Goal: Information Seeking & Learning: Learn about a topic

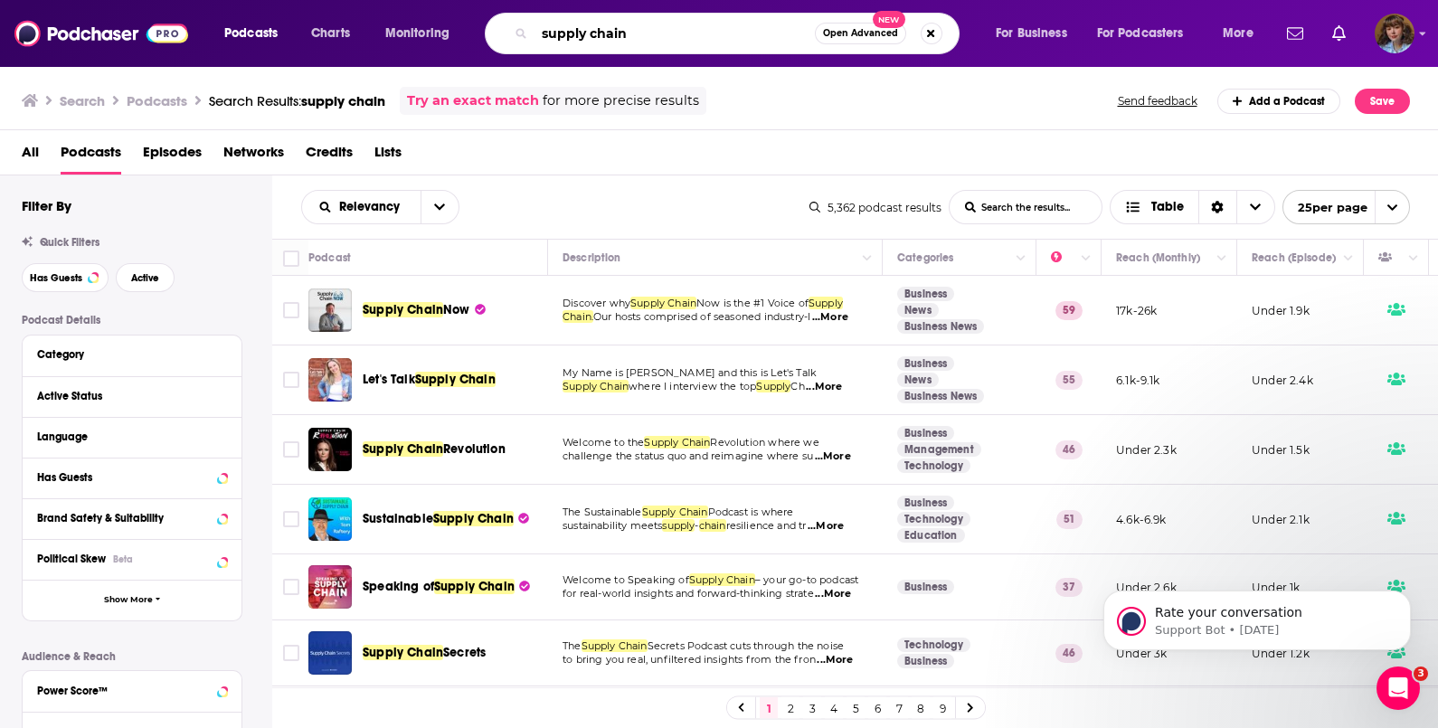
click at [715, 43] on input "supply chain" at bounding box center [675, 33] width 280 height 29
type input "aerospace & defence technology"
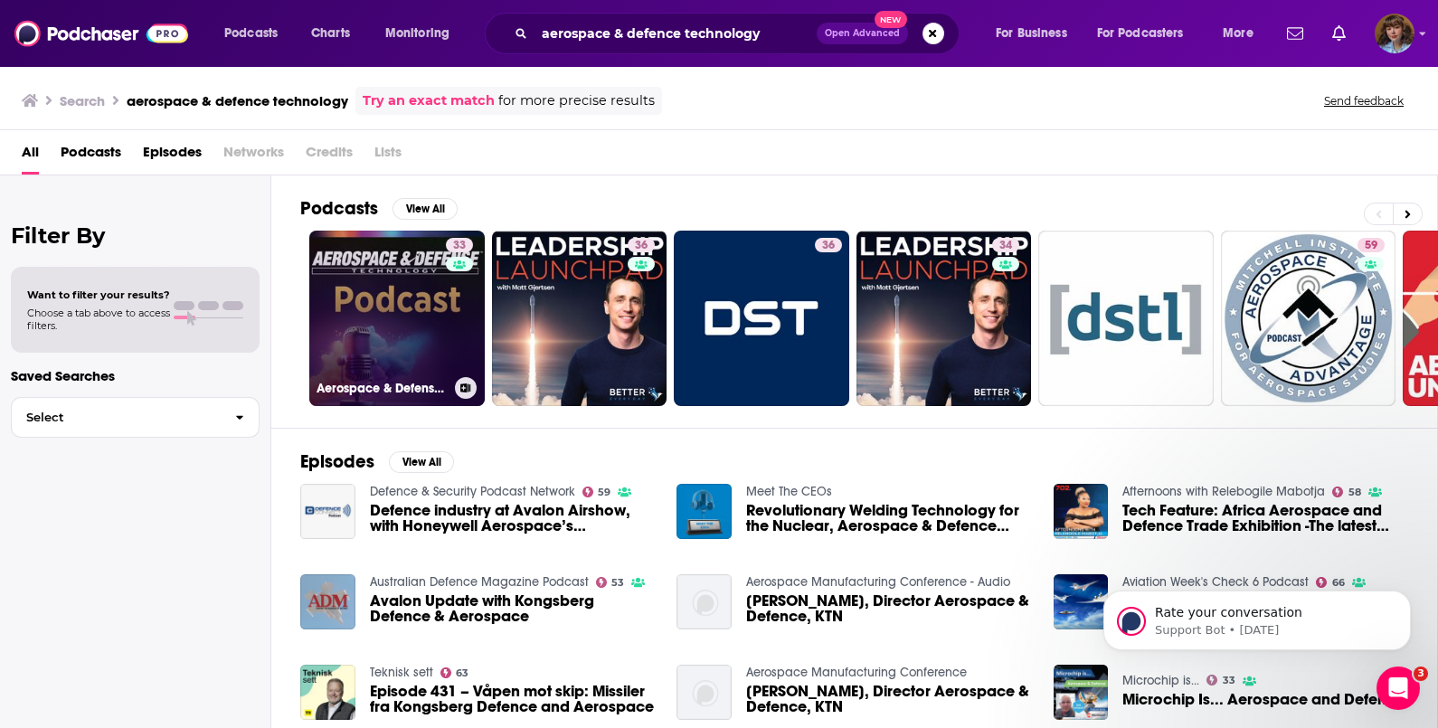
click at [392, 306] on link "33 Aerospace & Defense Technology" at bounding box center [396, 318] width 175 height 175
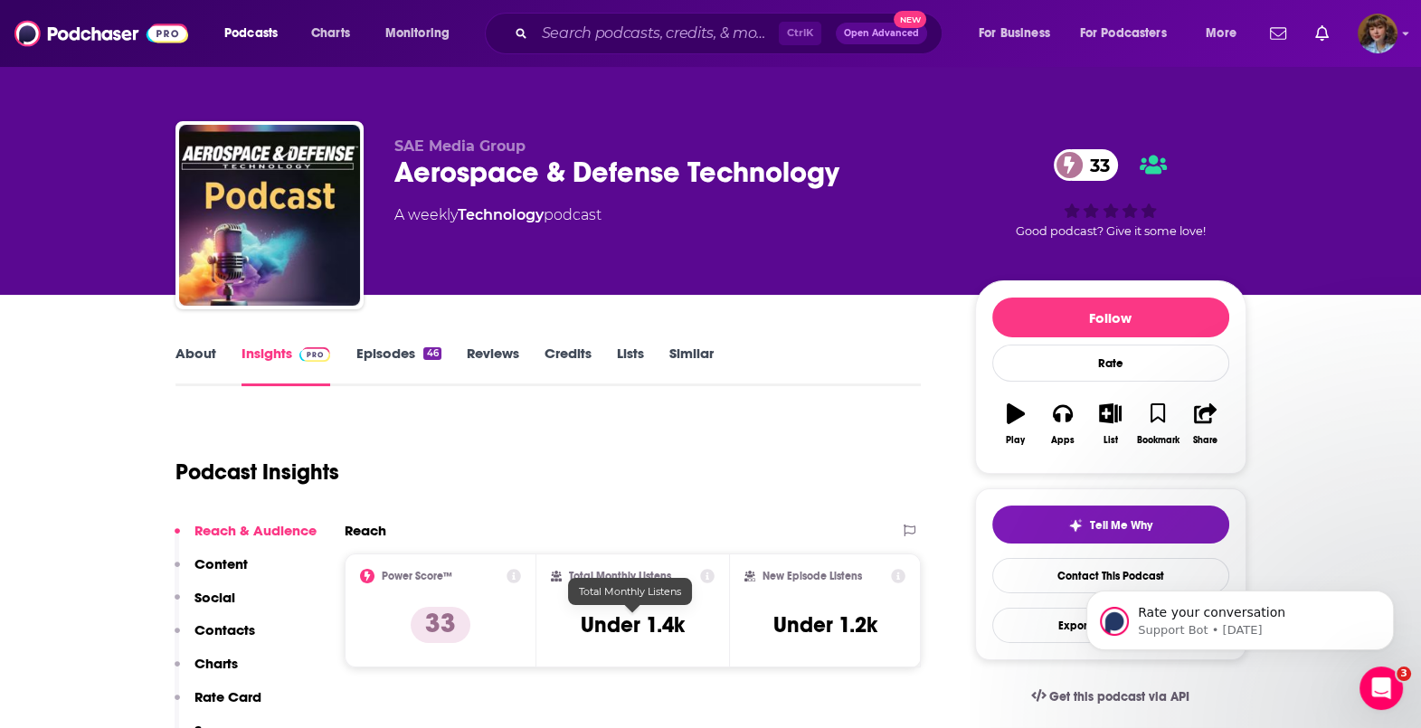
scroll to position [108, 0]
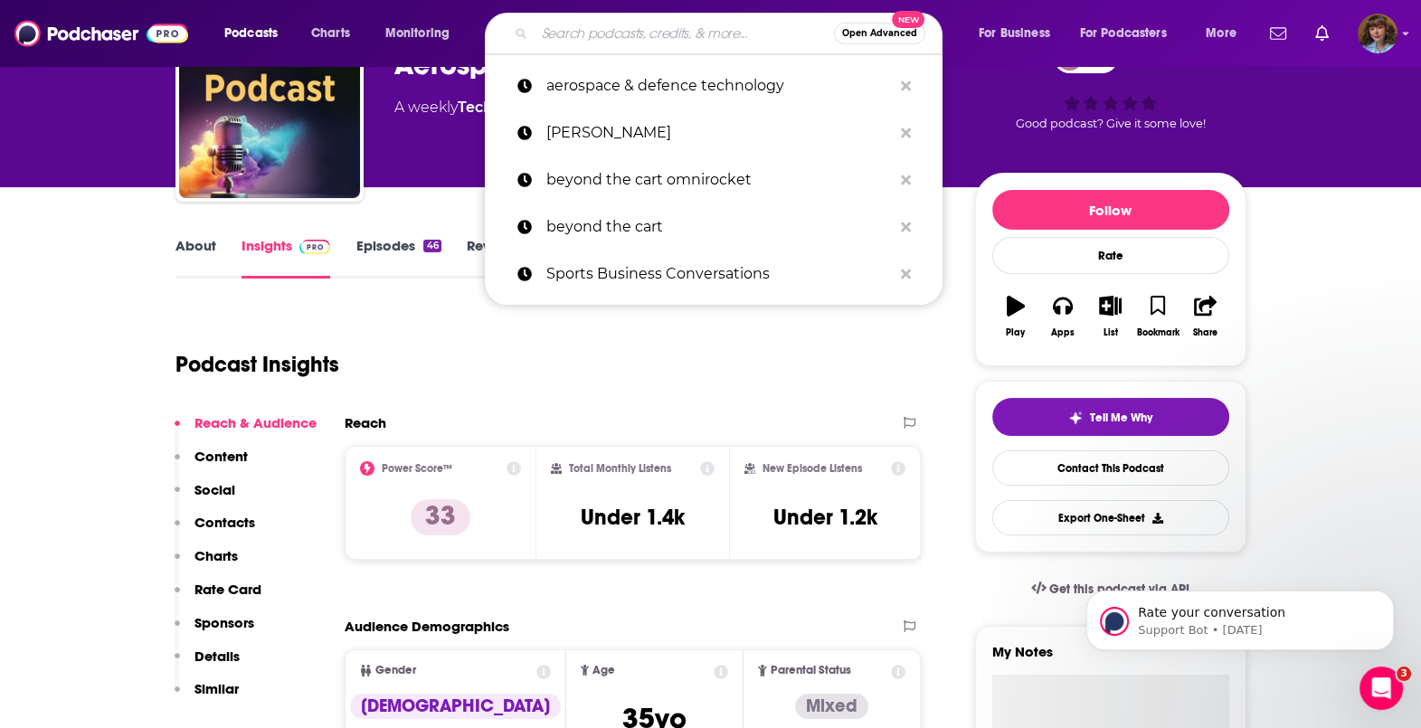
click at [737, 32] on input "Search podcasts, credits, & more..." at bounding box center [684, 33] width 299 height 29
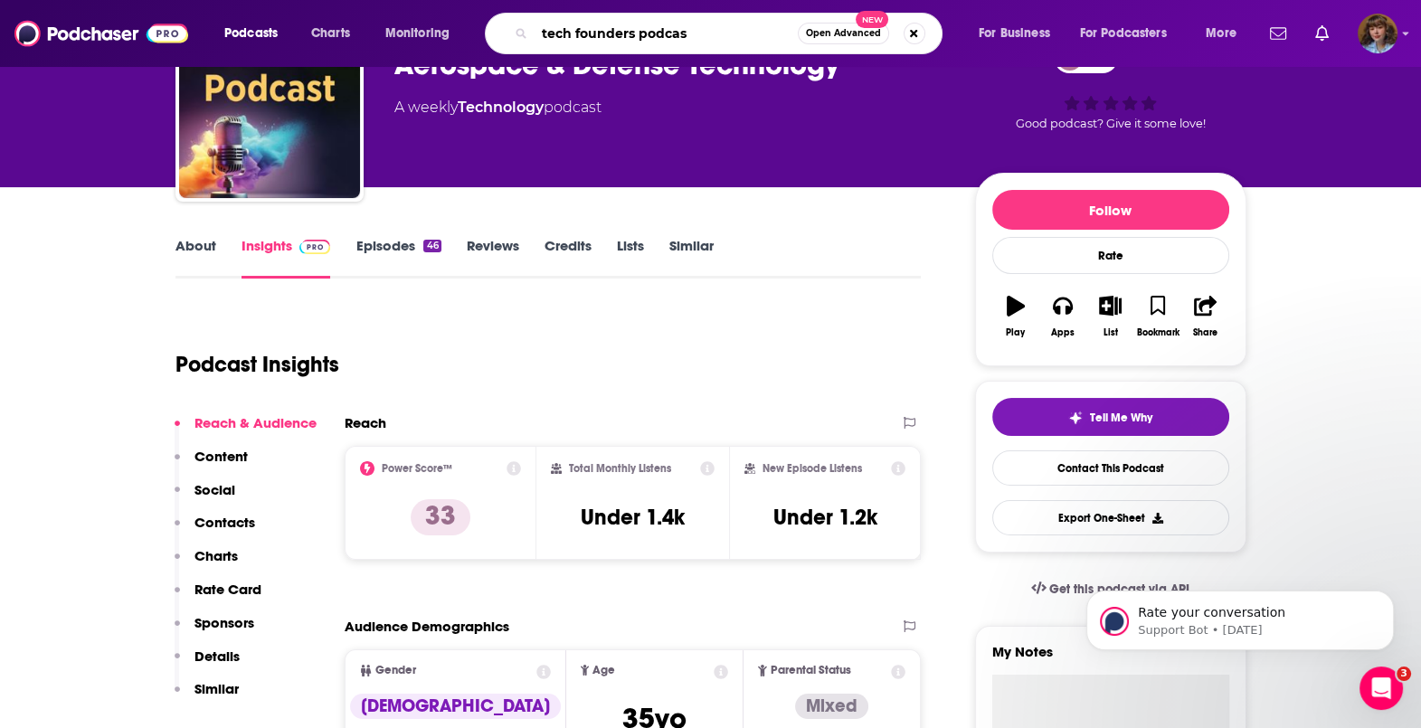
type input "tech founders podcast"
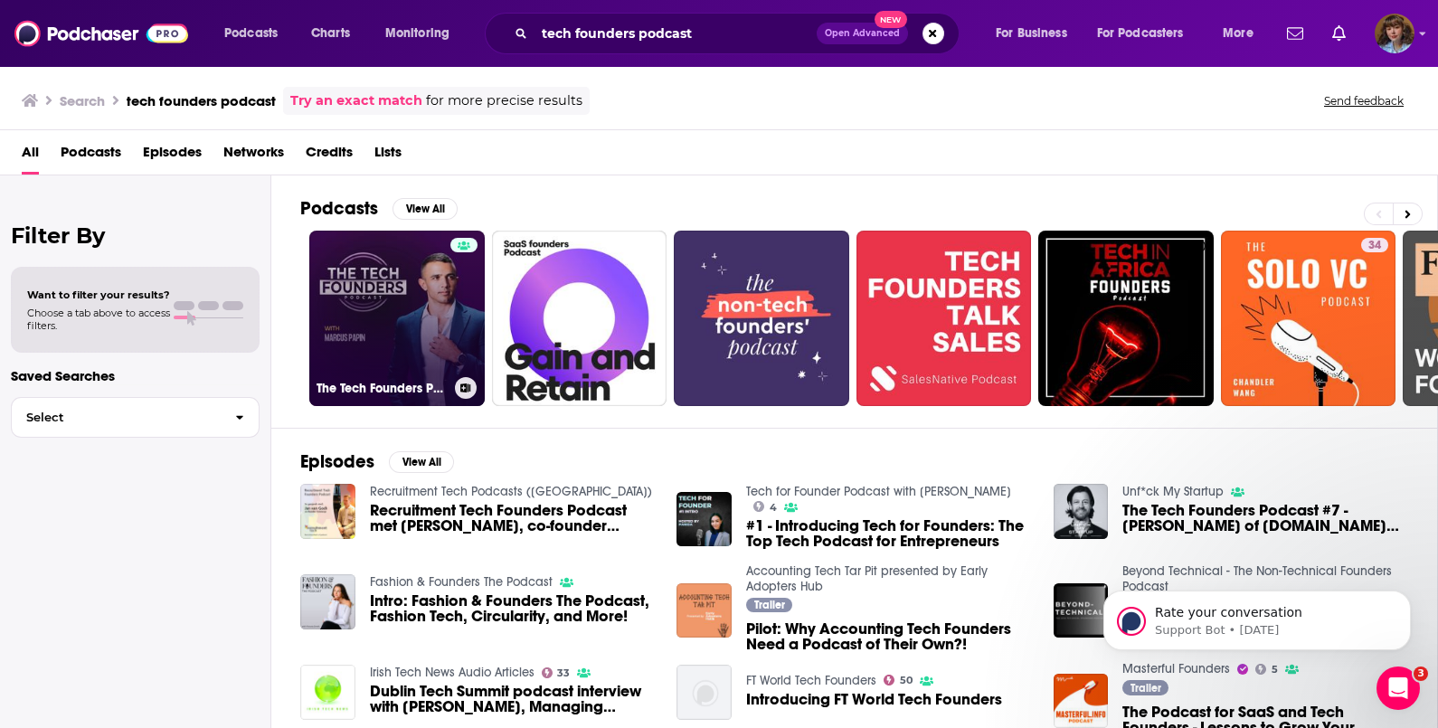
click at [424, 305] on link "The Tech Founders Podcast" at bounding box center [396, 318] width 175 height 175
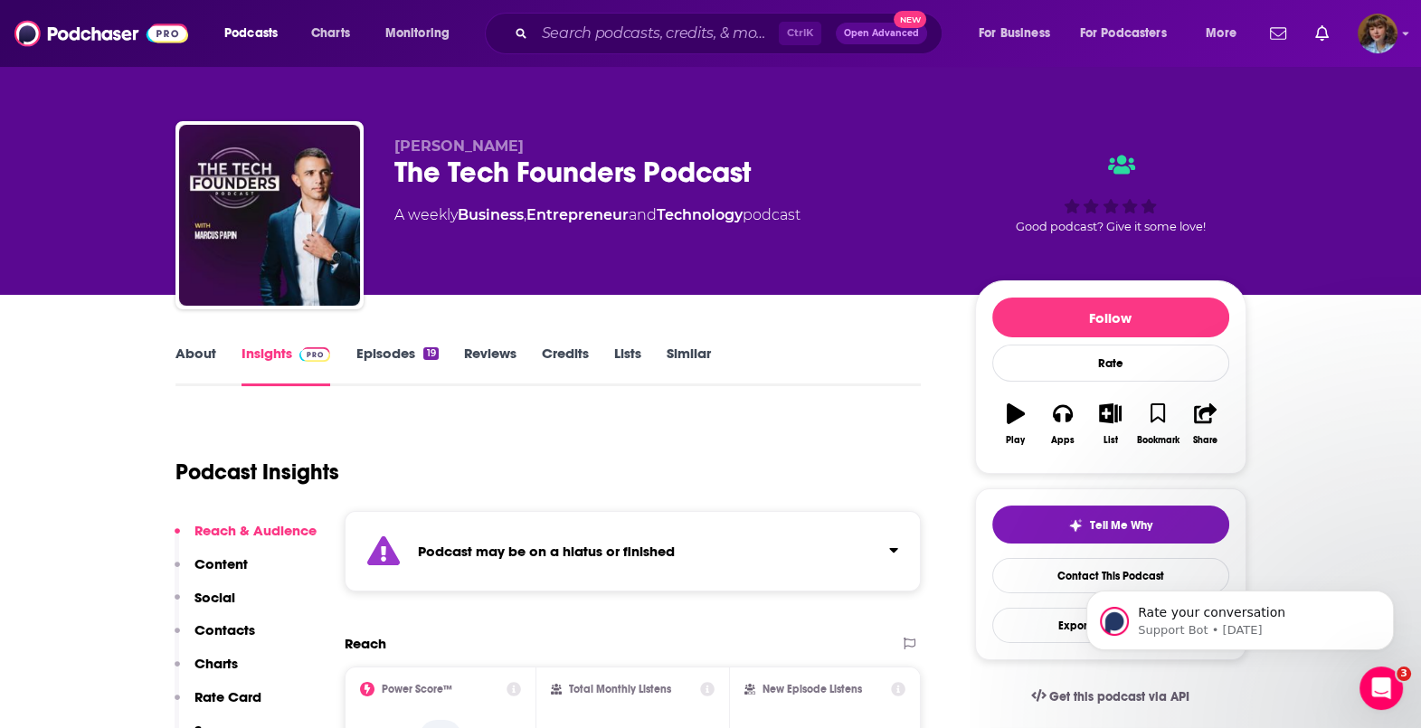
click at [390, 352] on link "Episodes 19" at bounding box center [396, 366] width 82 height 42
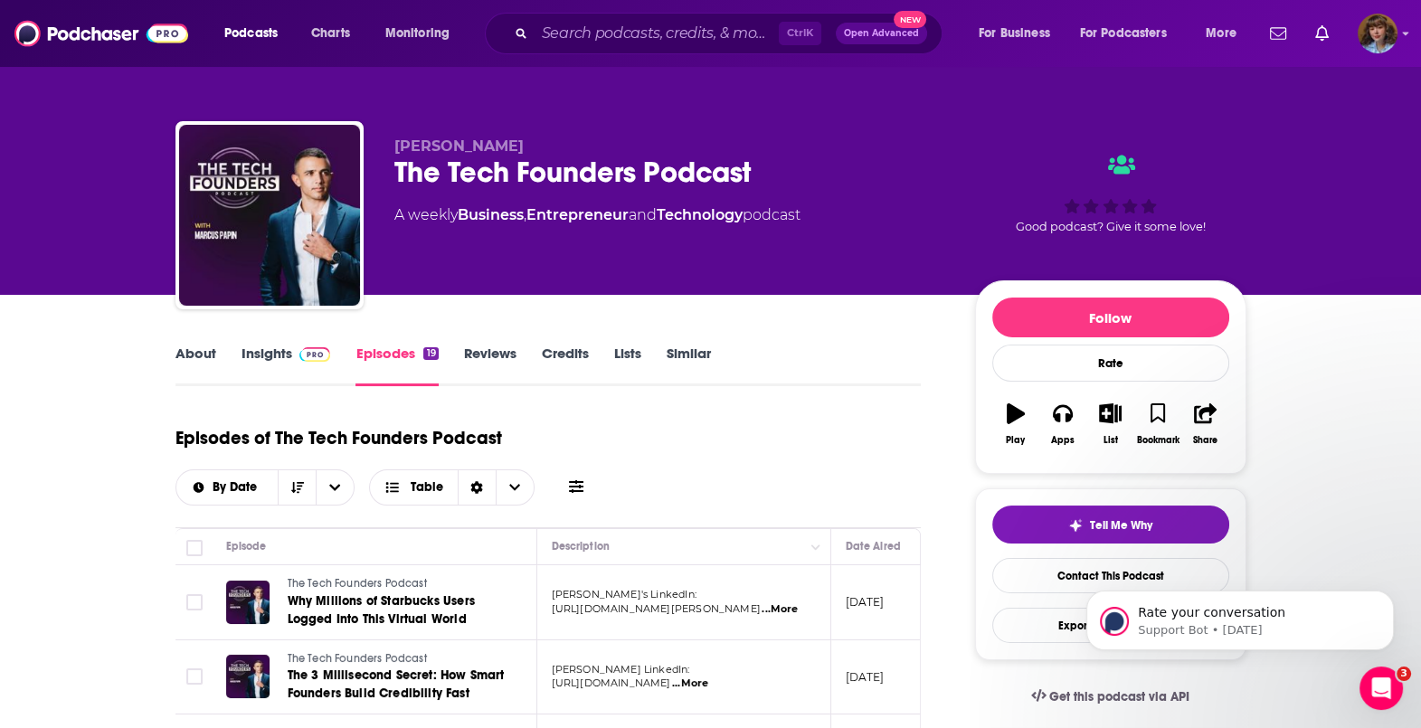
click at [280, 348] on link "Insights" at bounding box center [287, 366] width 90 height 42
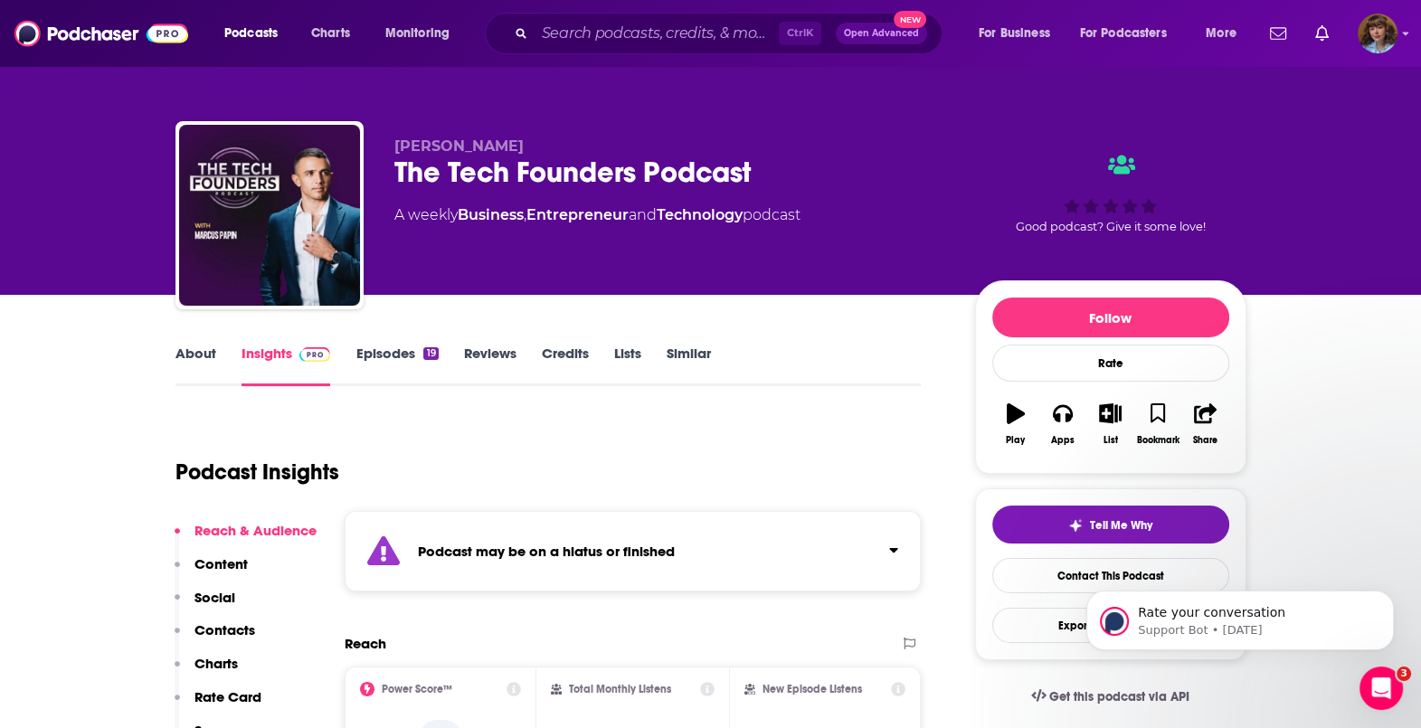
scroll to position [123, 0]
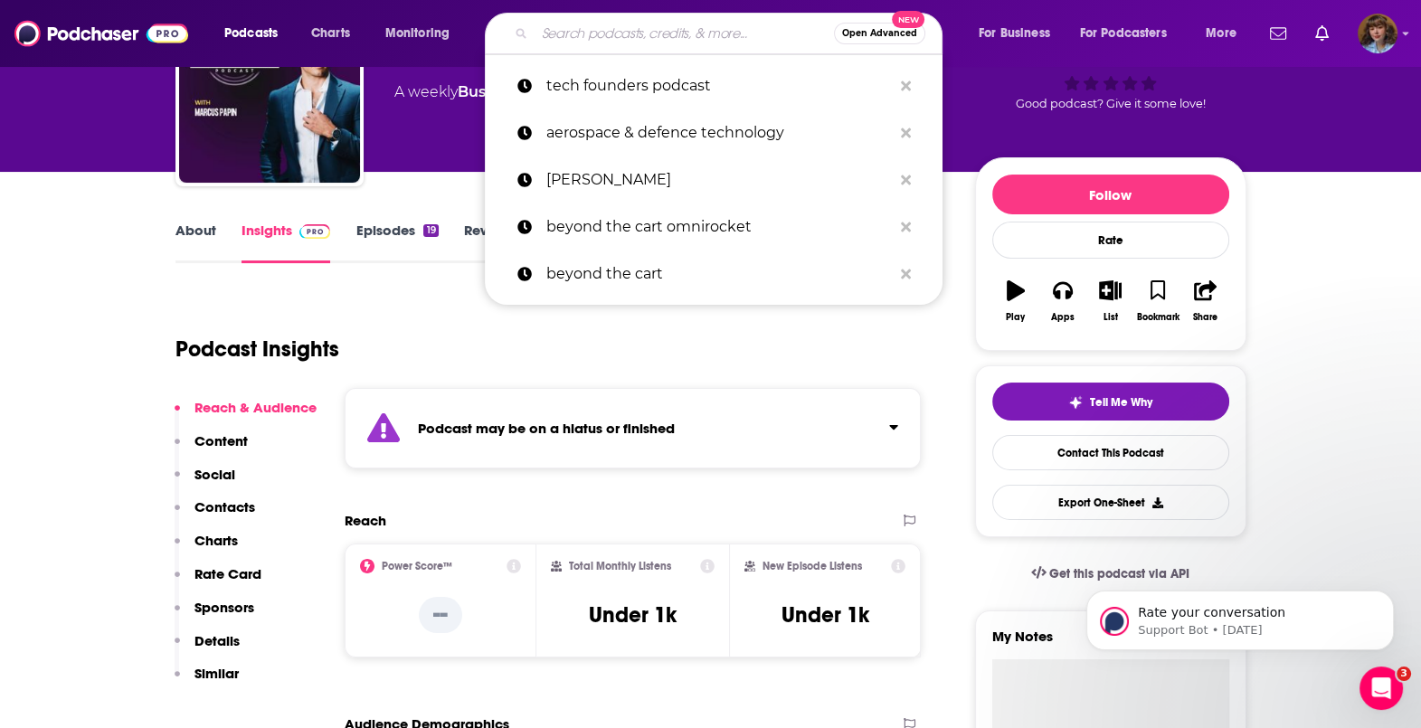
click at [723, 34] on input "Search podcasts, credits, & more..." at bounding box center [684, 33] width 299 height 29
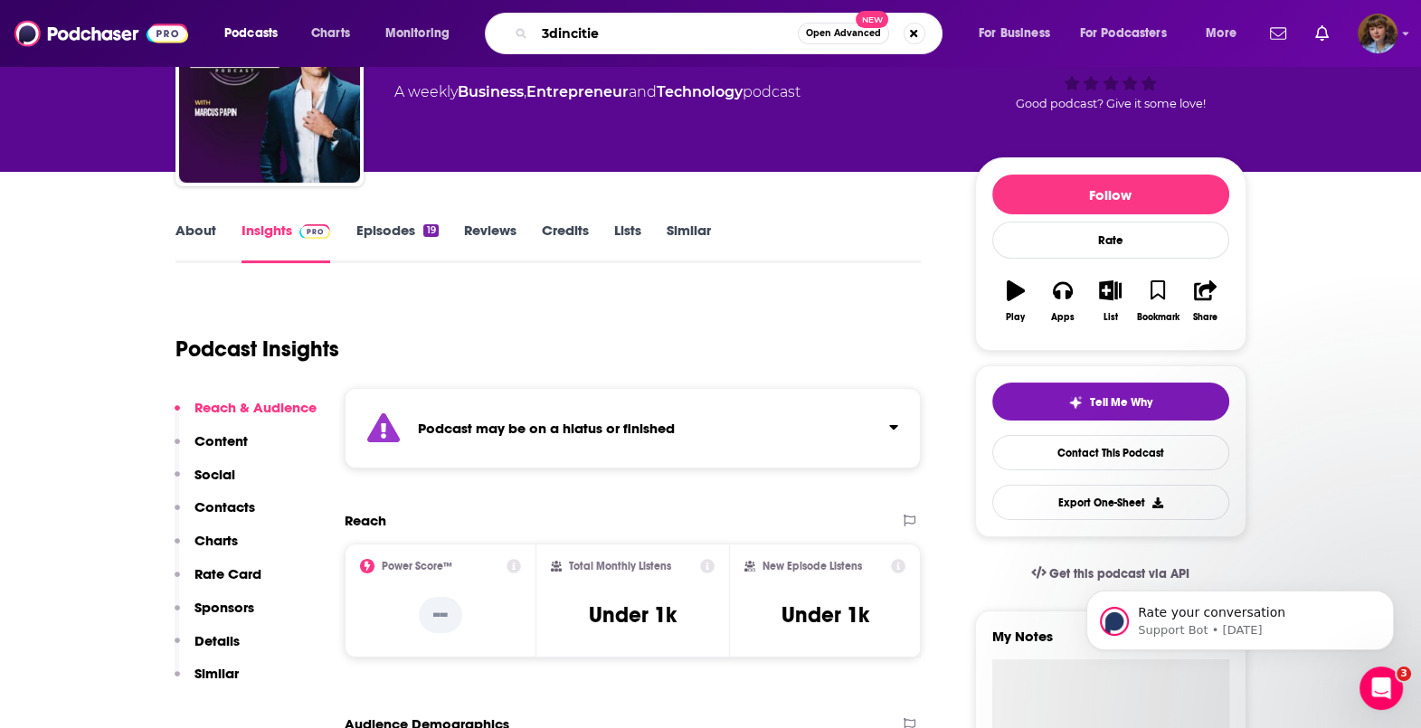
type input "3dincities"
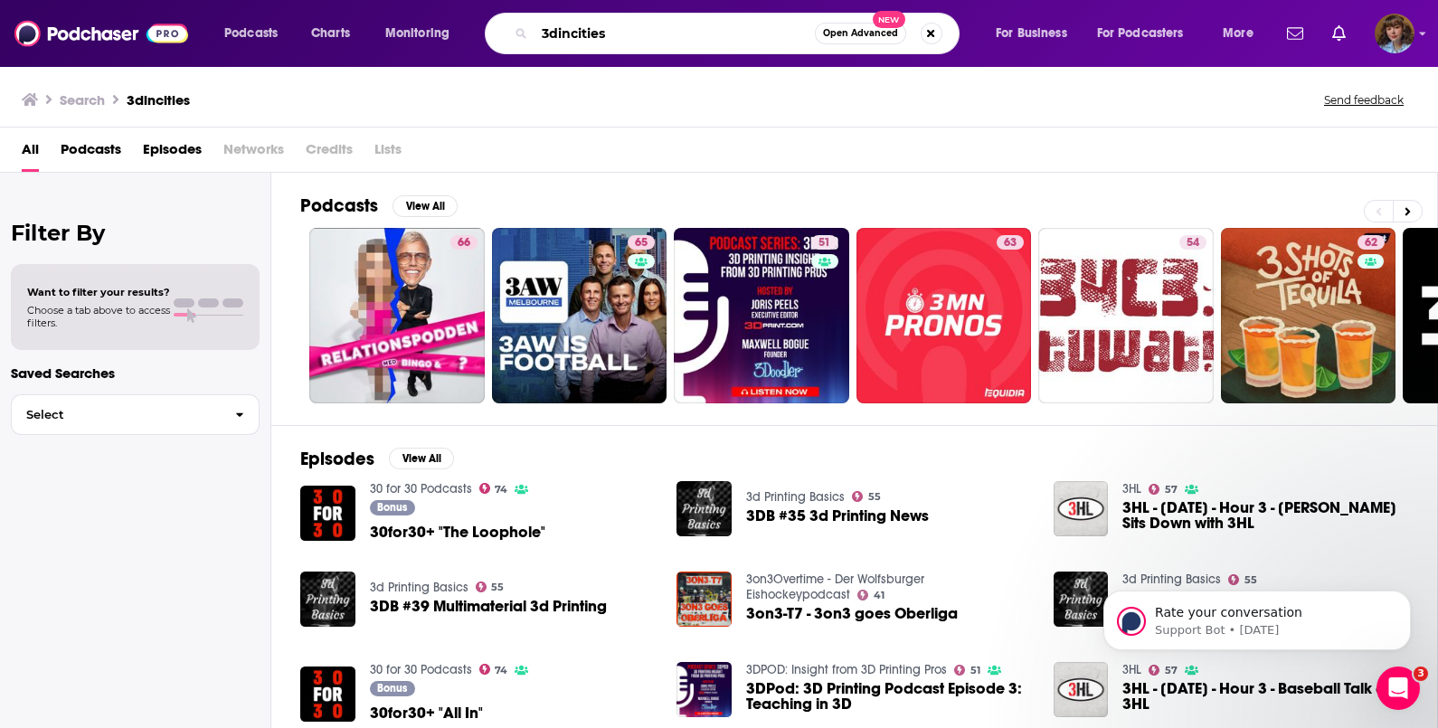
click at [565, 31] on input "3dincities" at bounding box center [675, 33] width 280 height 29
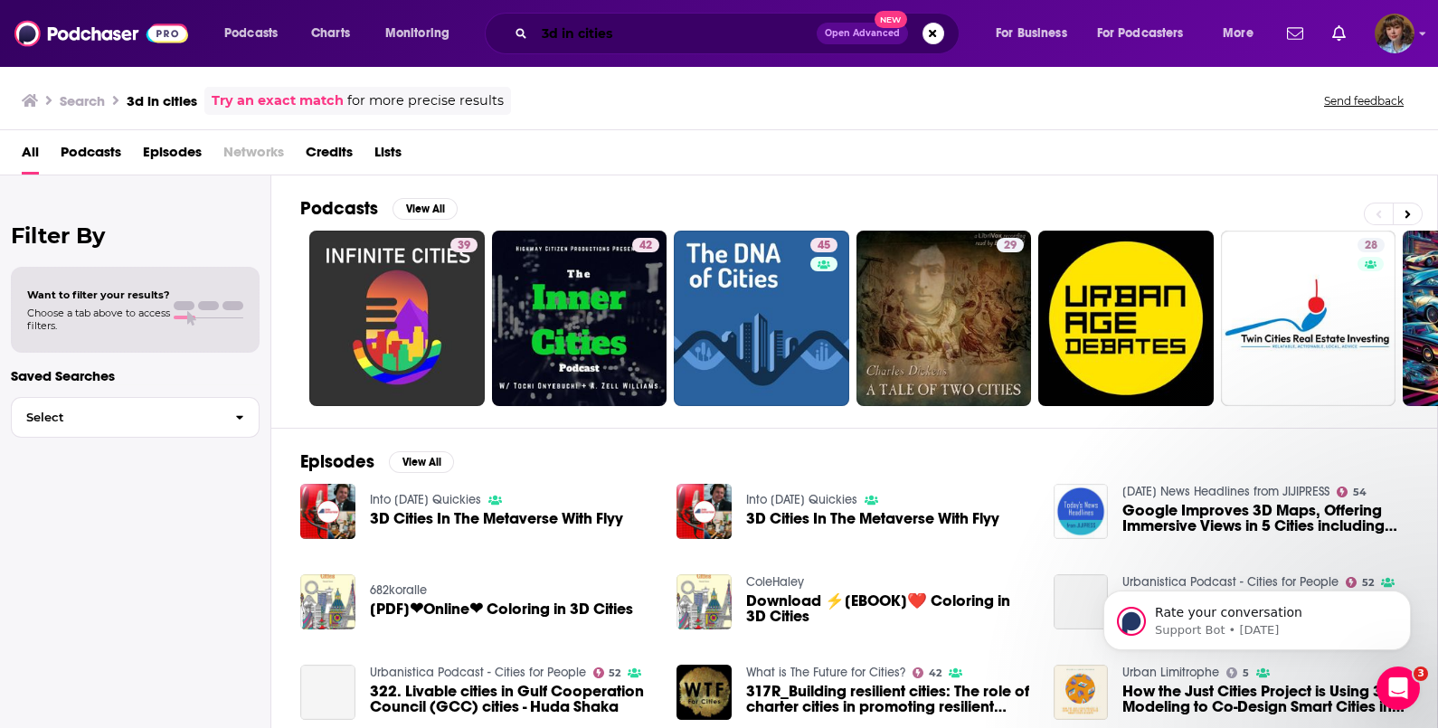
click at [606, 22] on input "3d in cities" at bounding box center [676, 33] width 282 height 29
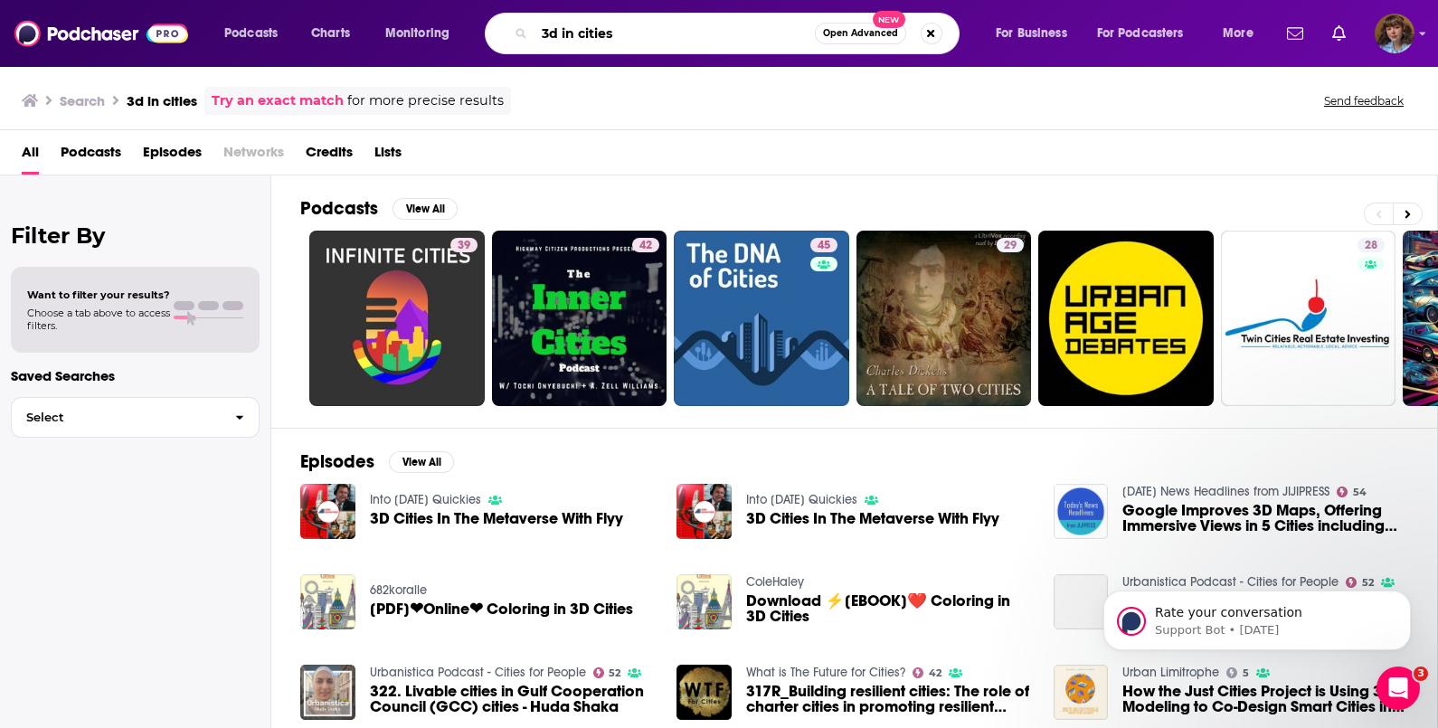
click at [606, 22] on input "3d in cities" at bounding box center [675, 33] width 280 height 29
type input "3dincites"
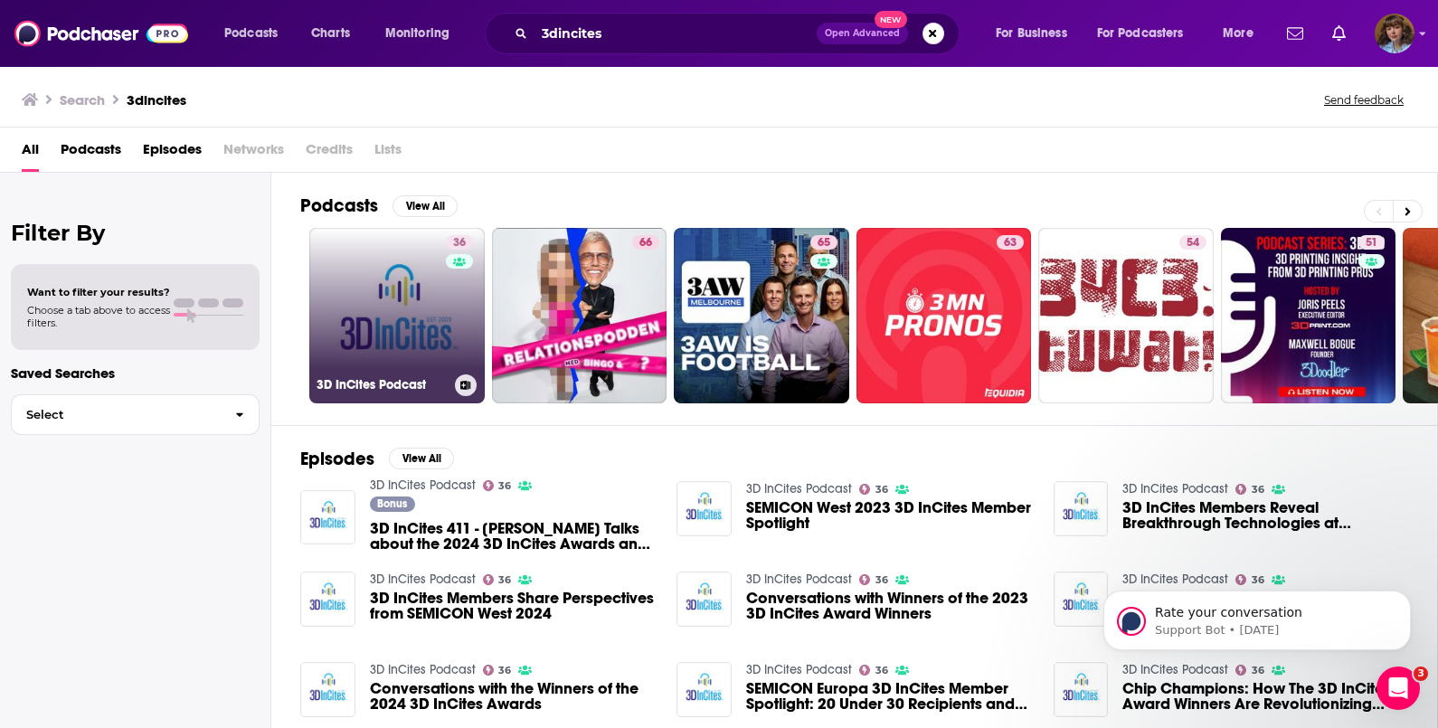
click at [421, 278] on link "36 3D InCites Podcast" at bounding box center [396, 315] width 175 height 175
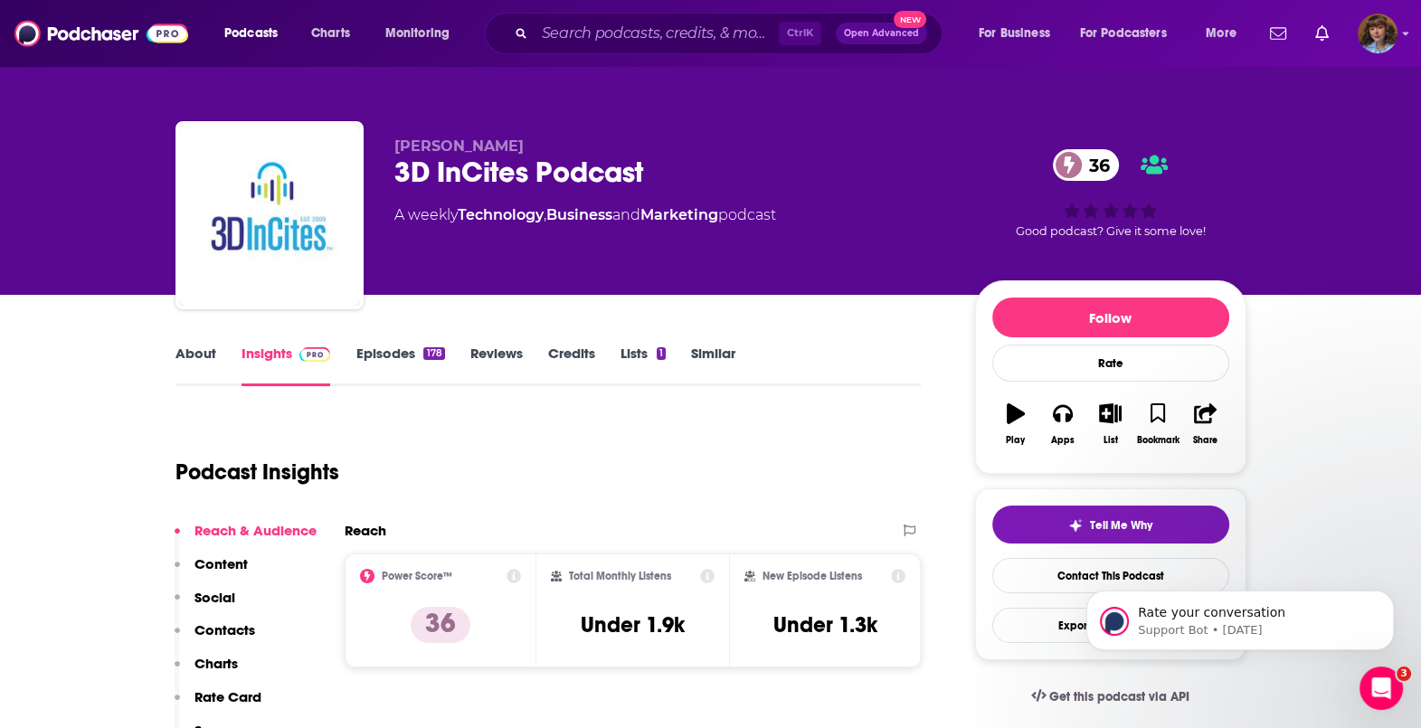
click at [373, 360] on link "Episodes 178" at bounding box center [399, 366] width 89 height 42
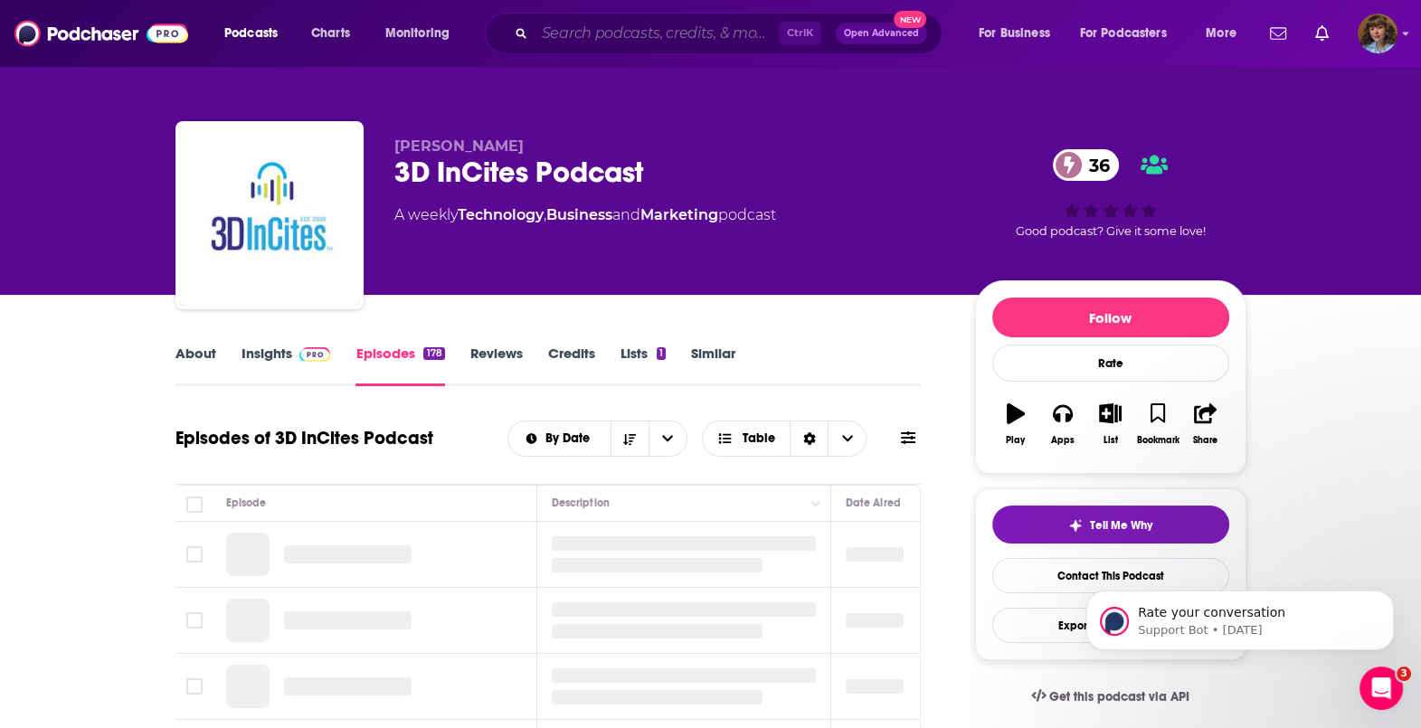
click at [666, 35] on input "Search podcasts, credits, & more..." at bounding box center [657, 33] width 244 height 29
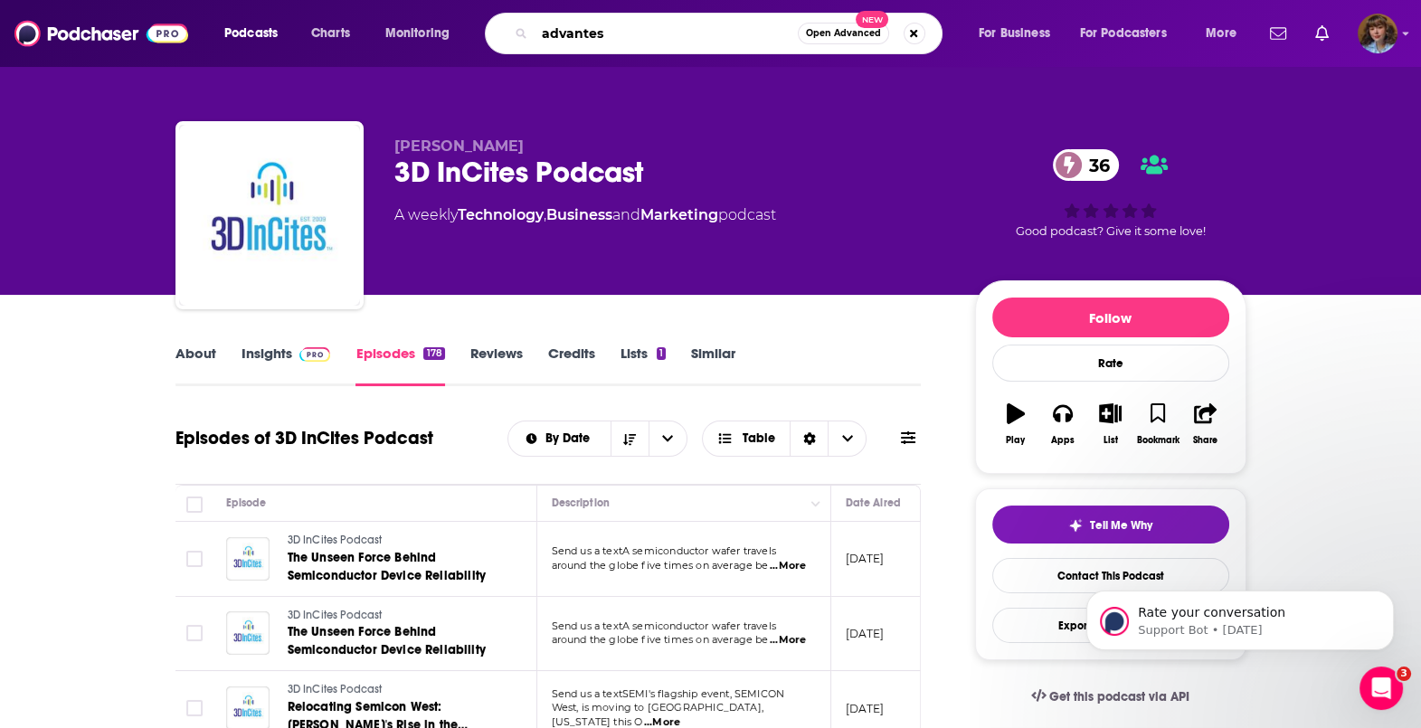
type input "advantest"
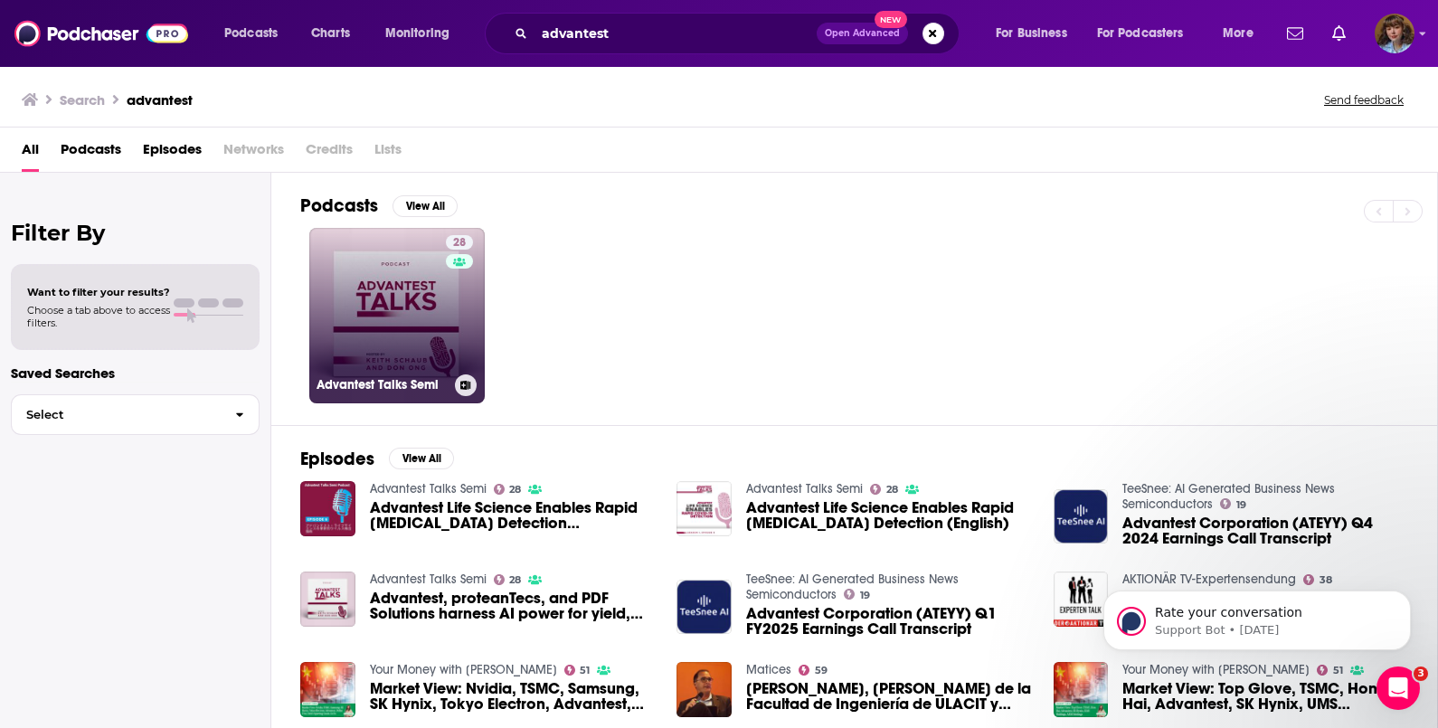
click at [376, 349] on link "28 Advantest Talks Semi" at bounding box center [396, 315] width 175 height 175
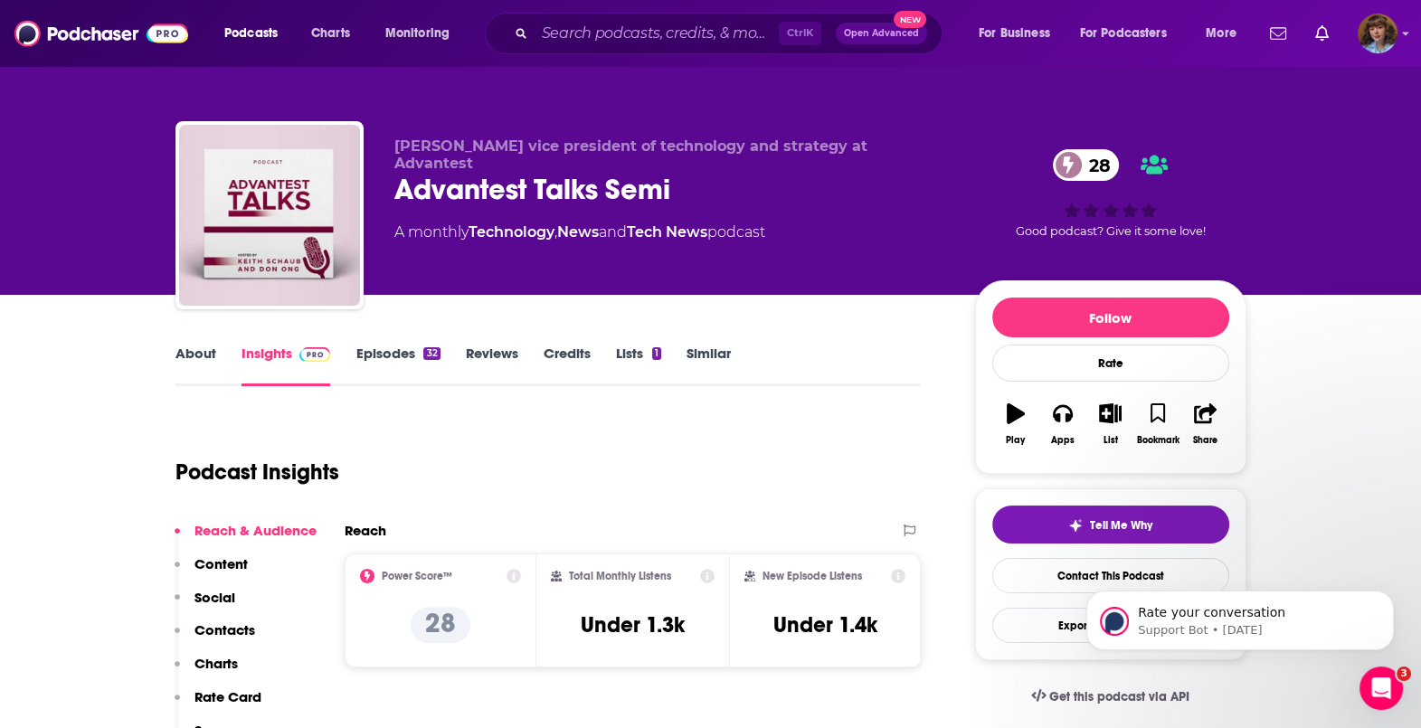
scroll to position [53, 0]
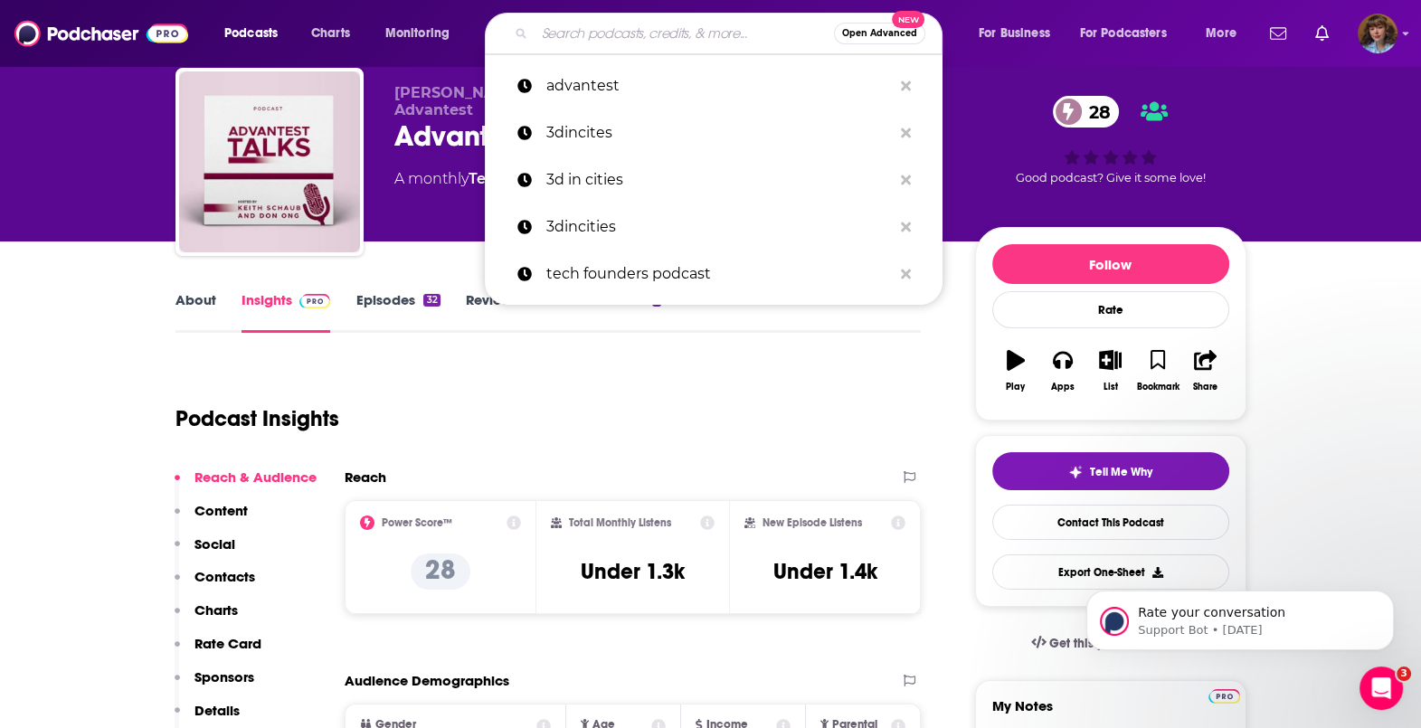
click at [638, 31] on input "Search podcasts, credits, & more..." at bounding box center [684, 33] width 299 height 29
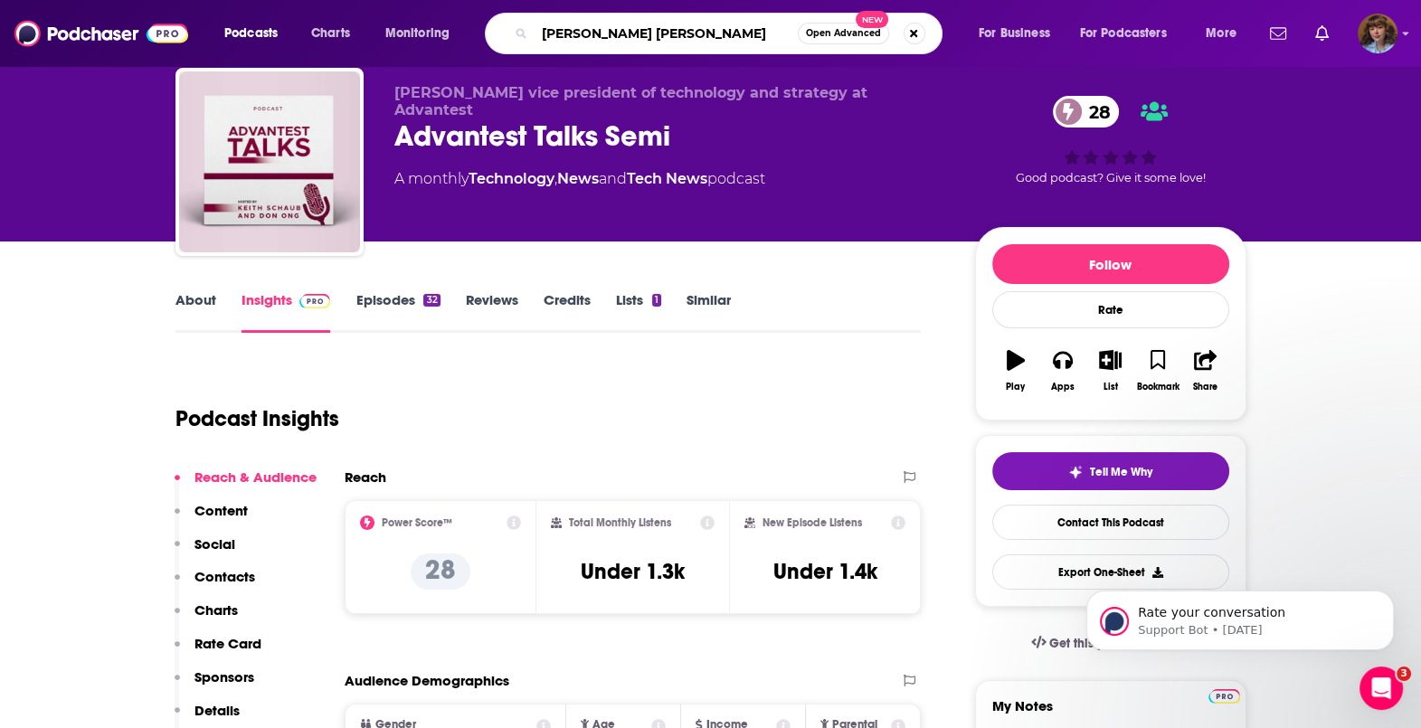
type input "[PERSON_NAME] lobby"
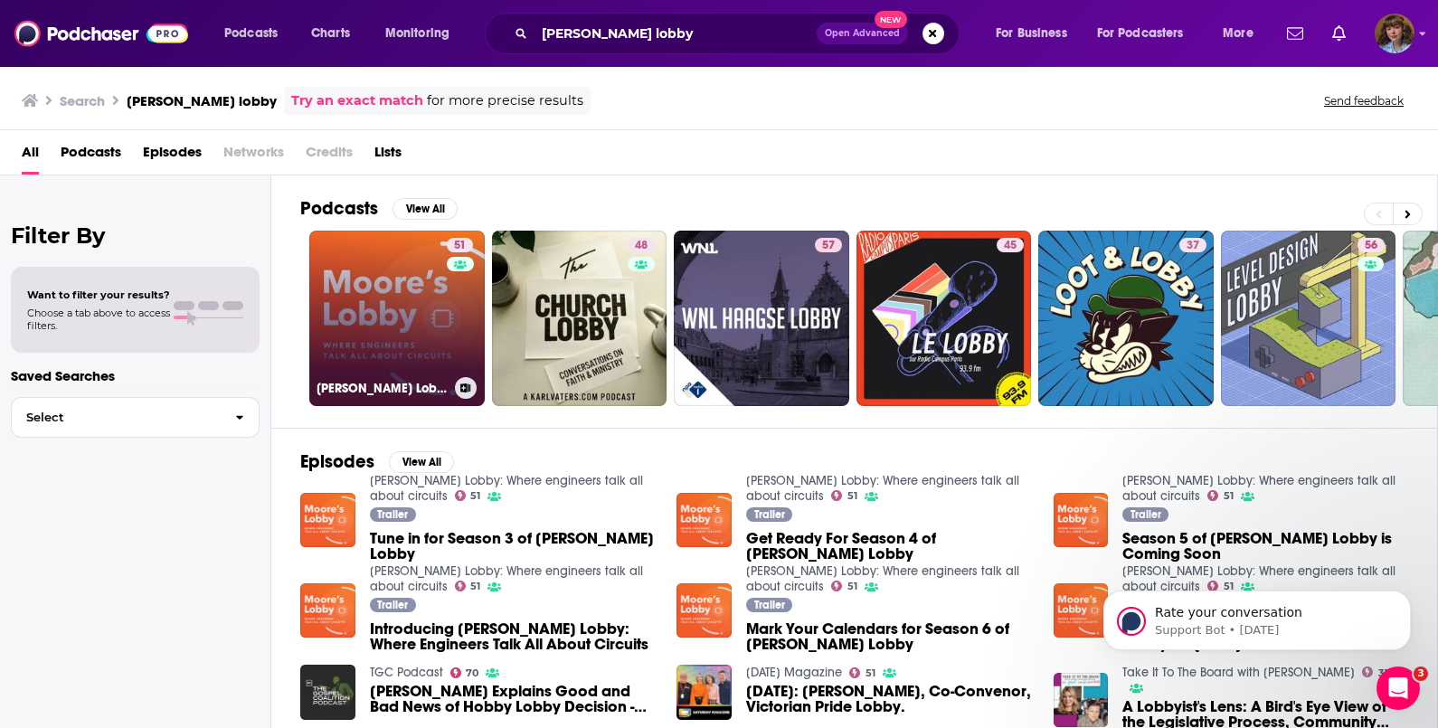
click at [375, 343] on link "51 [PERSON_NAME] Lobby: Where engineers talk all about circuits" at bounding box center [396, 318] width 175 height 175
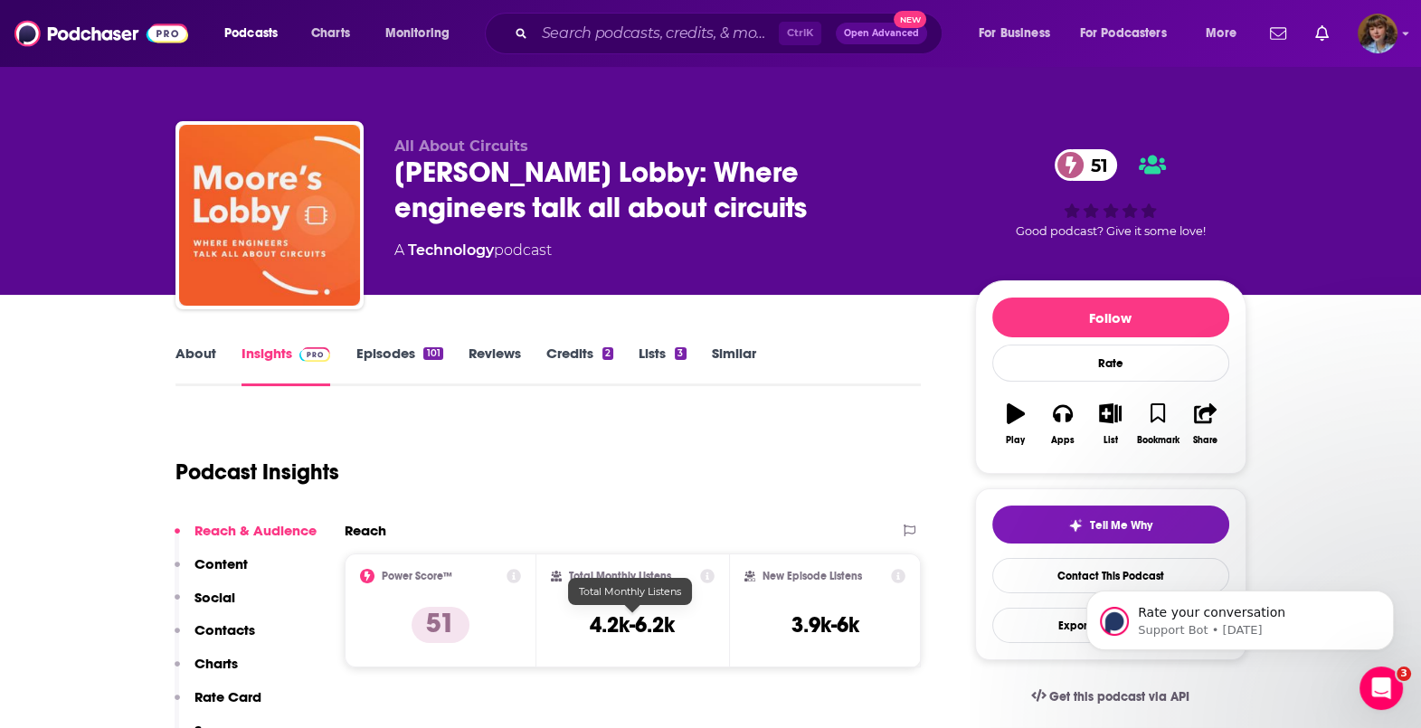
click at [652, 620] on h3 "4.2k-6.2k" at bounding box center [632, 624] width 85 height 27
copy div "4.2k-6.2k"
click at [831, 613] on h3 "3.9k-6k" at bounding box center [825, 624] width 68 height 27
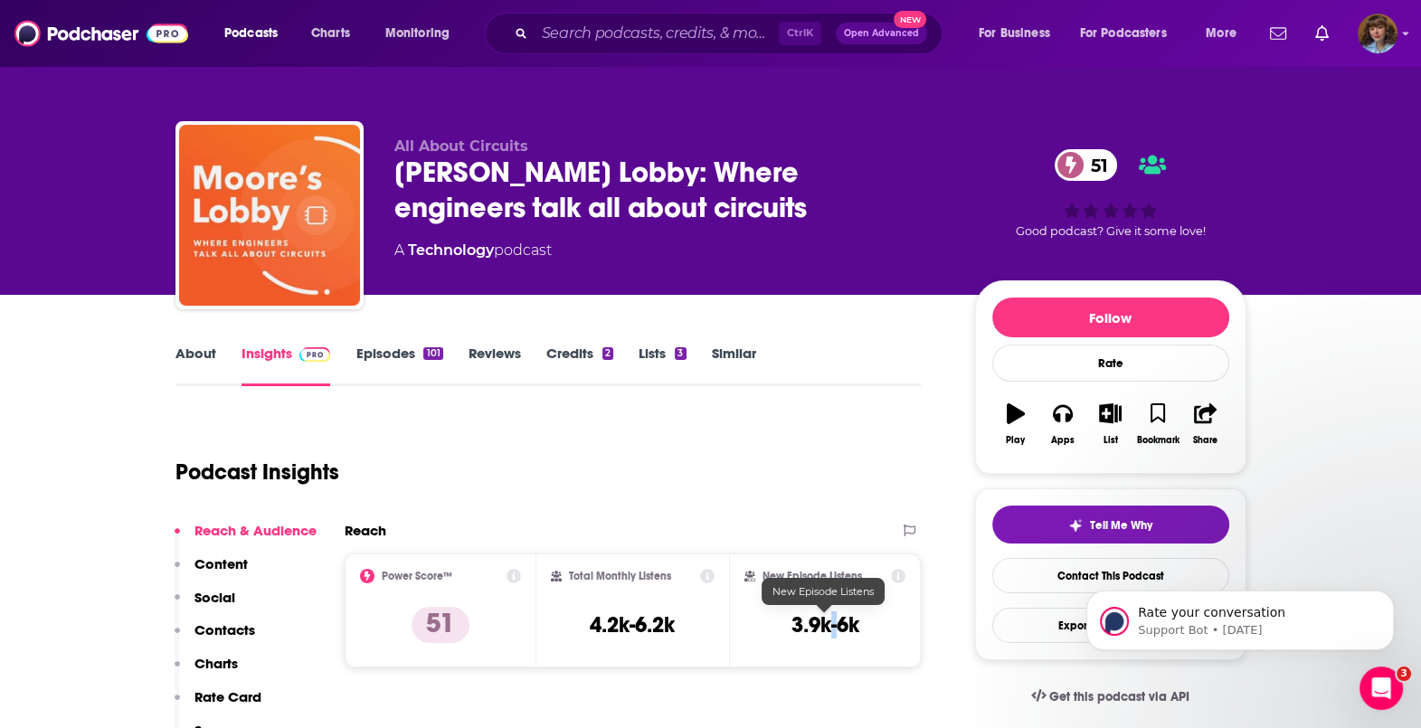
click at [831, 613] on h3 "3.9k-6k" at bounding box center [825, 624] width 68 height 27
copy div "3.9k-6k Export One-Sheet"
click at [706, 574] on icon at bounding box center [707, 576] width 14 height 14
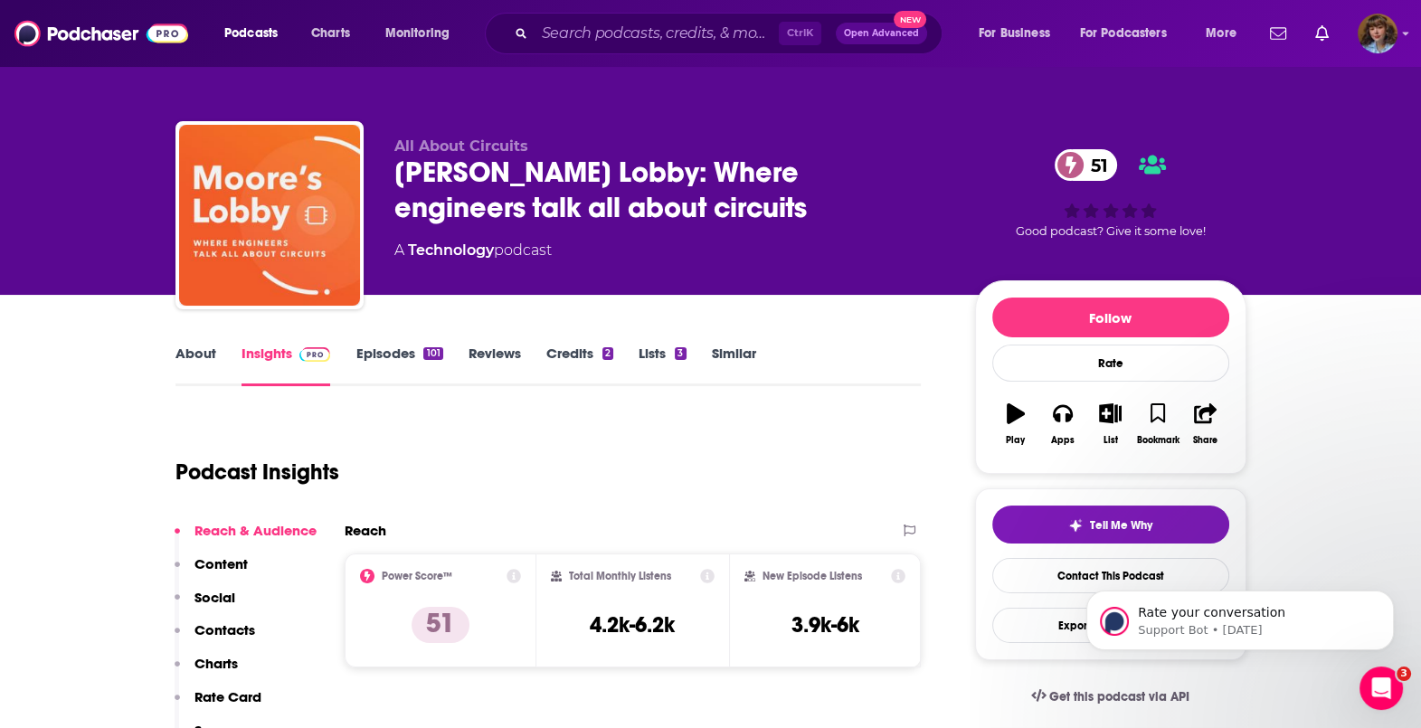
click at [896, 574] on icon at bounding box center [899, 576] width 14 height 14
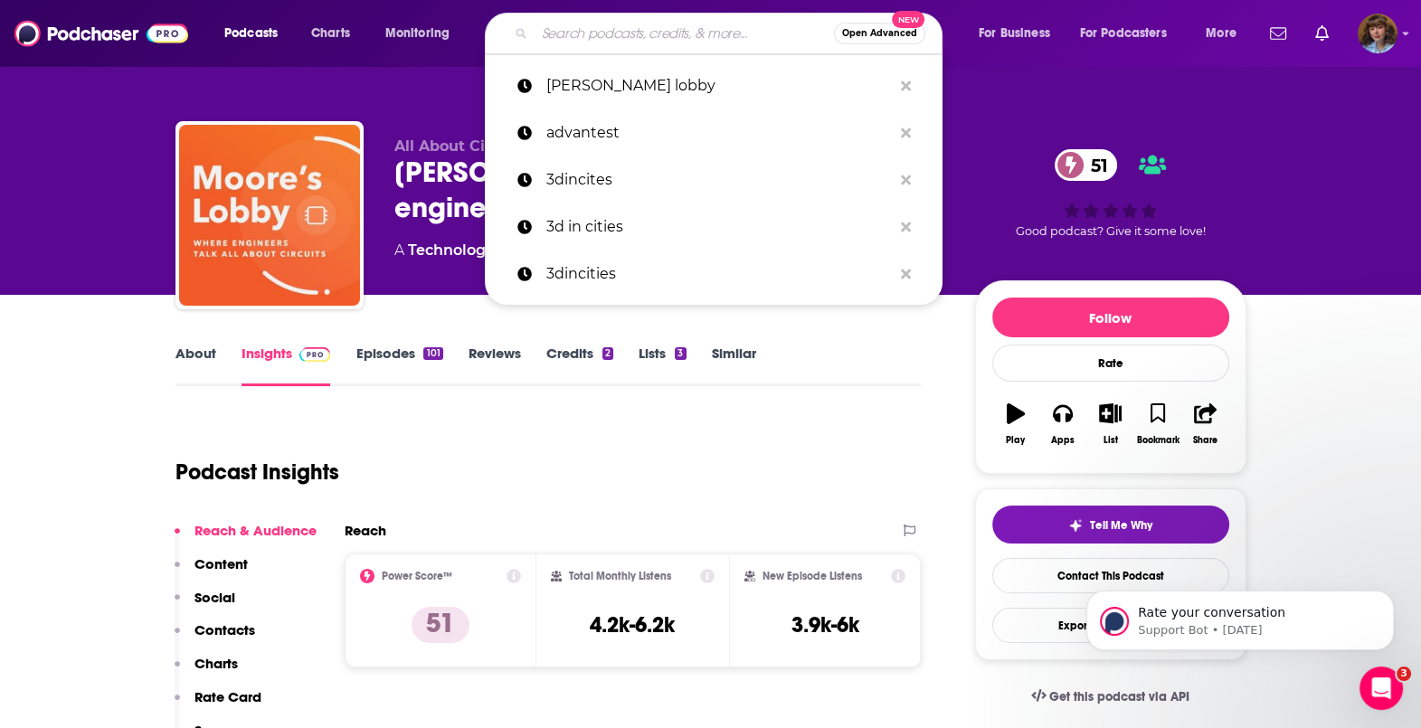
click at [693, 45] on input "Search podcasts, credits, & more..." at bounding box center [684, 33] width 299 height 29
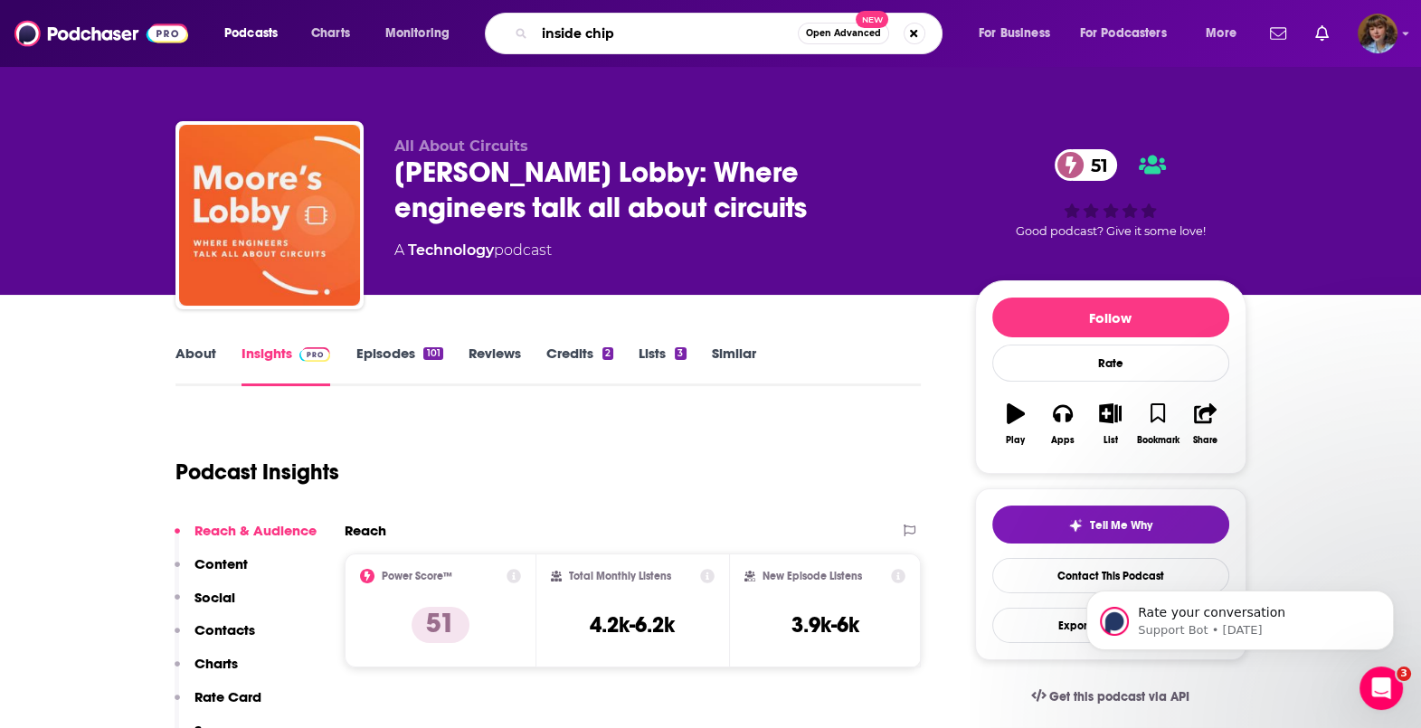
type input "inside chips"
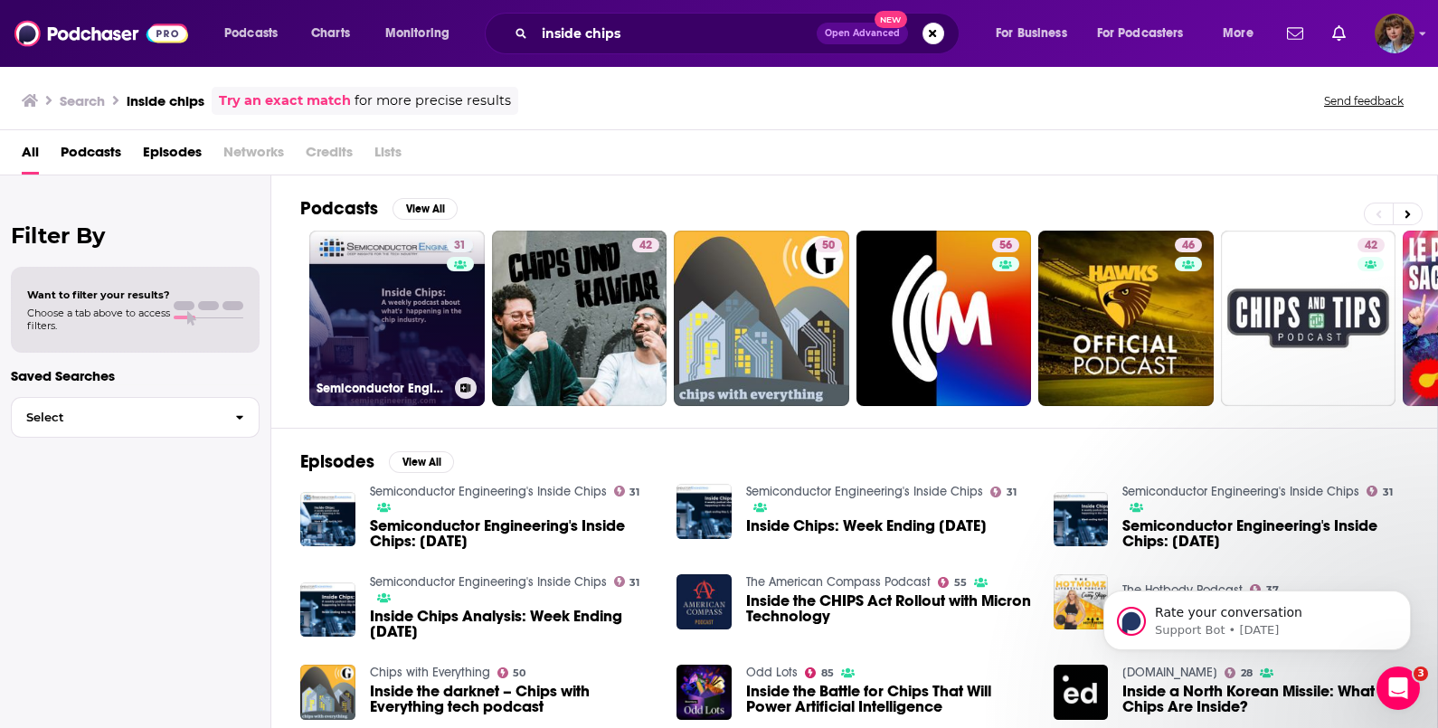
click at [366, 359] on link "31 Semiconductor Engineering's Inside Chips" at bounding box center [396, 318] width 175 height 175
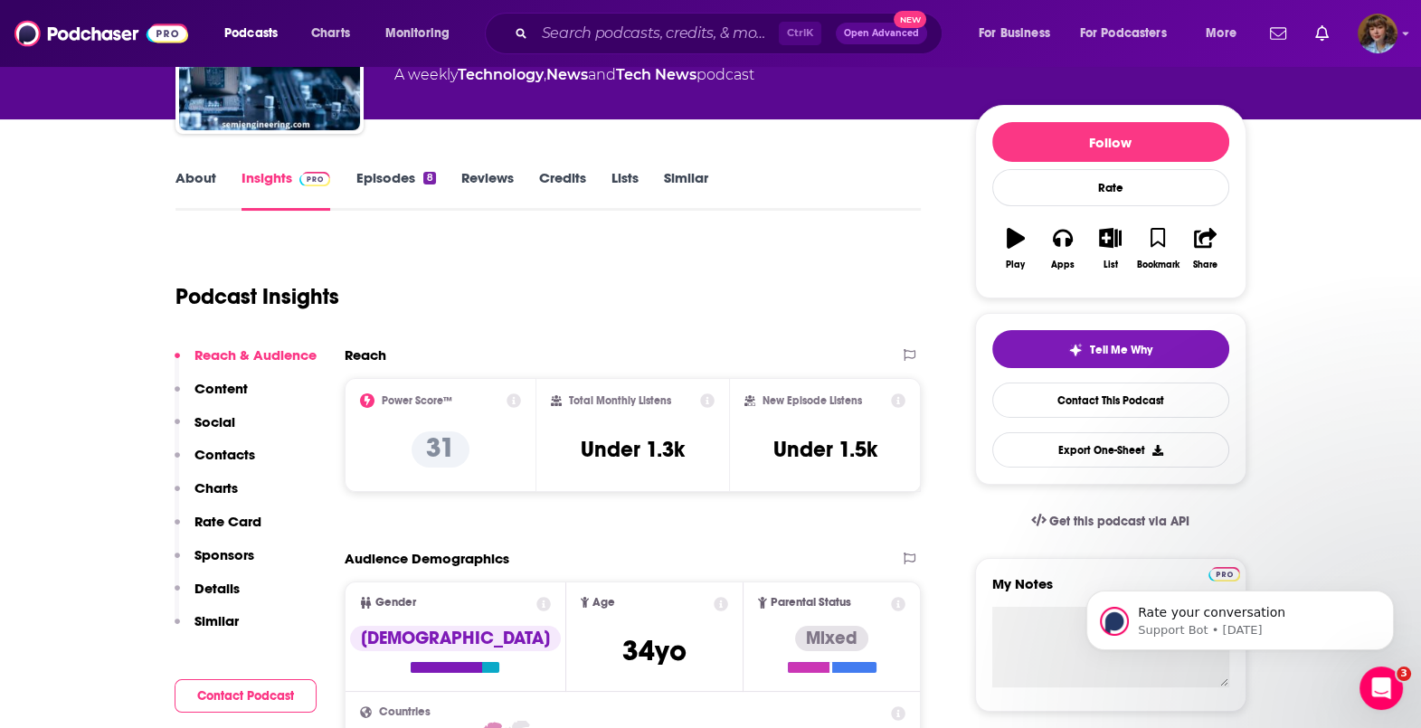
scroll to position [177, 0]
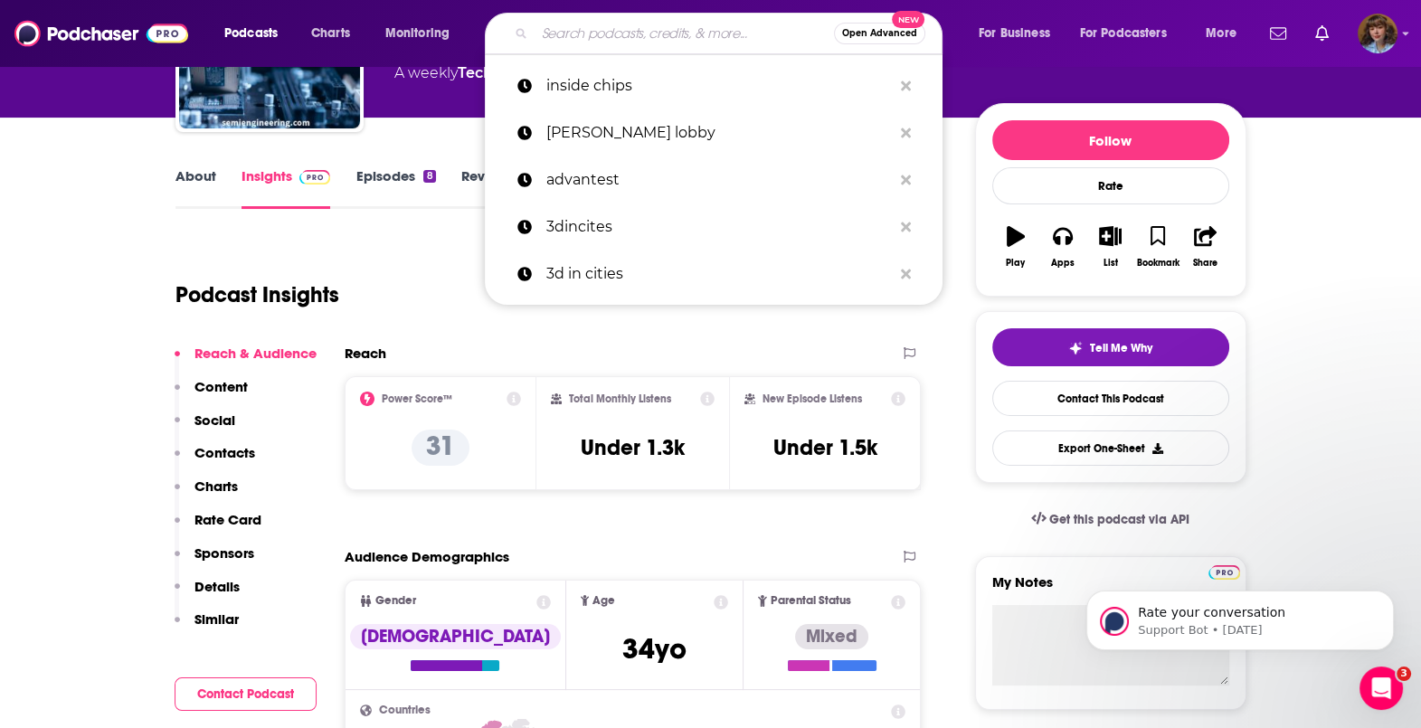
click at [697, 34] on input "Search podcasts, credits, & more..." at bounding box center [684, 33] width 299 height 29
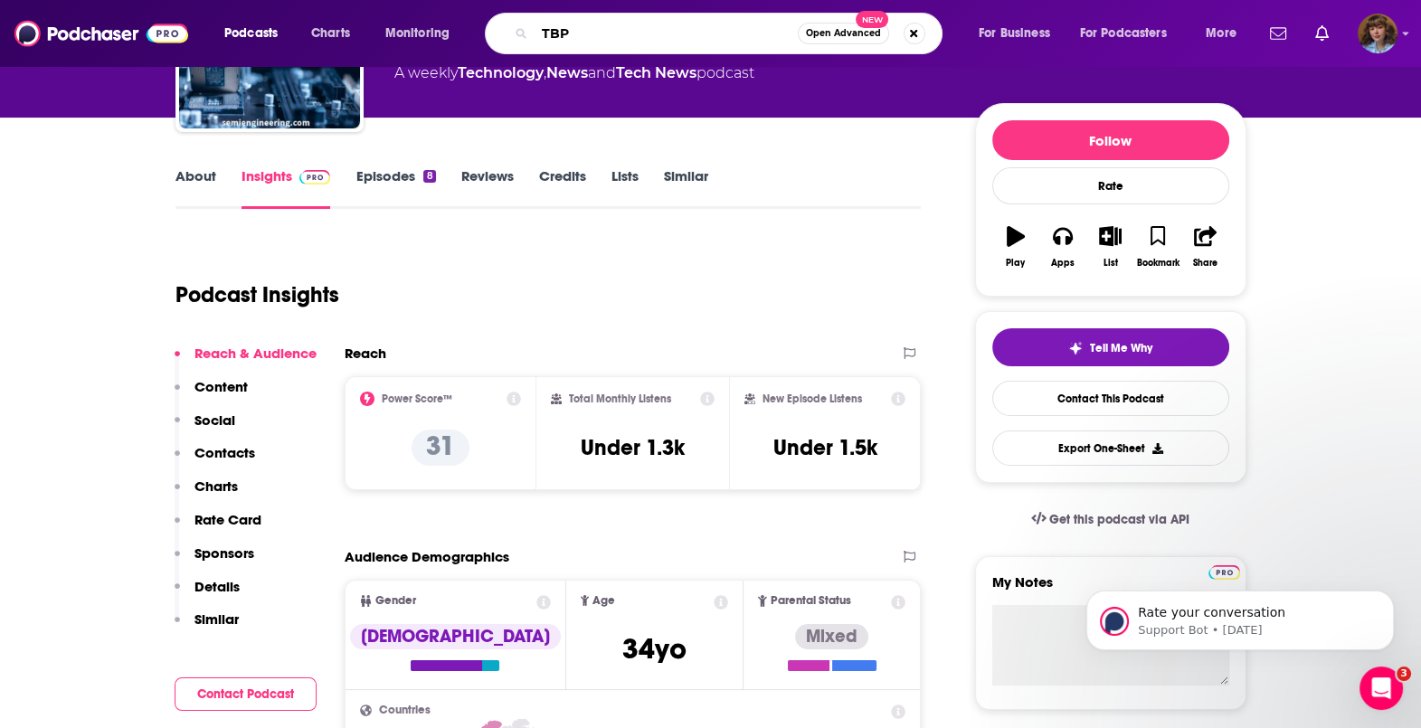
type input "TBPN"
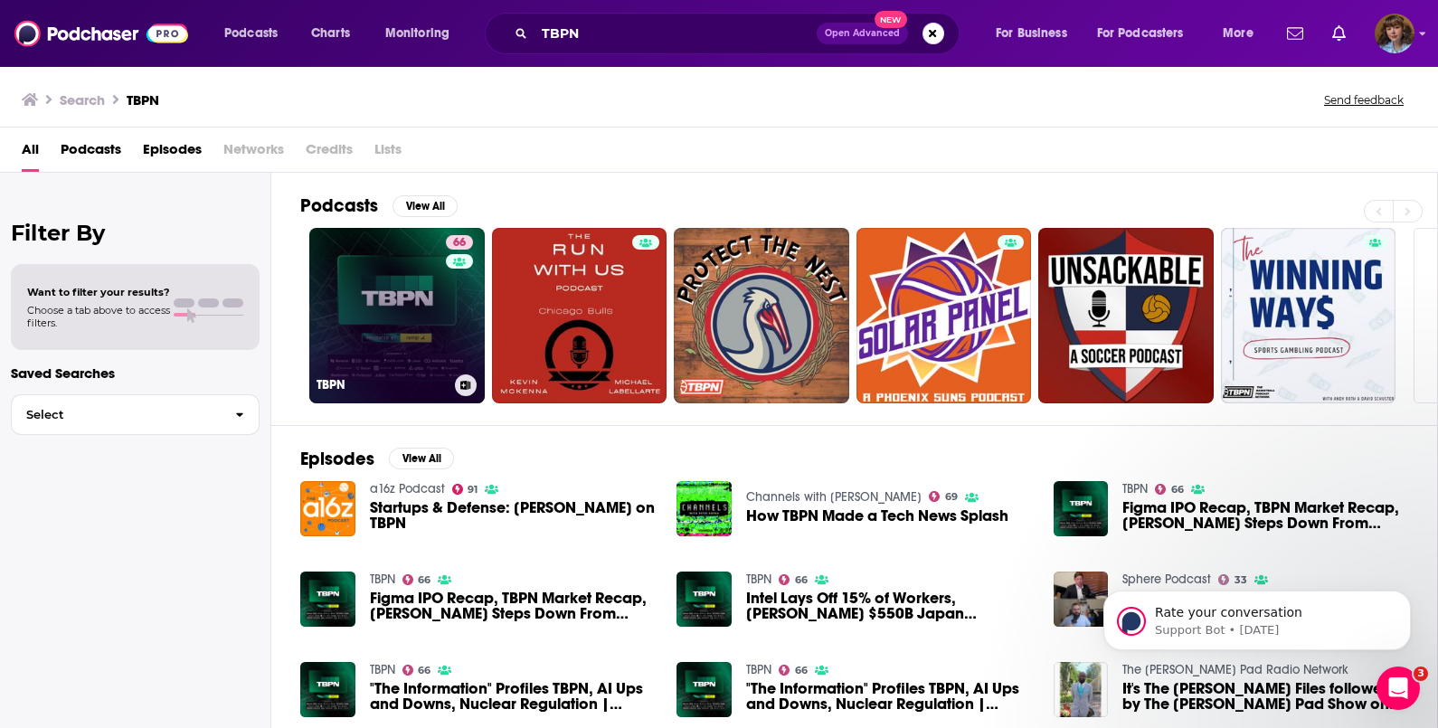
click at [392, 323] on link "66 TBPN" at bounding box center [396, 315] width 175 height 175
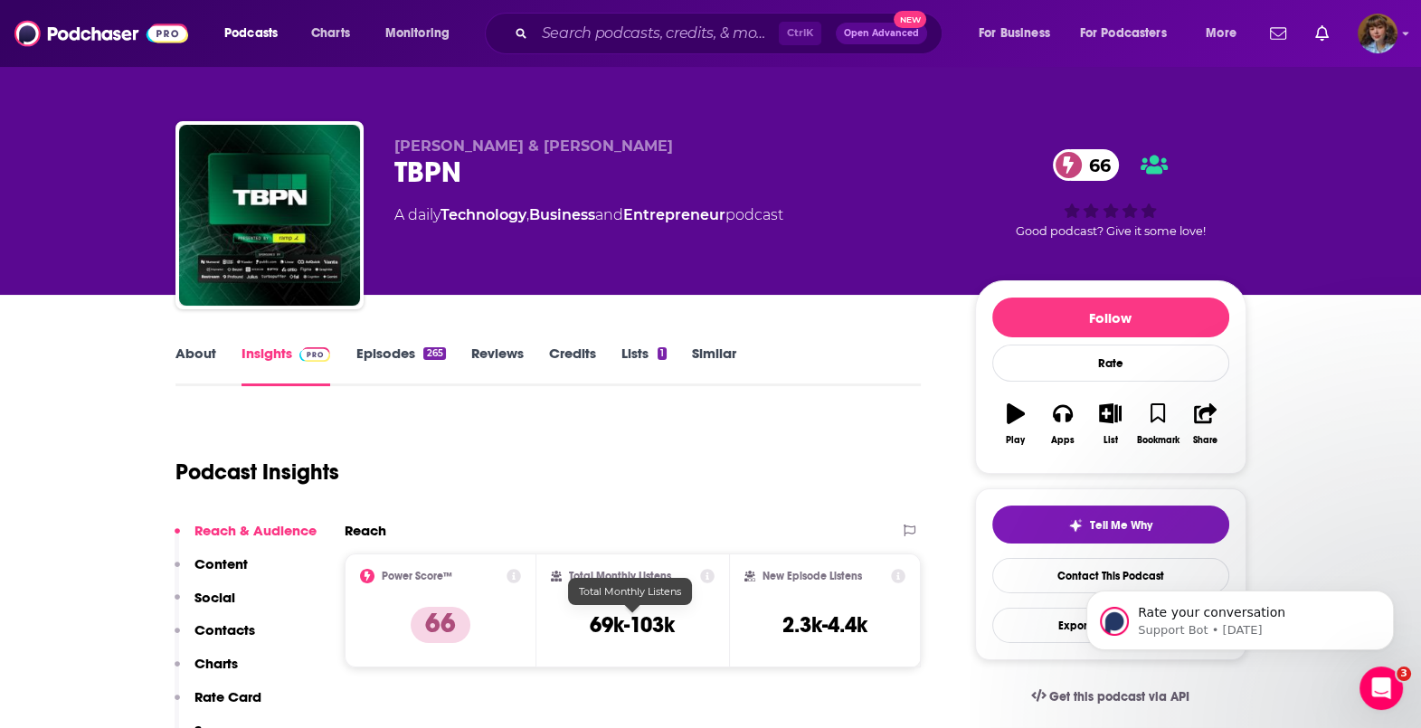
click at [646, 615] on h3 "69k-103k" at bounding box center [632, 624] width 85 height 27
copy div "69k-103k"
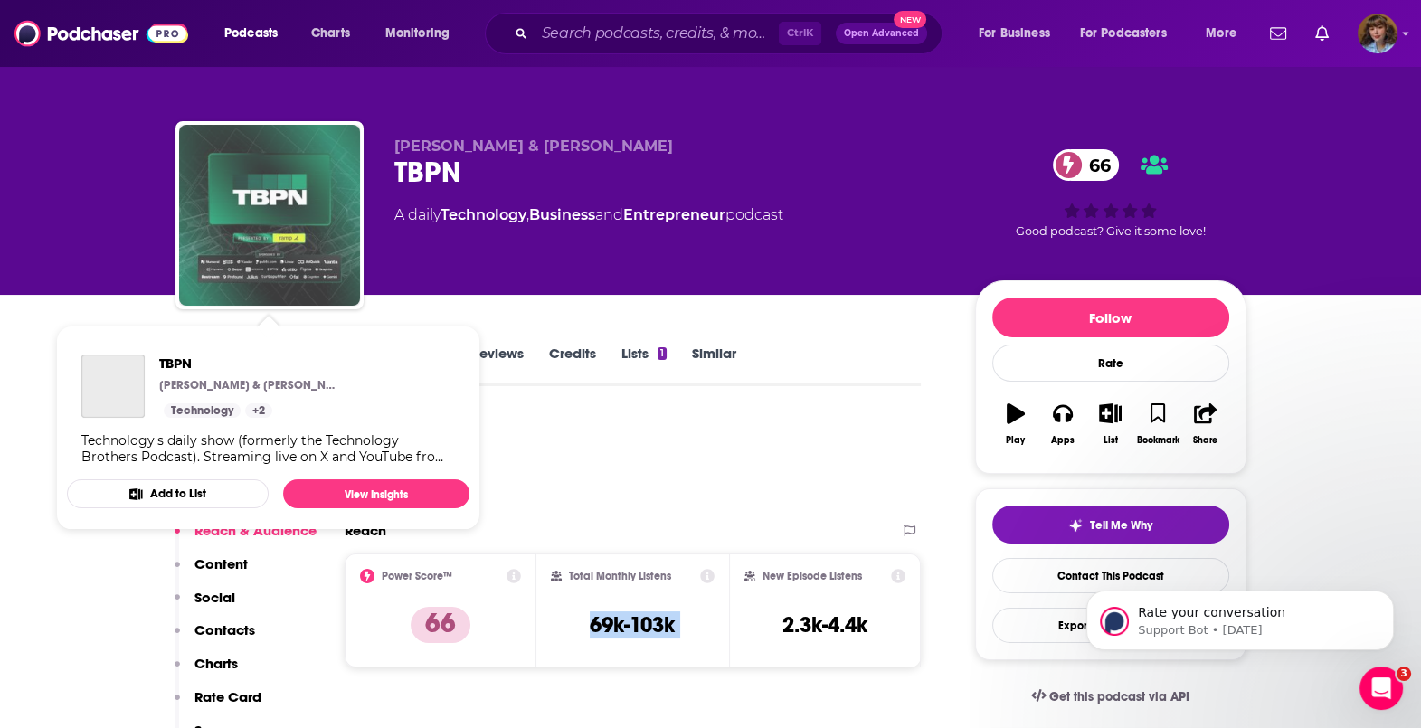
click at [245, 227] on img "TBPN" at bounding box center [269, 215] width 181 height 181
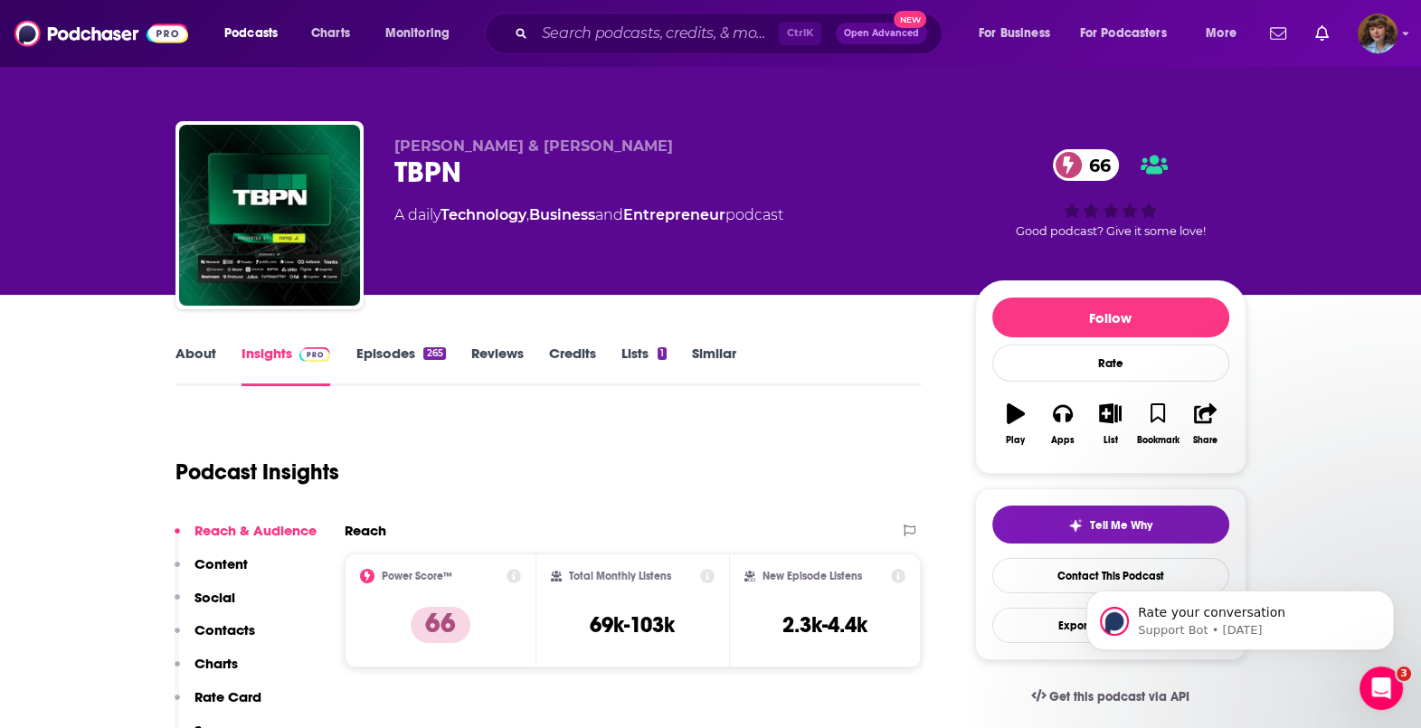
click at [203, 355] on link "About" at bounding box center [195, 366] width 41 height 42
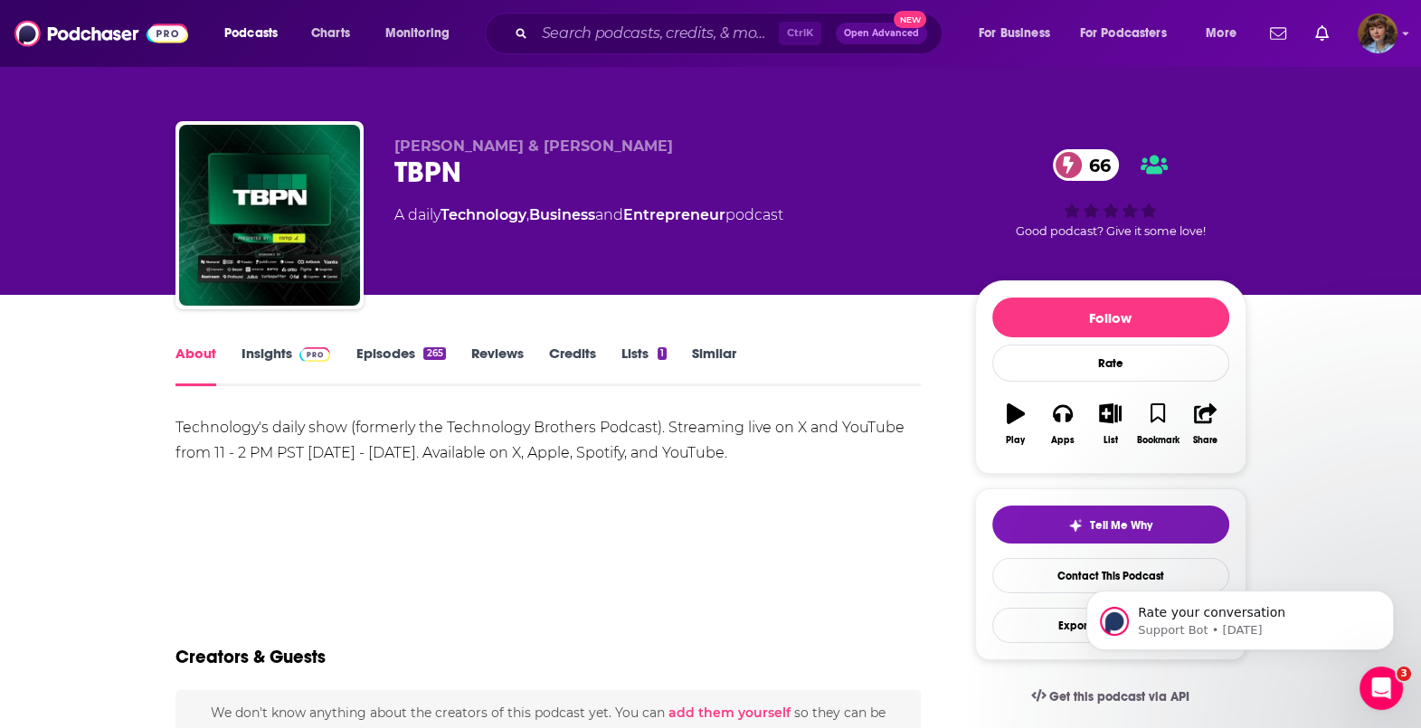
click at [280, 354] on link "Insights" at bounding box center [287, 366] width 90 height 42
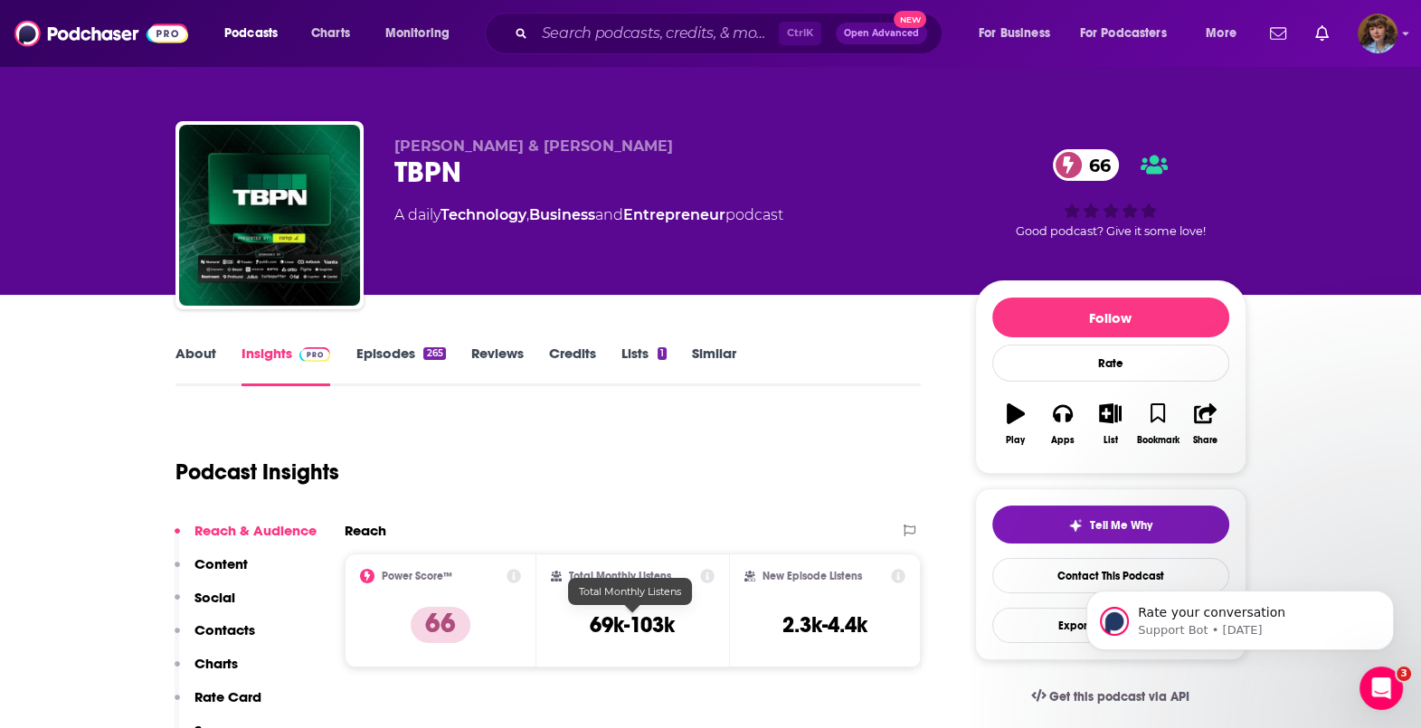
click at [642, 636] on h3 "69k-103k" at bounding box center [632, 624] width 85 height 27
copy div "69k-103k"
click at [818, 614] on h3 "2.3k-4.4k" at bounding box center [824, 624] width 85 height 27
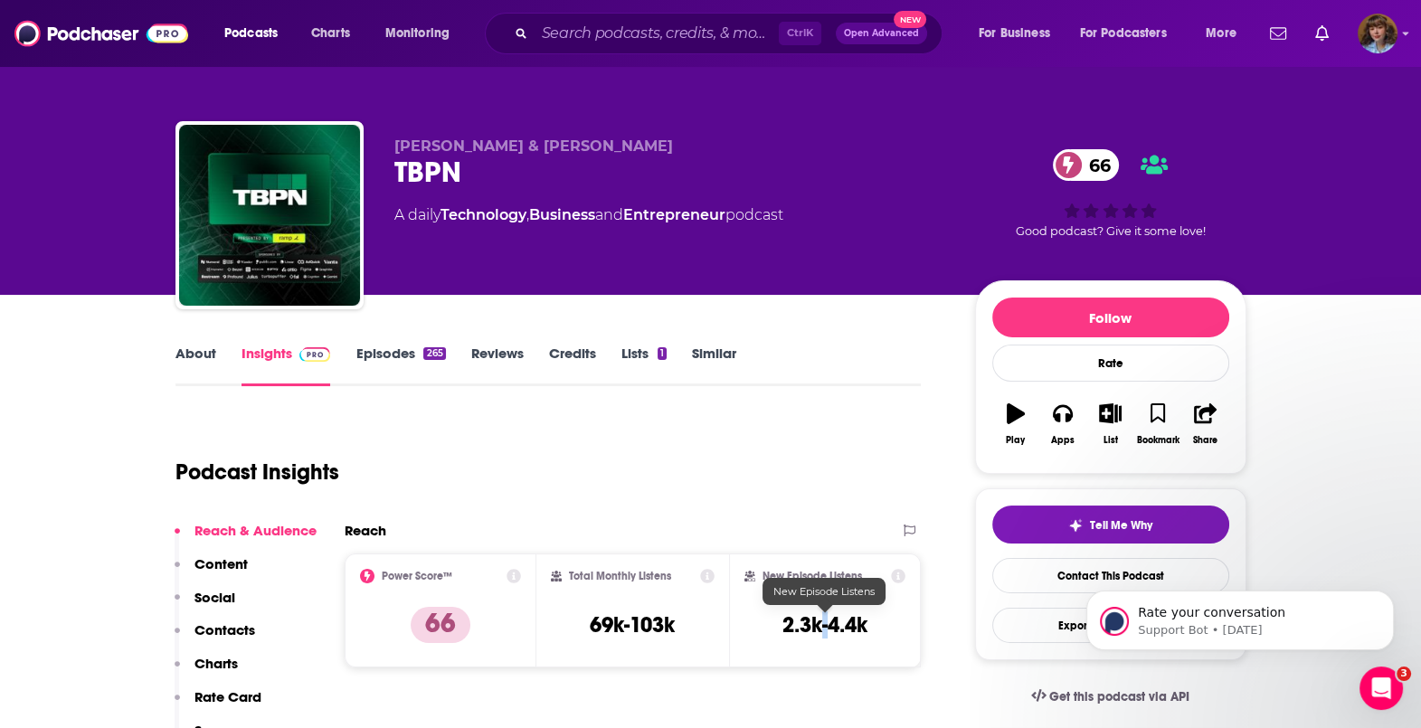
click at [818, 614] on h3 "2.3k-4.4k" at bounding box center [824, 624] width 85 height 27
copy div "2.3k-4.4k Export One-Sheet"
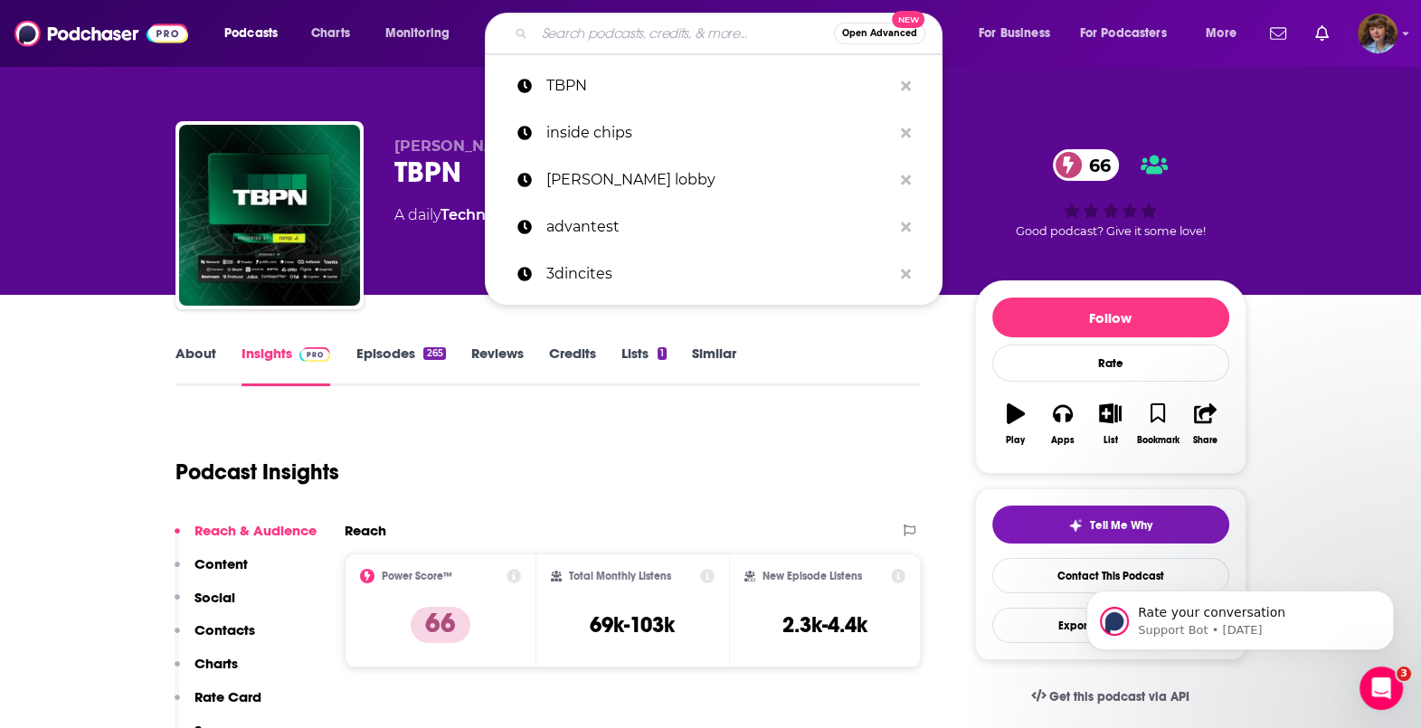
click at [710, 43] on input "Search podcasts, credits, & more..." at bounding box center [684, 33] width 299 height 29
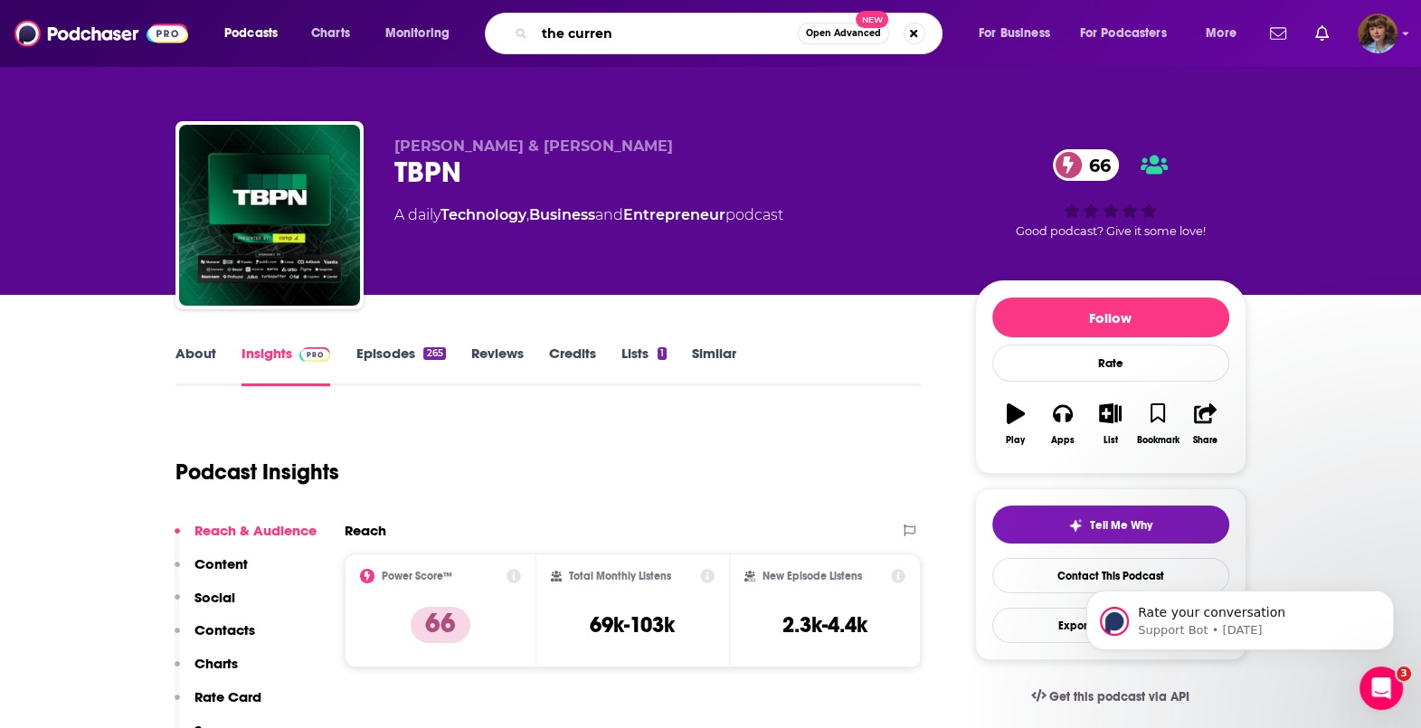
type input "the current"
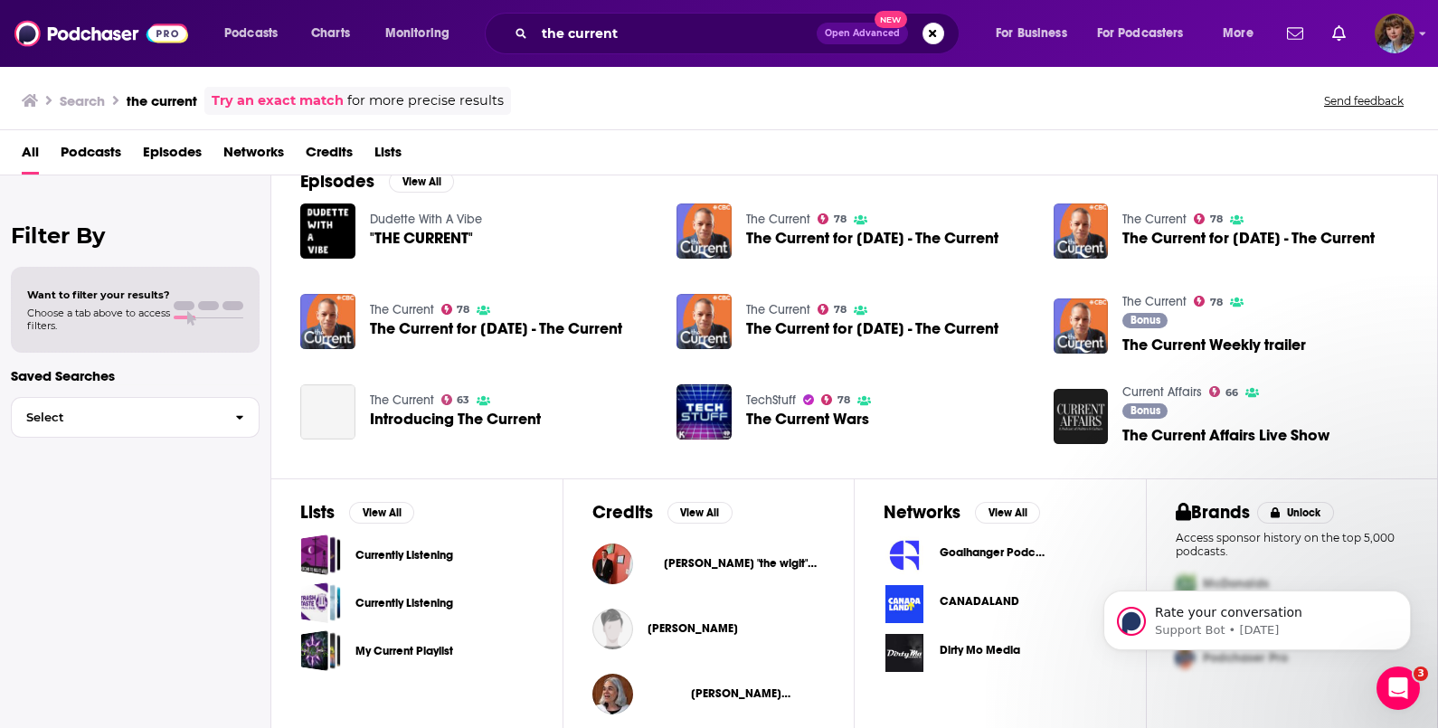
scroll to position [293, 0]
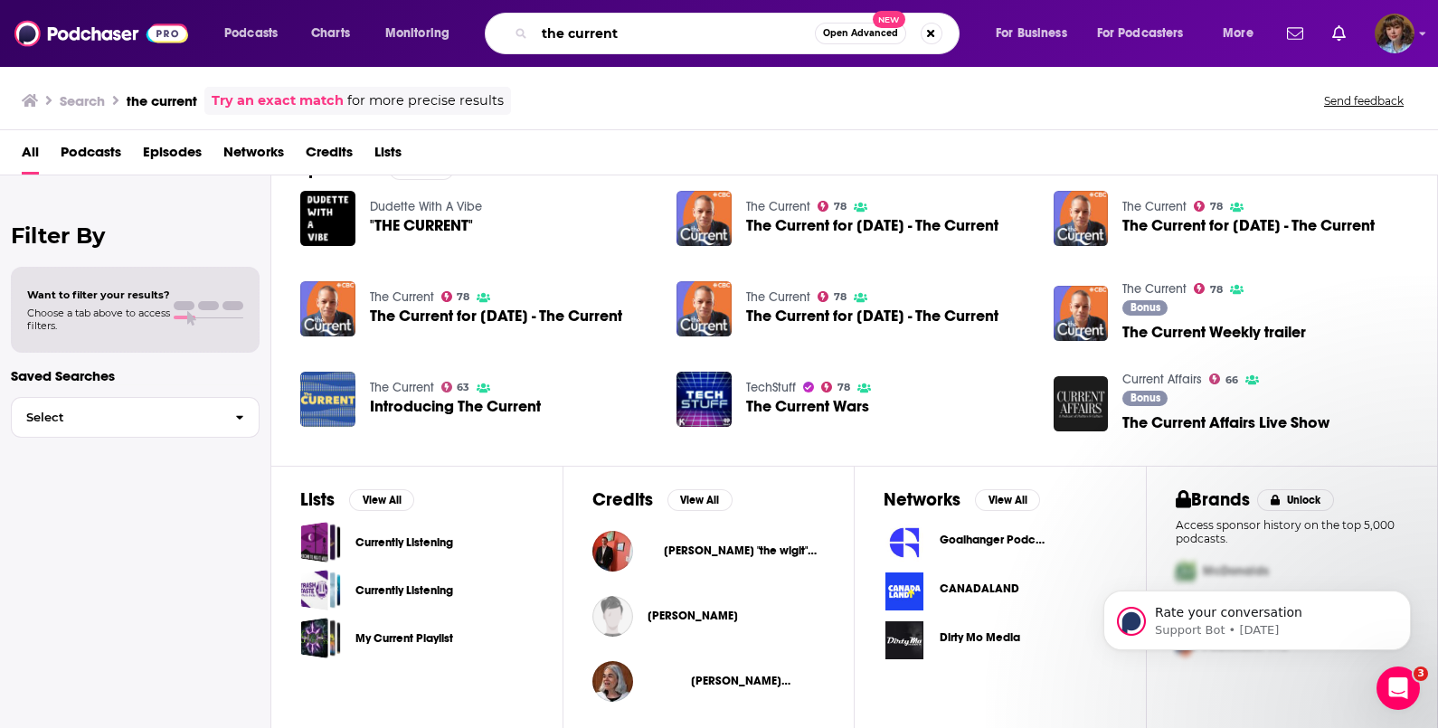
click at [660, 27] on input "the current" at bounding box center [675, 33] width 280 height 29
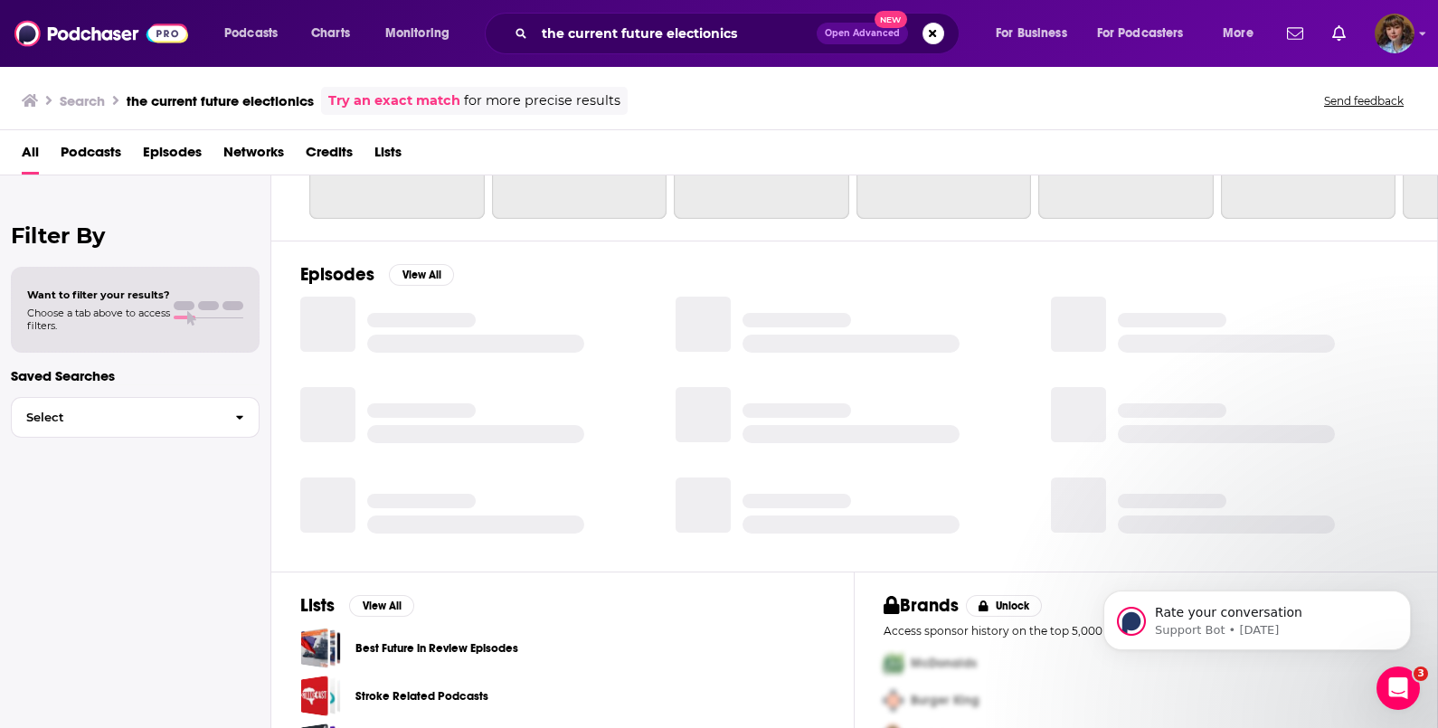
scroll to position [241, 0]
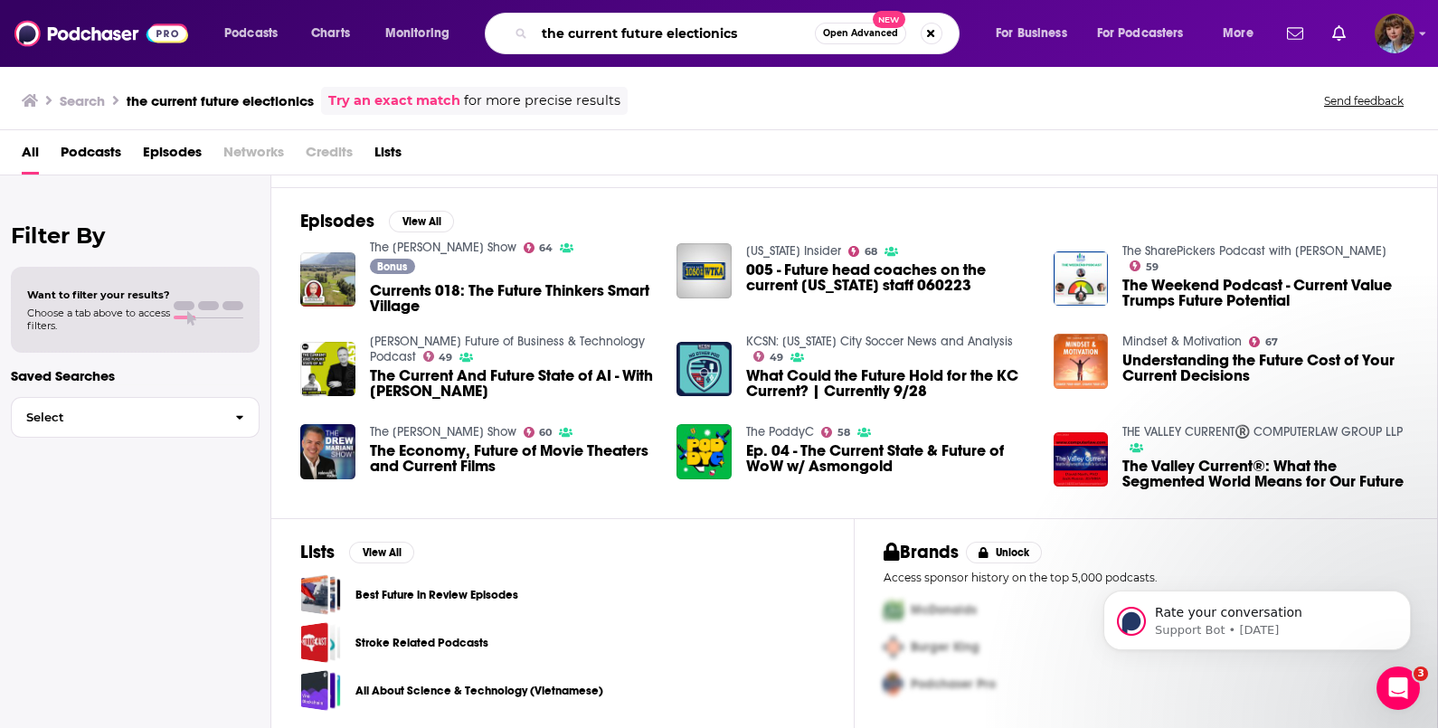
click at [674, 27] on input "the current future electionics" at bounding box center [675, 33] width 280 height 29
type input "future electronics"
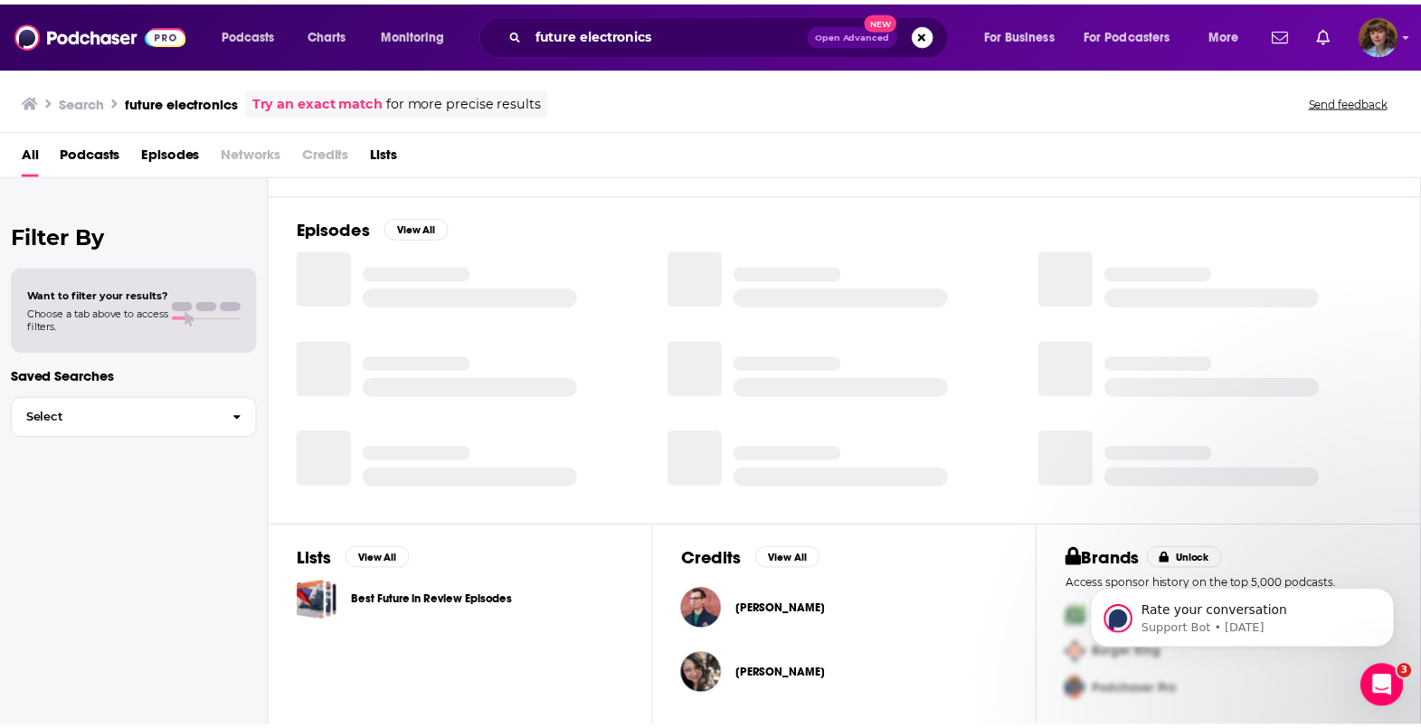
scroll to position [233, 0]
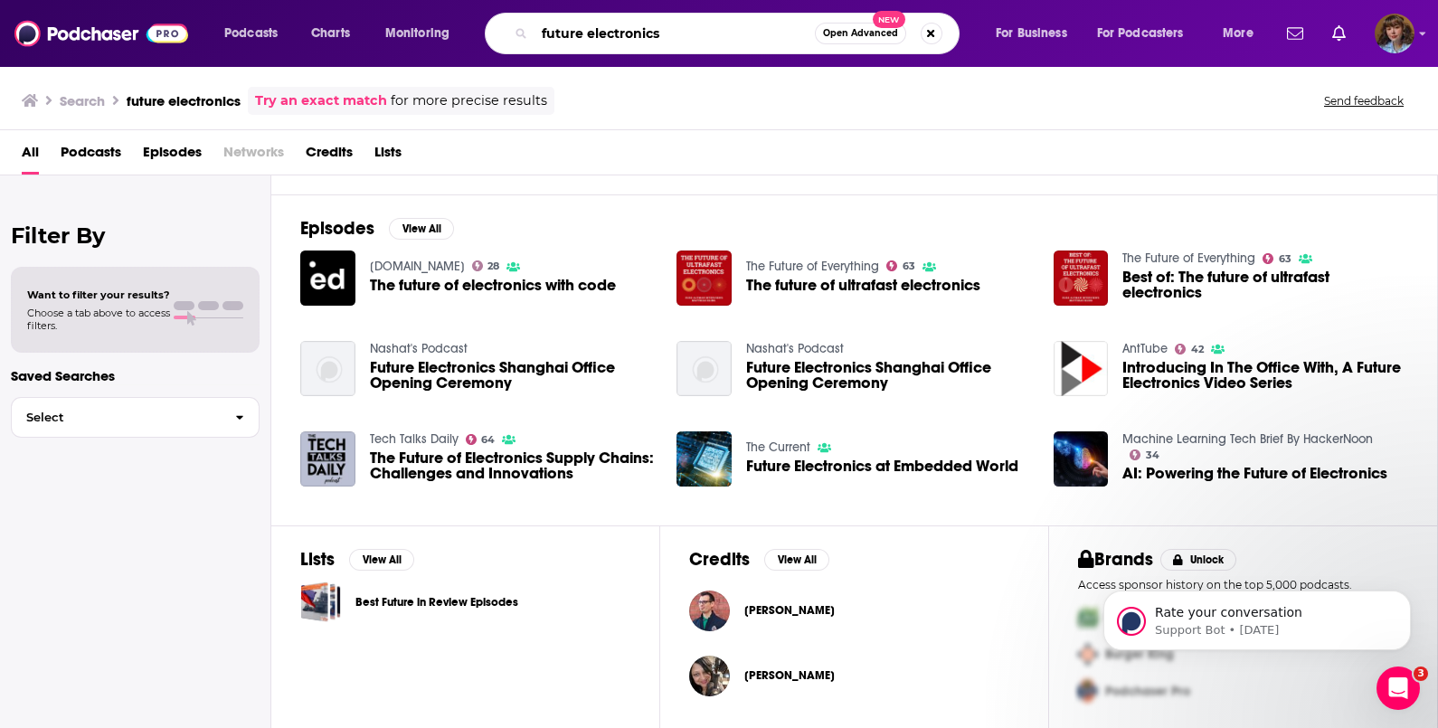
click at [674, 27] on input "future electronics" at bounding box center [675, 33] width 280 height 29
click at [800, 447] on link "The Current" at bounding box center [778, 447] width 64 height 15
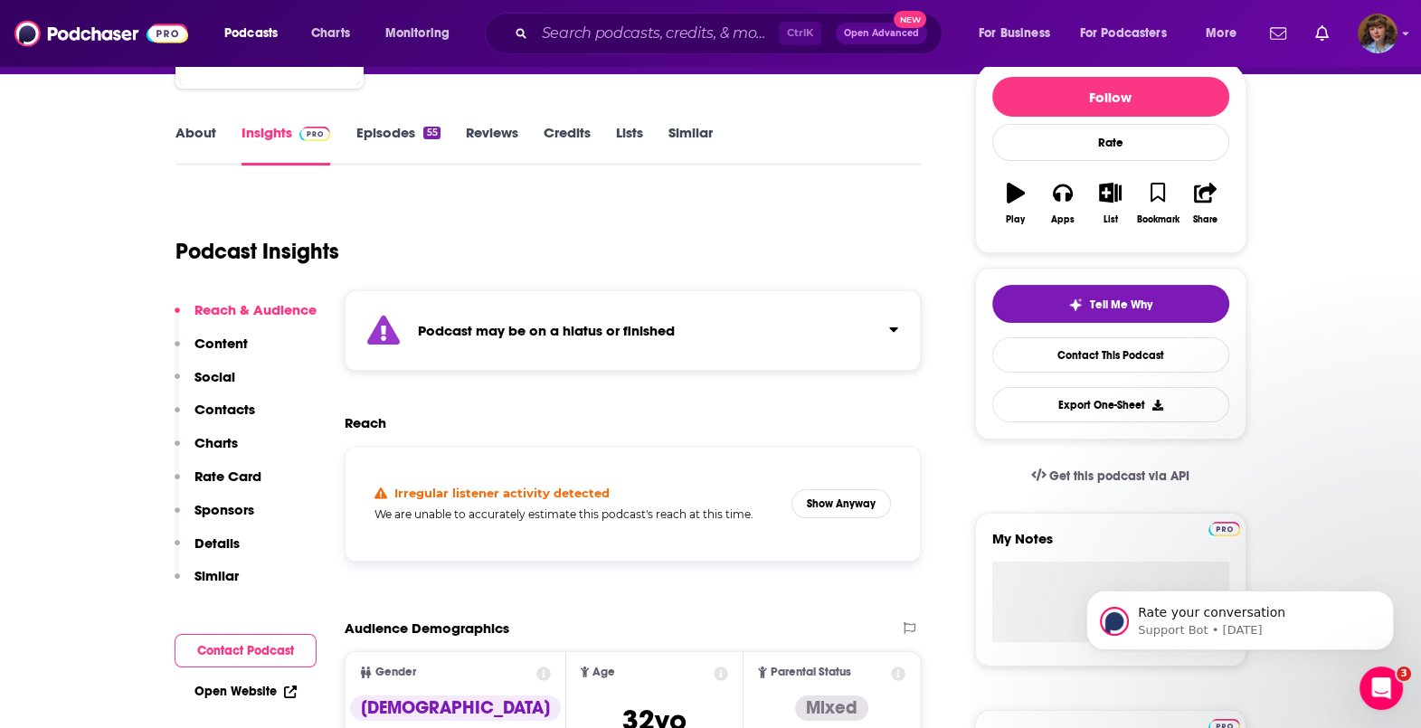
scroll to position [223, 0]
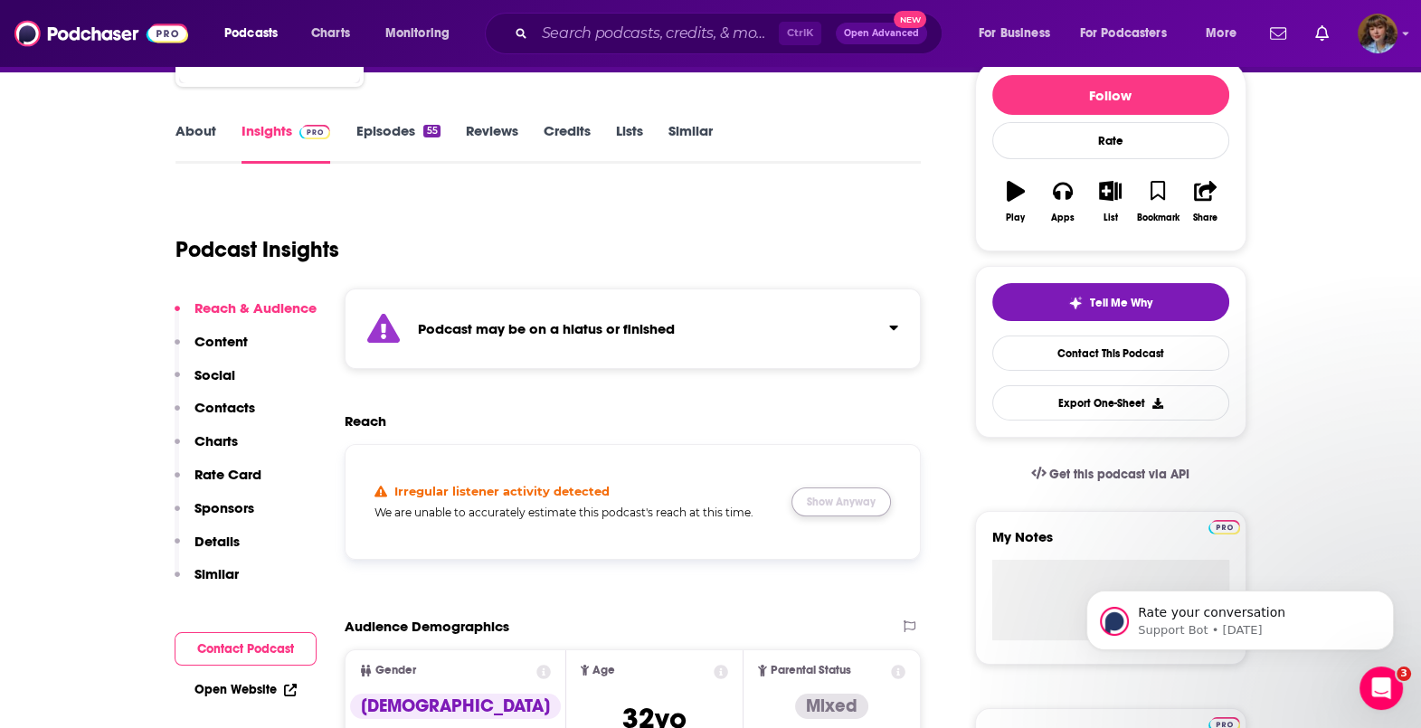
click at [820, 506] on button "Show Anyway" at bounding box center [840, 502] width 99 height 29
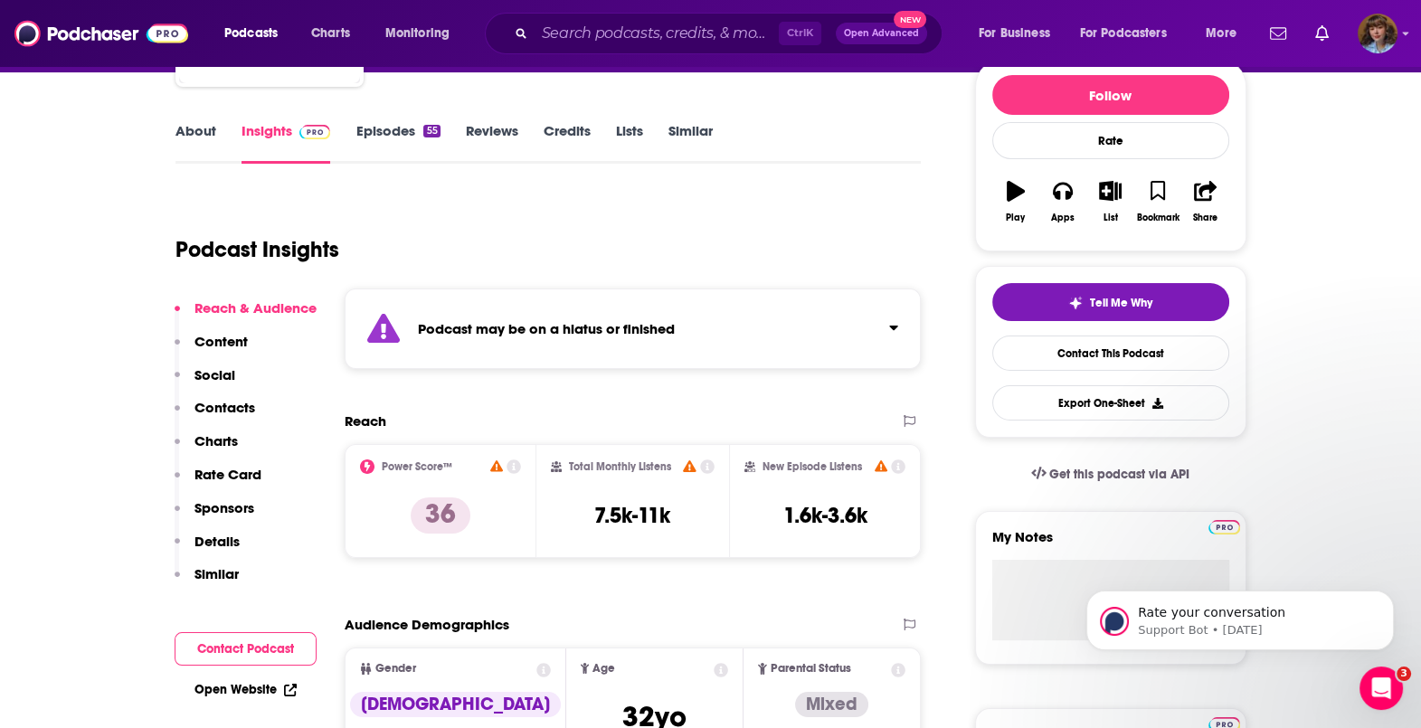
click at [396, 122] on link "Episodes 55" at bounding box center [397, 143] width 84 height 42
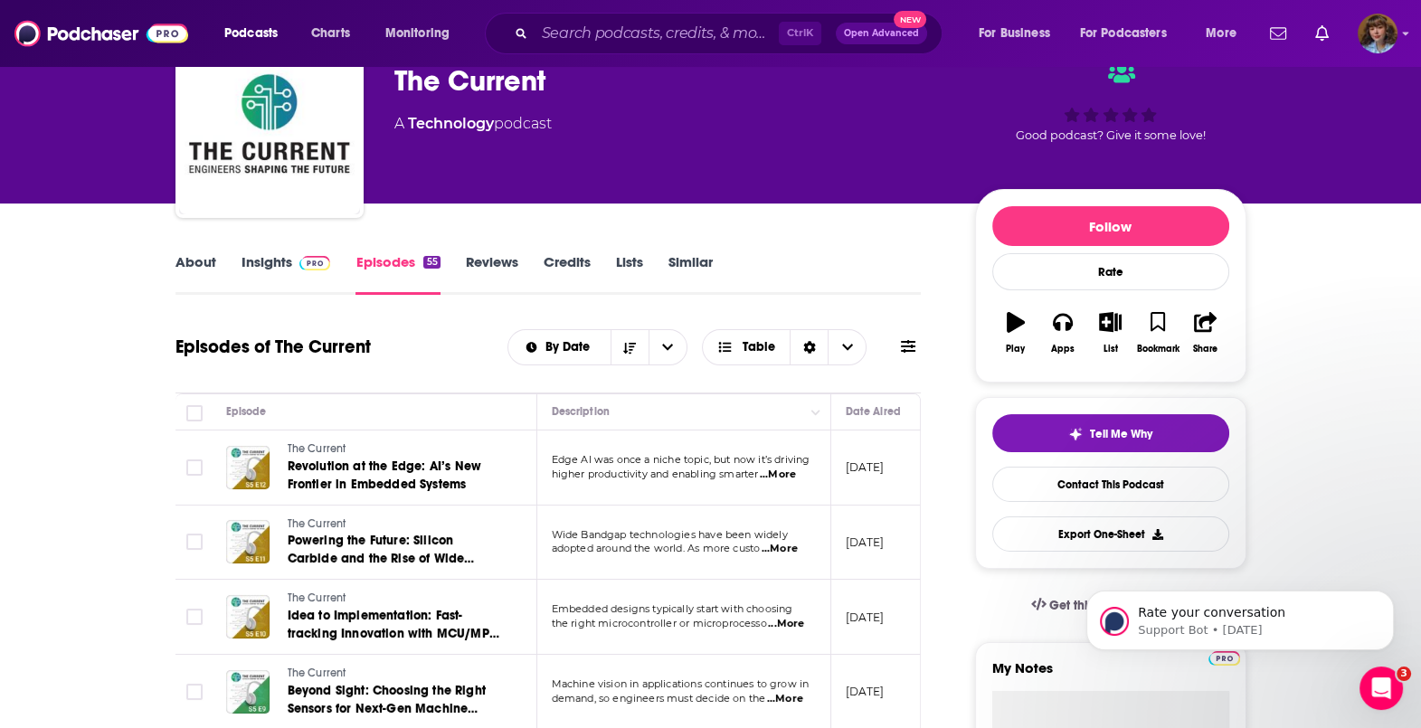
scroll to position [88, 0]
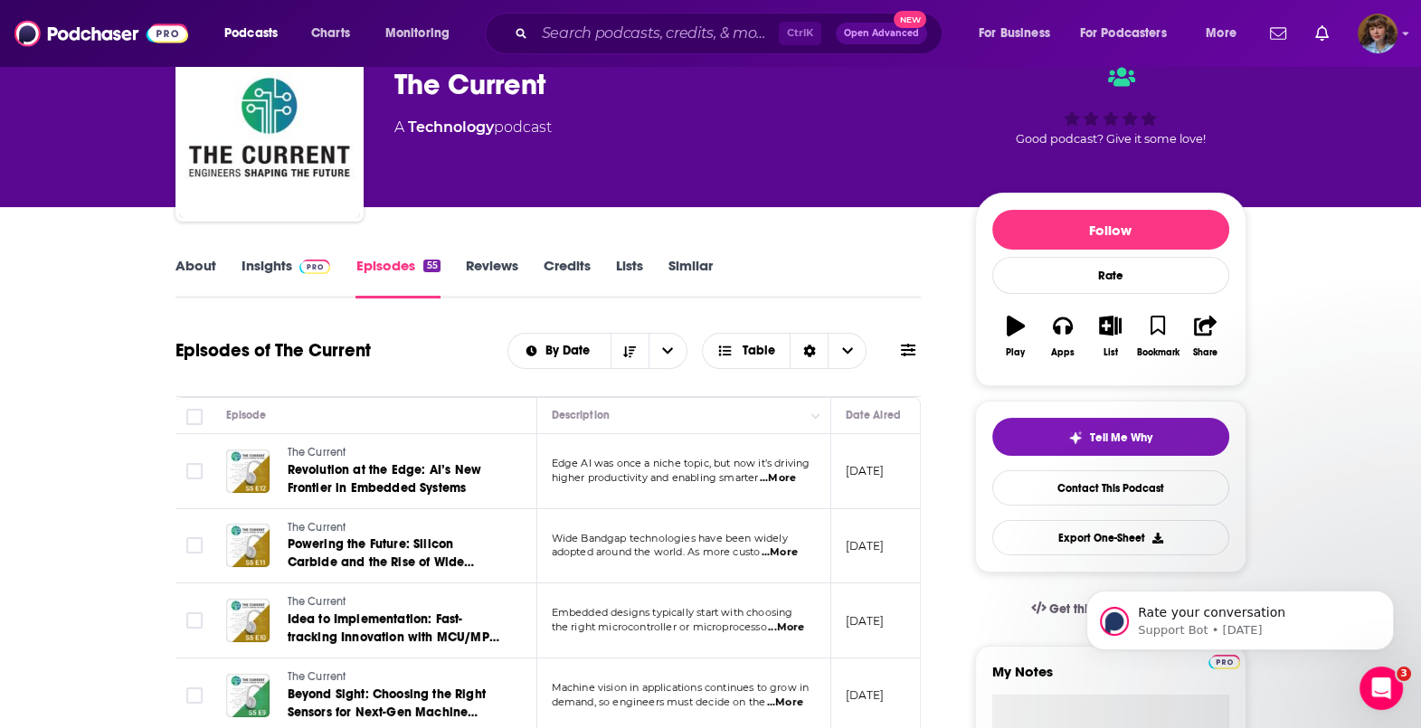
click at [267, 271] on link "Insights" at bounding box center [287, 278] width 90 height 42
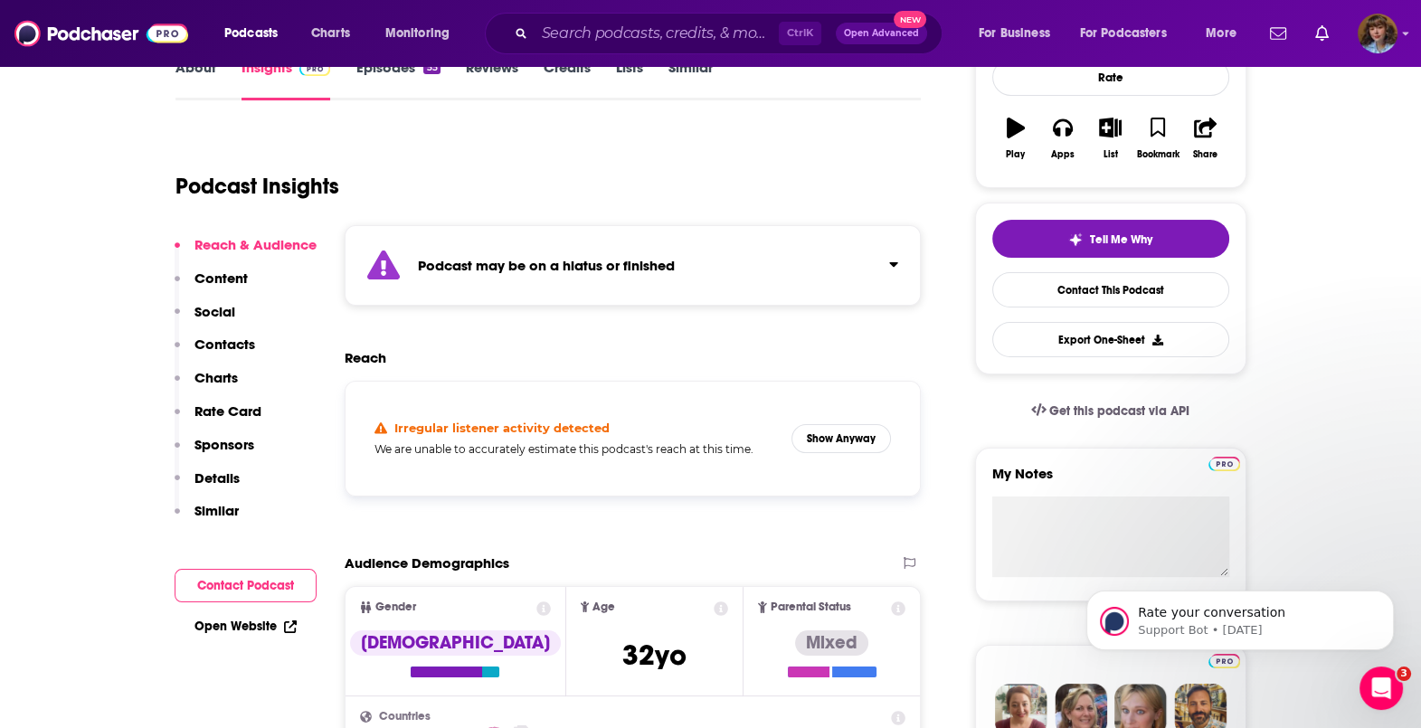
scroll to position [323, 0]
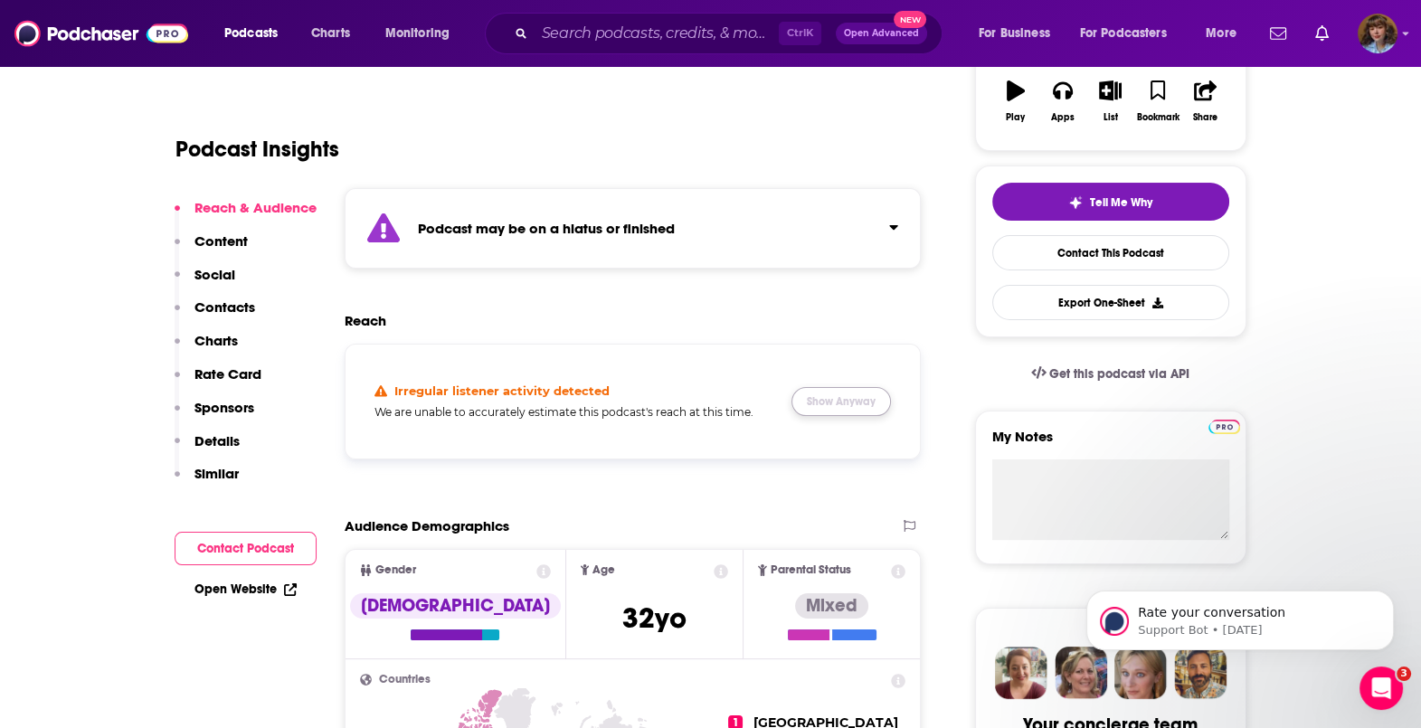
click at [816, 402] on button "Show Anyway" at bounding box center [840, 401] width 99 height 29
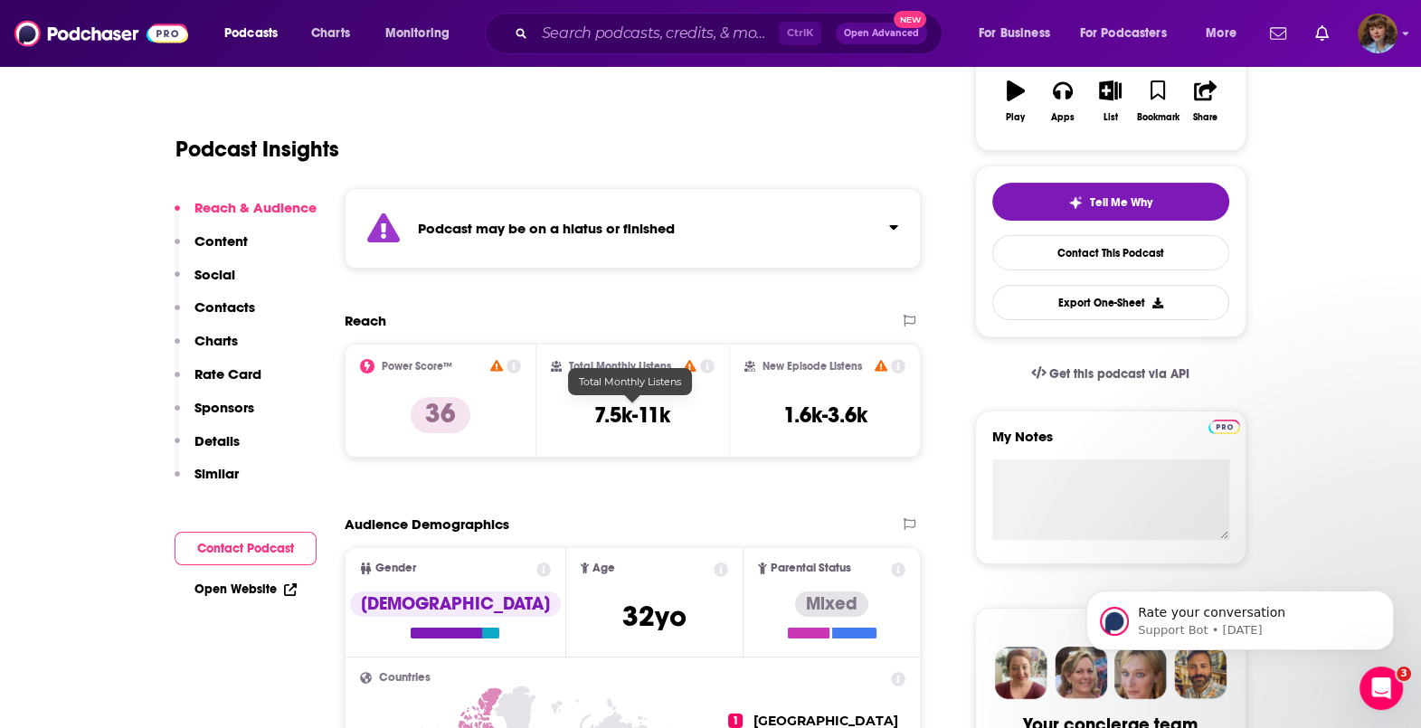
click at [669, 410] on h3 "7.5k-11k" at bounding box center [632, 415] width 76 height 27
drag, startPoint x: 669, startPoint y: 410, endPoint x: 705, endPoint y: 411, distance: 35.3
click at [705, 411] on div "Total Monthly Listens 7.5k-11k" at bounding box center [633, 400] width 164 height 83
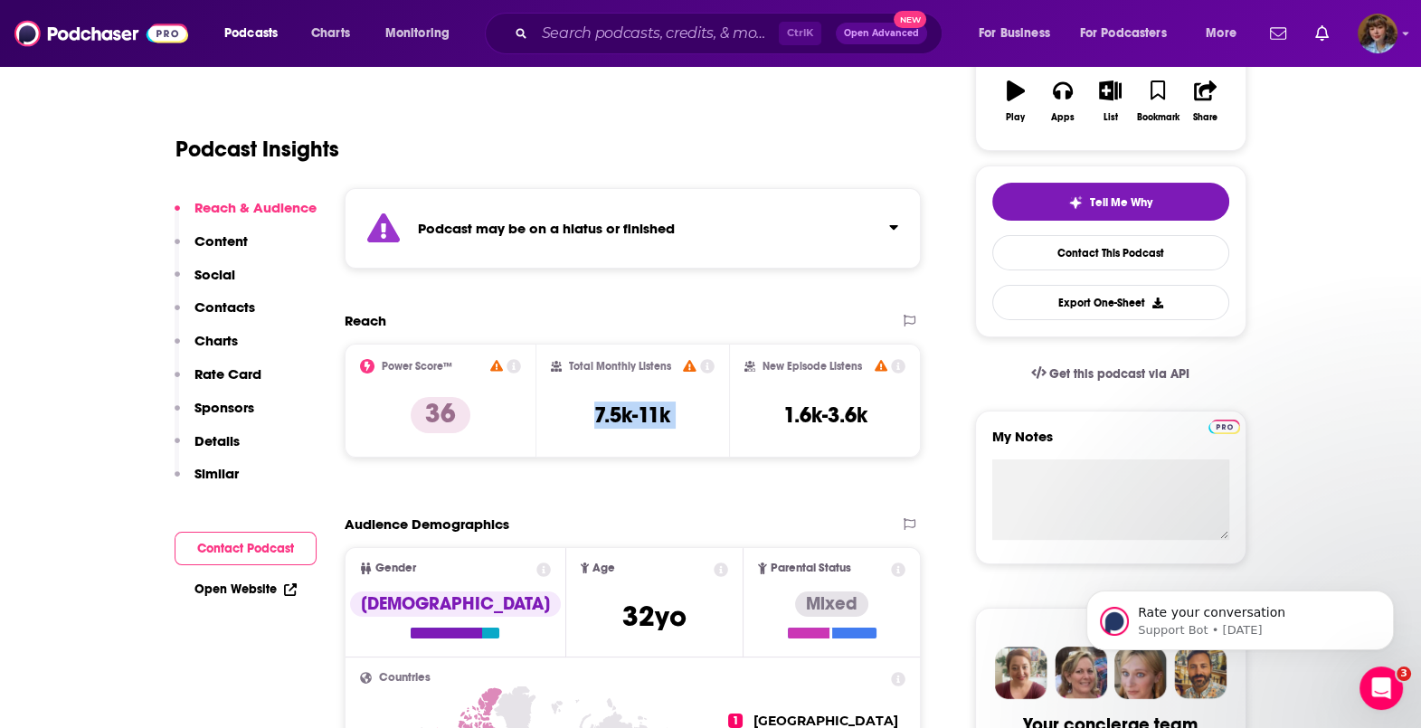
copy div "7.5k-11k"
click at [810, 402] on h3 "1.6k-3.6k" at bounding box center [825, 415] width 84 height 27
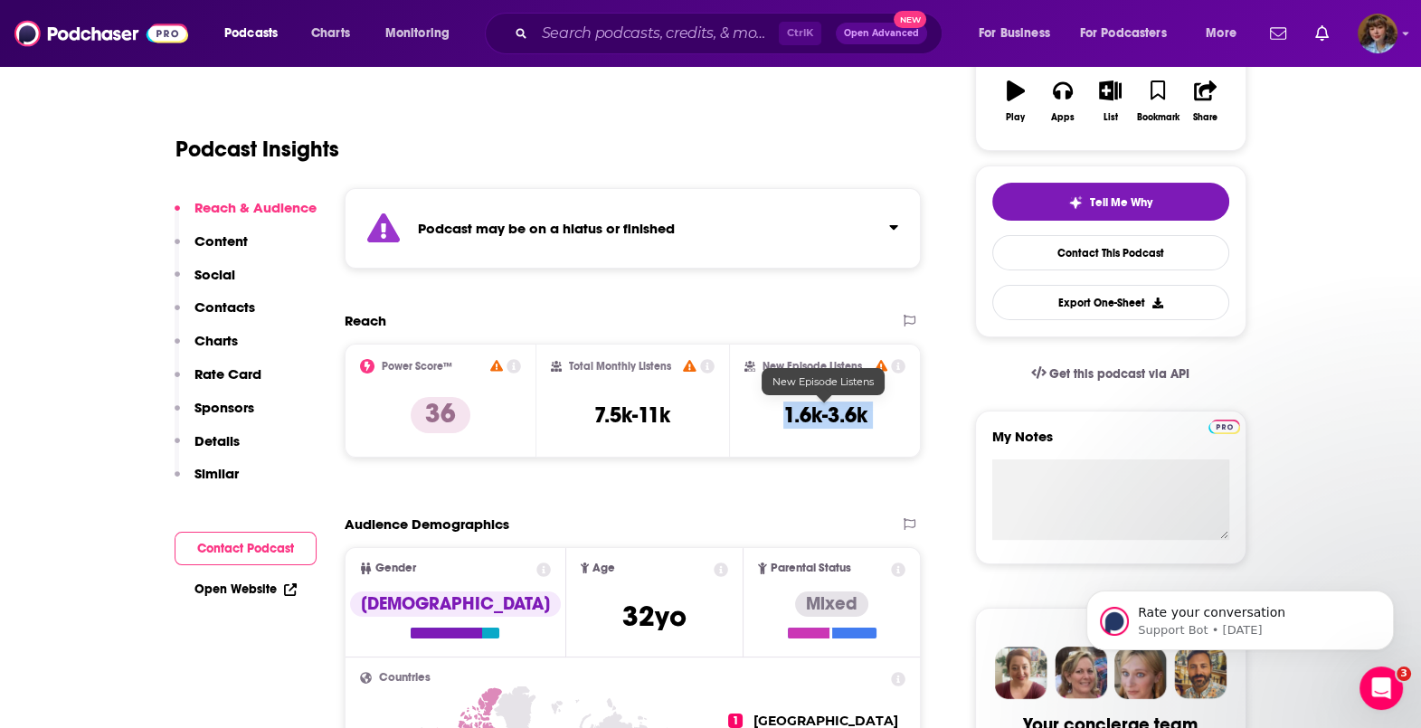
copy div "1.6k-3.6k Export One-Sheet"
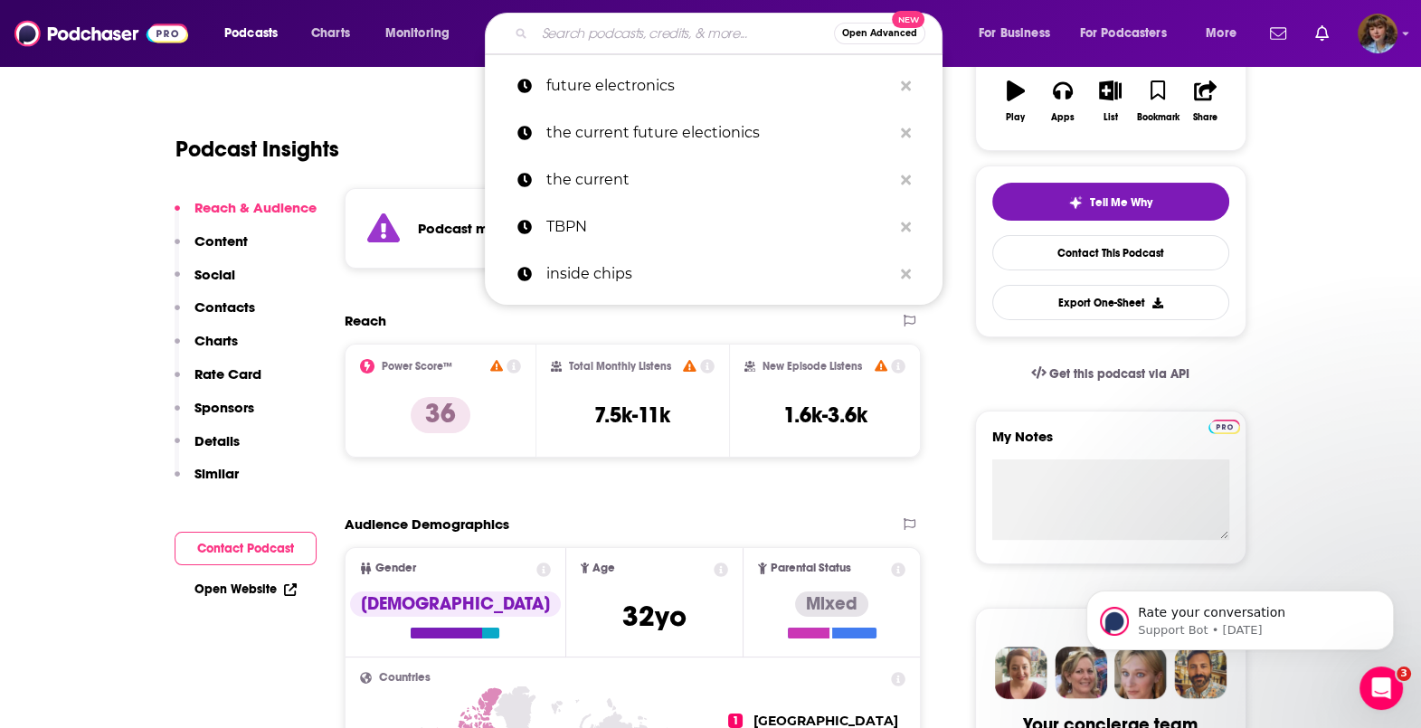
click at [734, 33] on input "Search podcasts, credits, & more..." at bounding box center [684, 33] width 299 height 29
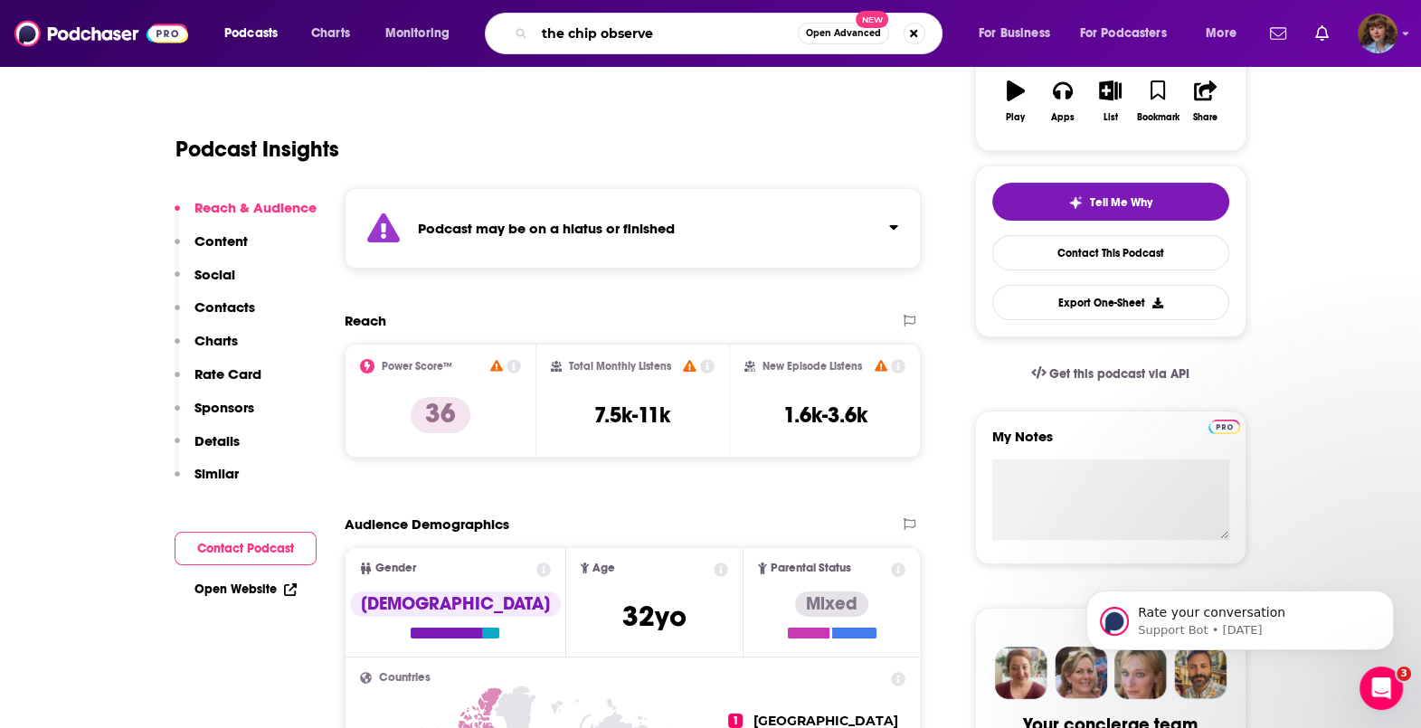
type input "the chip observer"
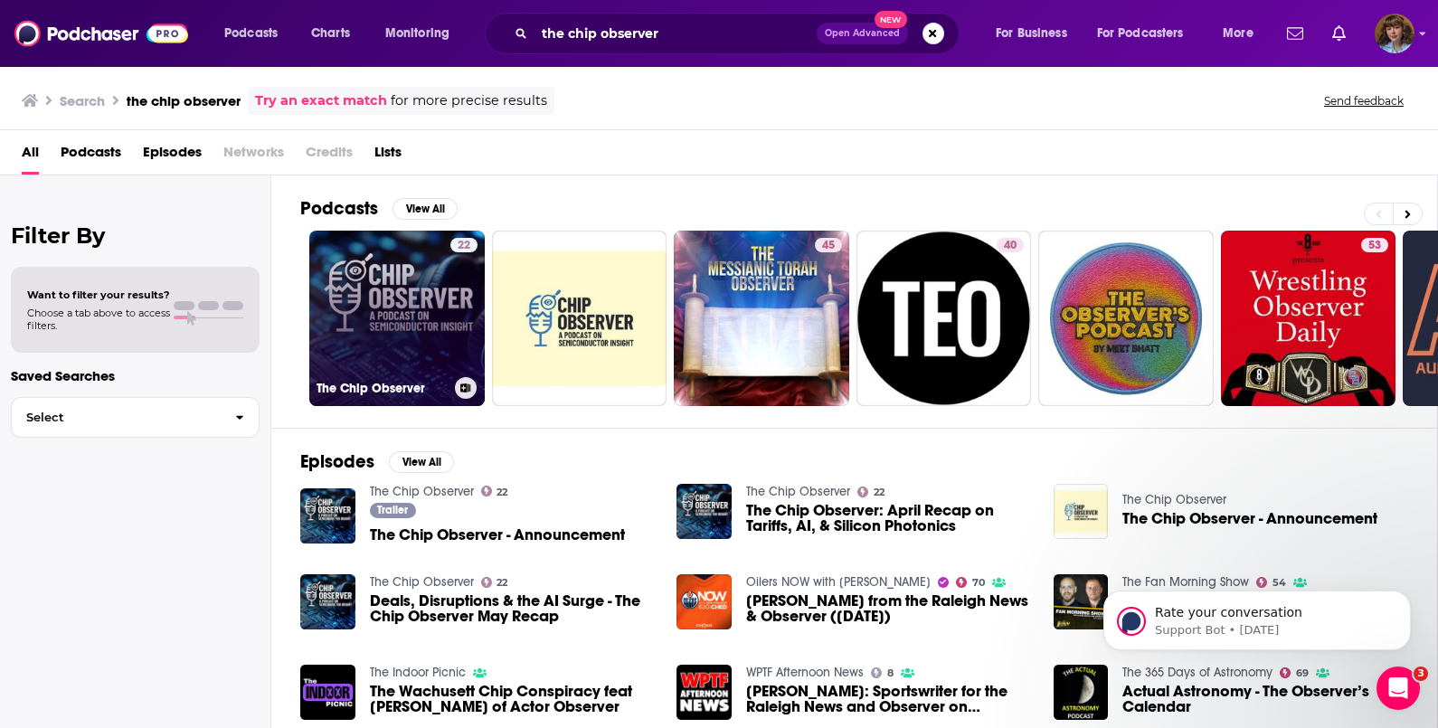
click at [434, 308] on link "22 The Chip Observer" at bounding box center [396, 318] width 175 height 175
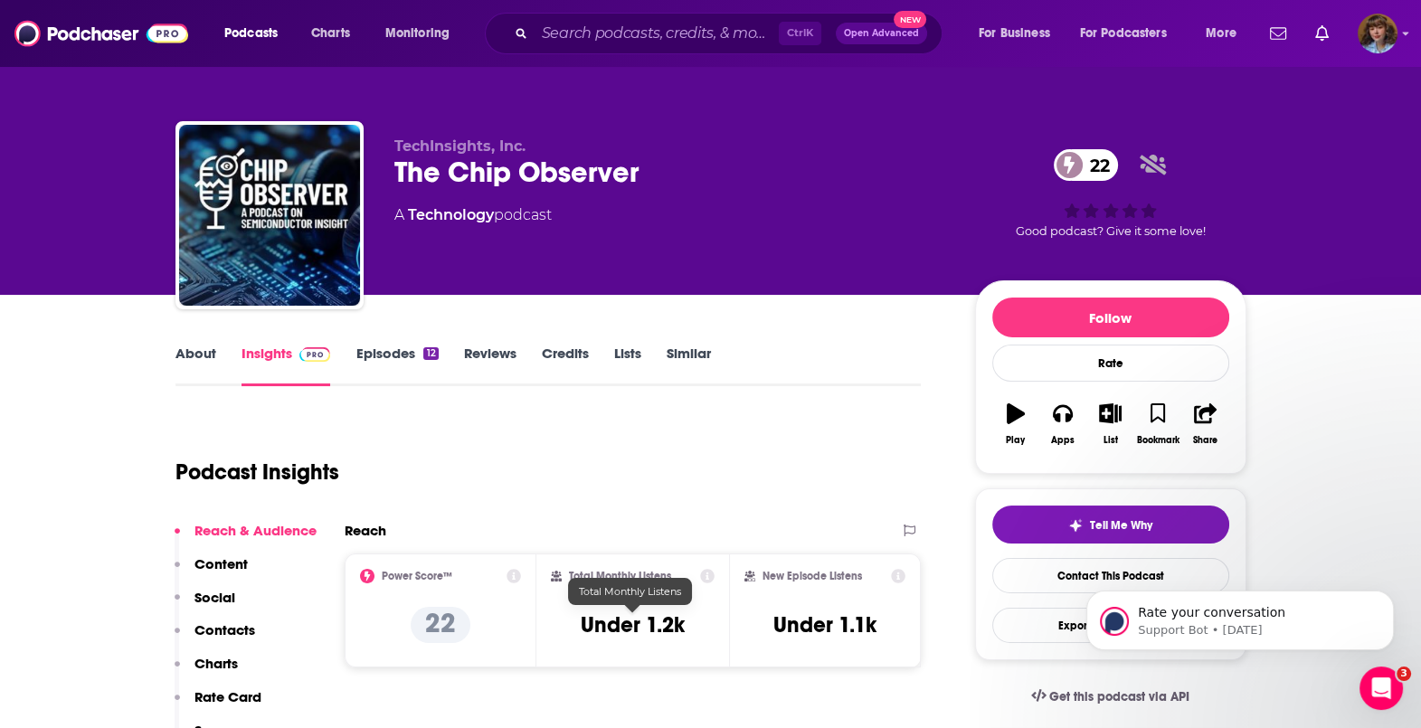
click at [630, 628] on h3 "Under 1.2k" at bounding box center [633, 624] width 104 height 27
copy div "Under 1.2k"
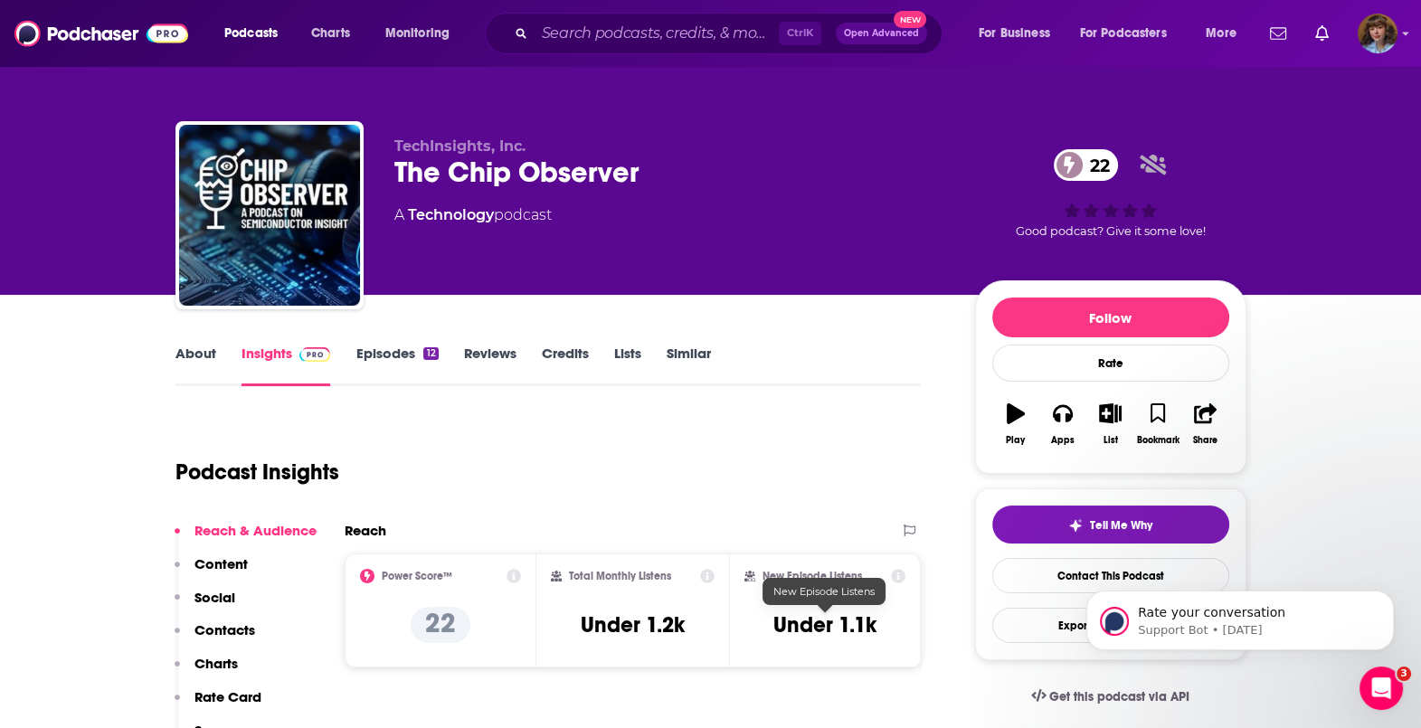
click at [826, 621] on h3 "Under 1.1k" at bounding box center [824, 624] width 103 height 27
copy div "Under 1.1k Export One-Sheet"
click at [826, 621] on h3 "Under 1.1k" at bounding box center [824, 624] width 103 height 27
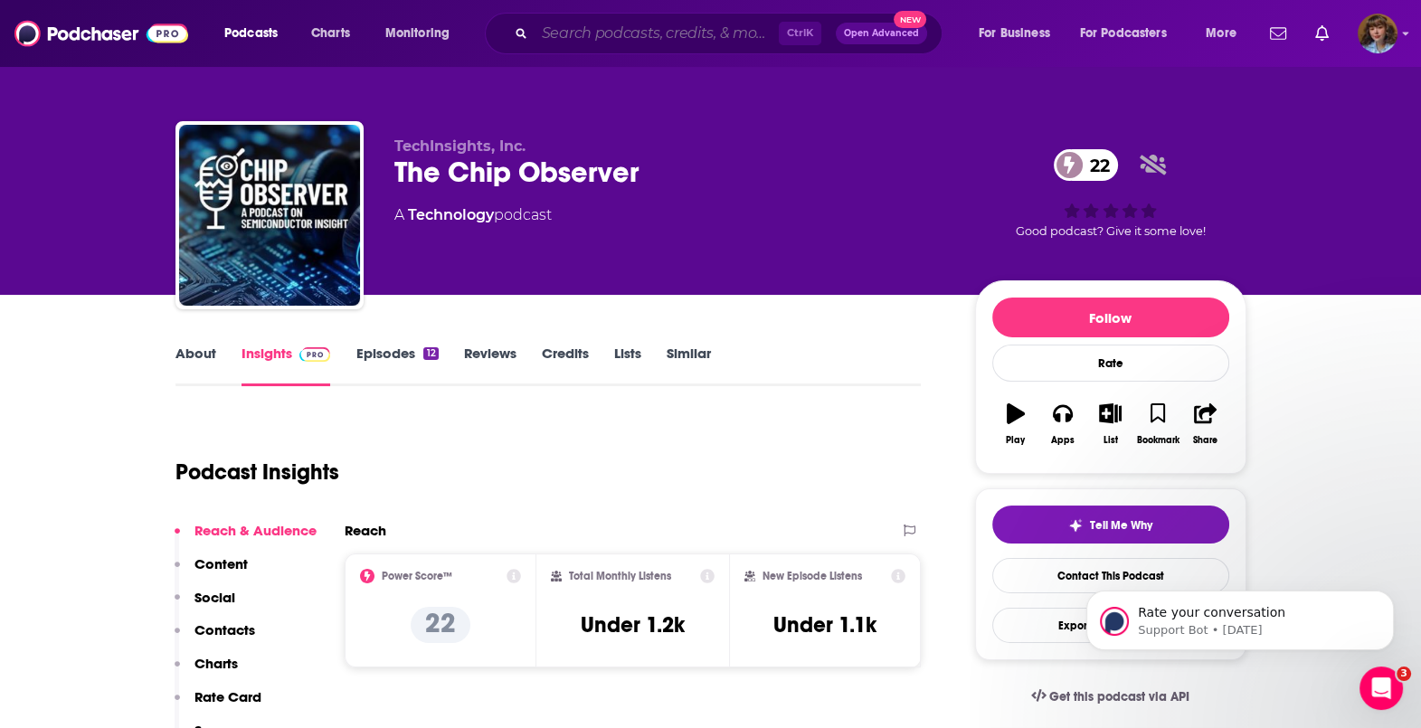
click at [733, 38] on input "Search podcasts, credits, & more..." at bounding box center [657, 33] width 244 height 29
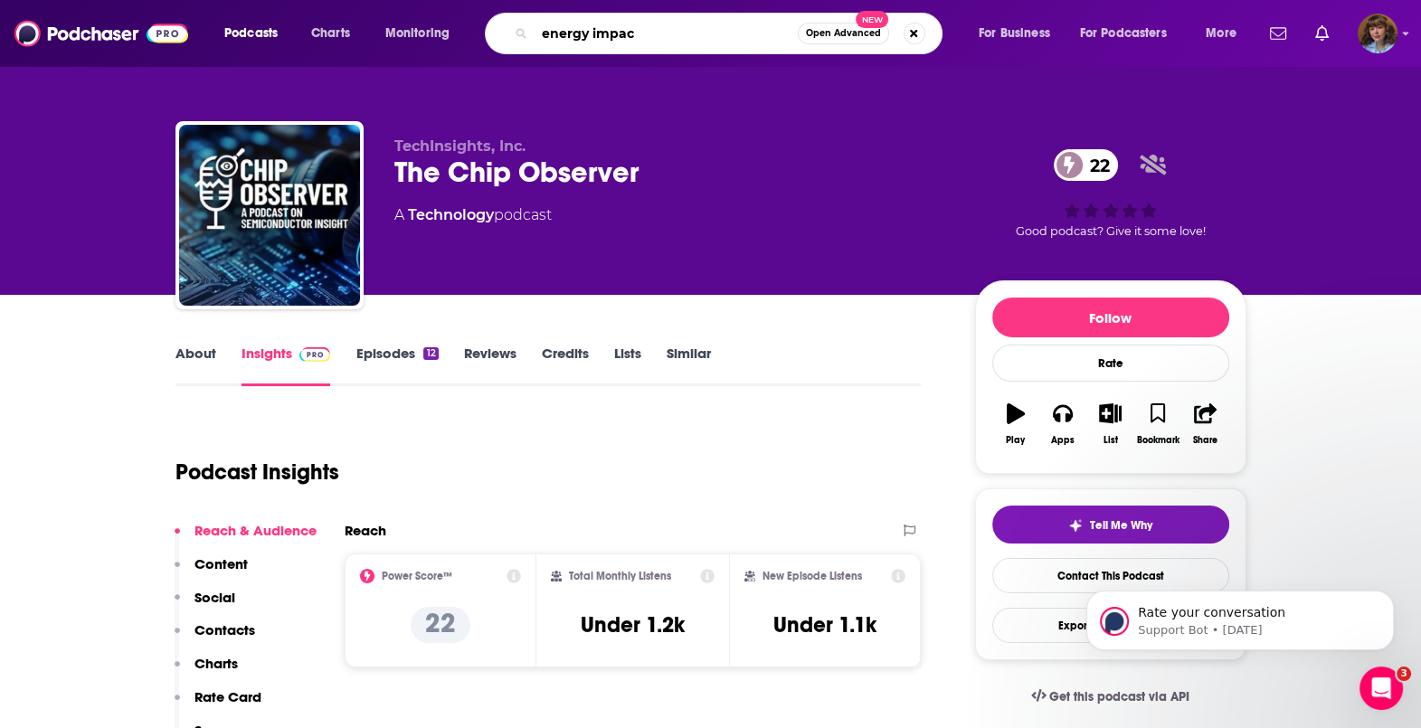
type input "energy impact"
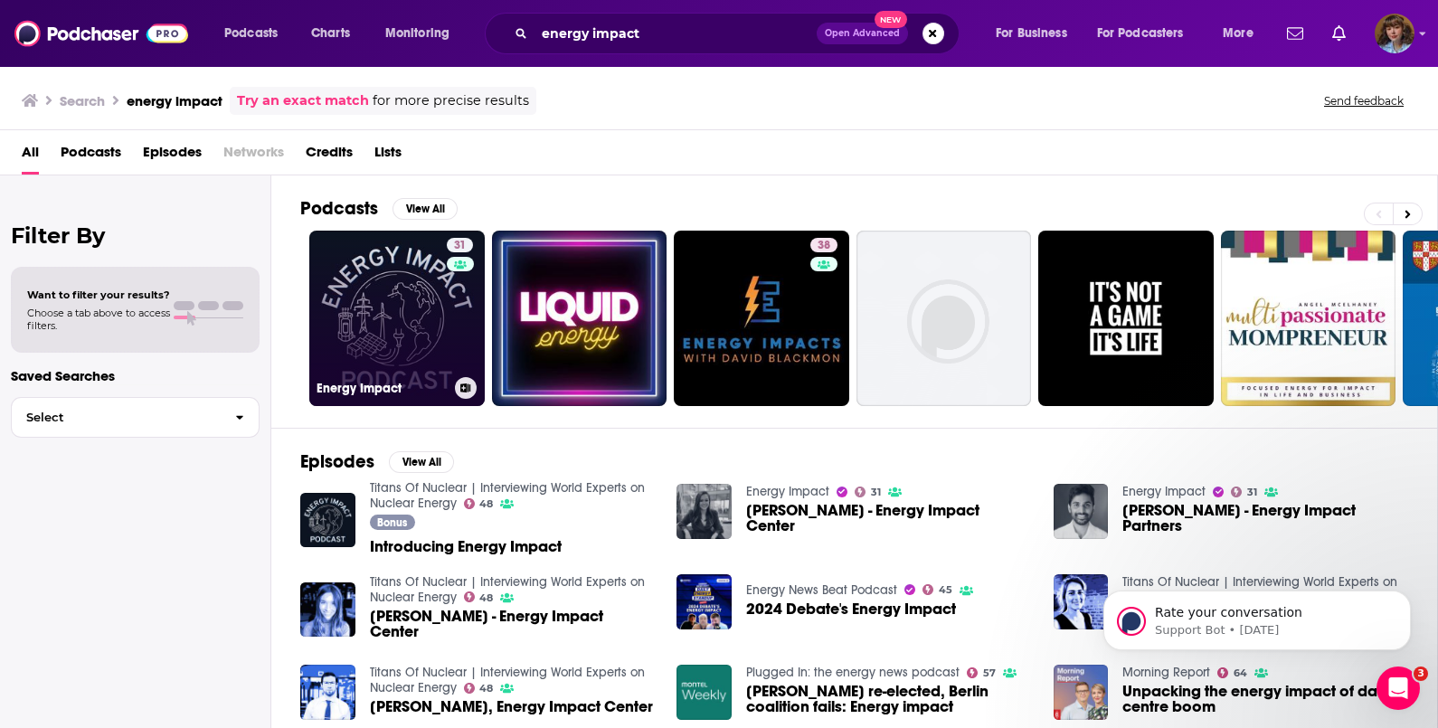
click at [423, 285] on link "31 Energy Impact" at bounding box center [396, 318] width 175 height 175
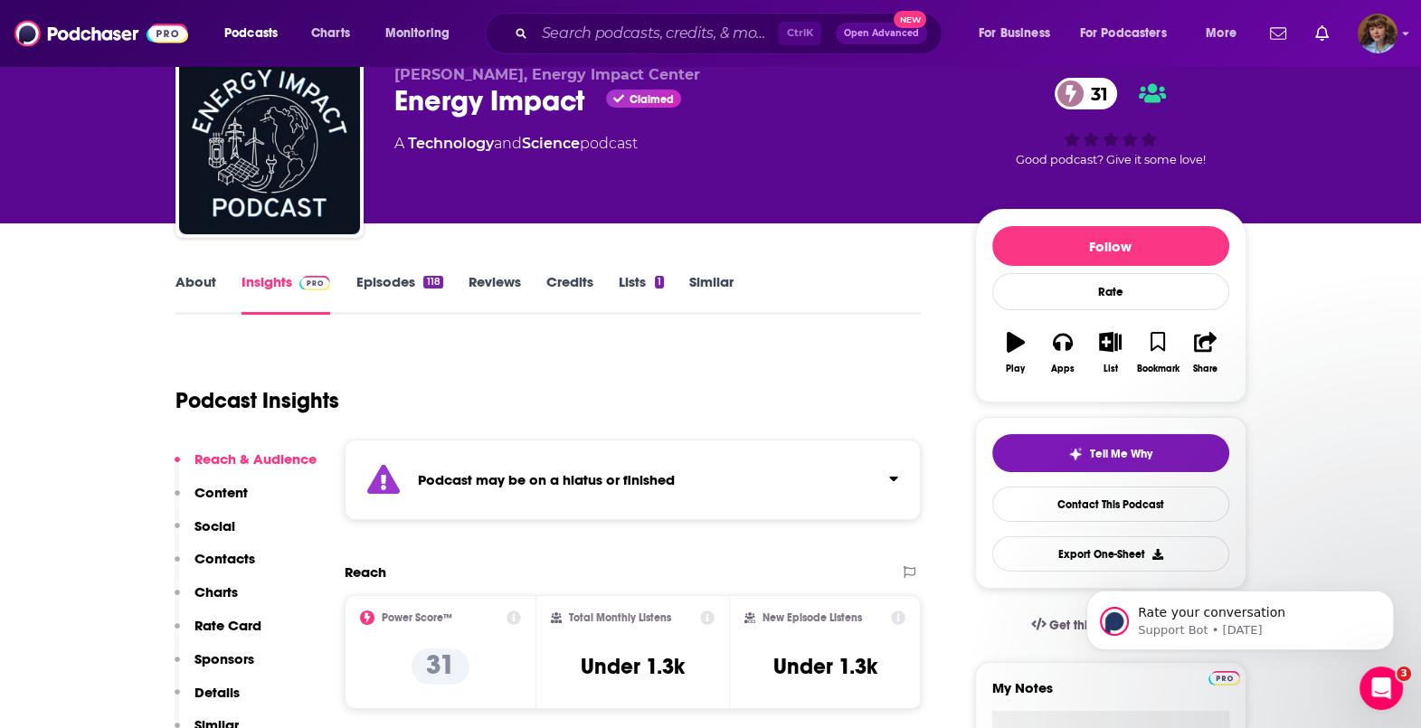
scroll to position [52, 0]
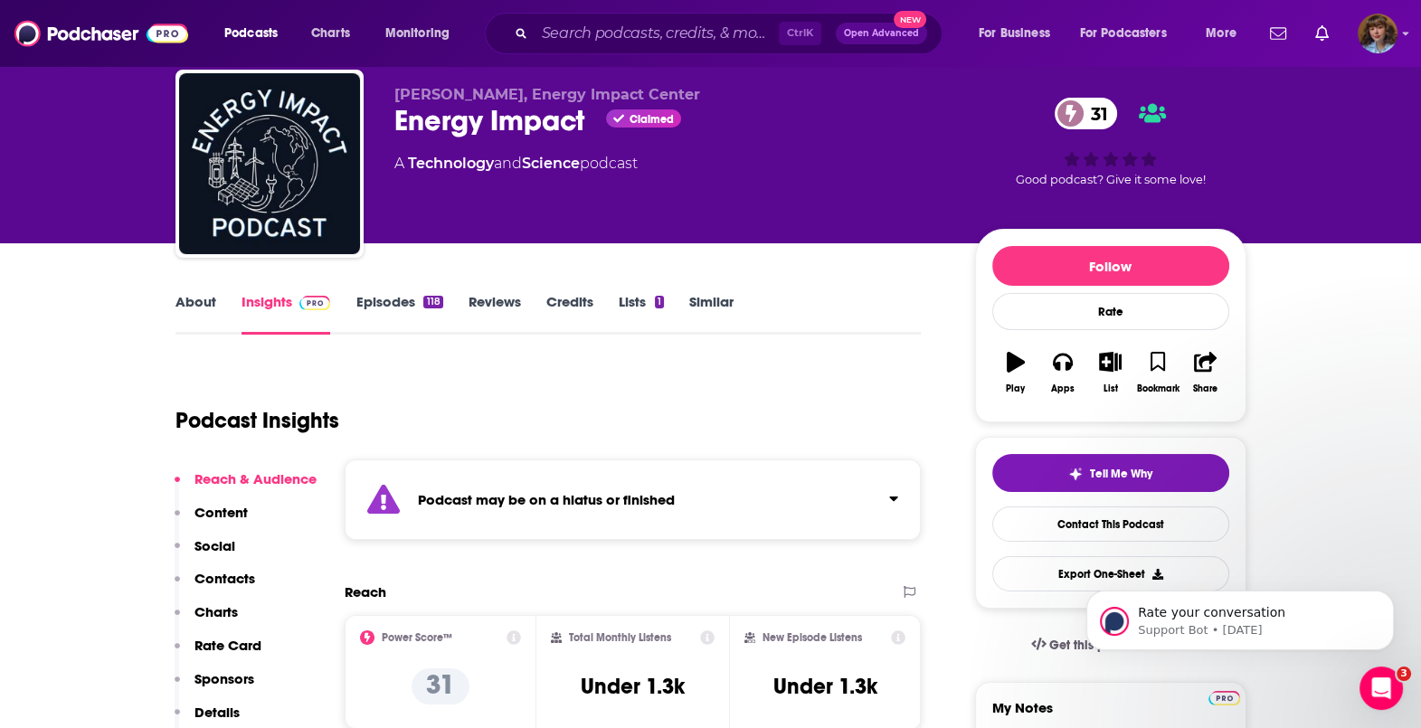
click at [385, 308] on link "Episodes 118" at bounding box center [398, 314] width 87 height 42
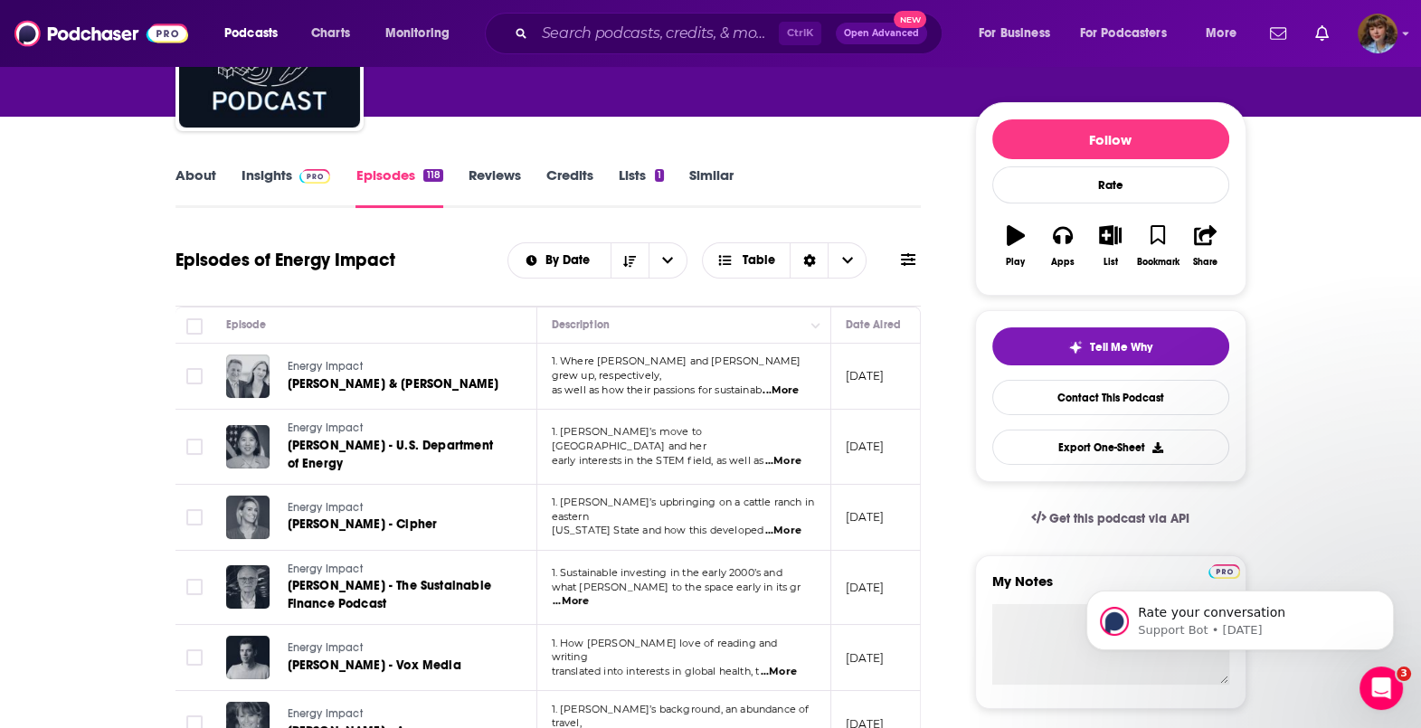
scroll to position [180, 0]
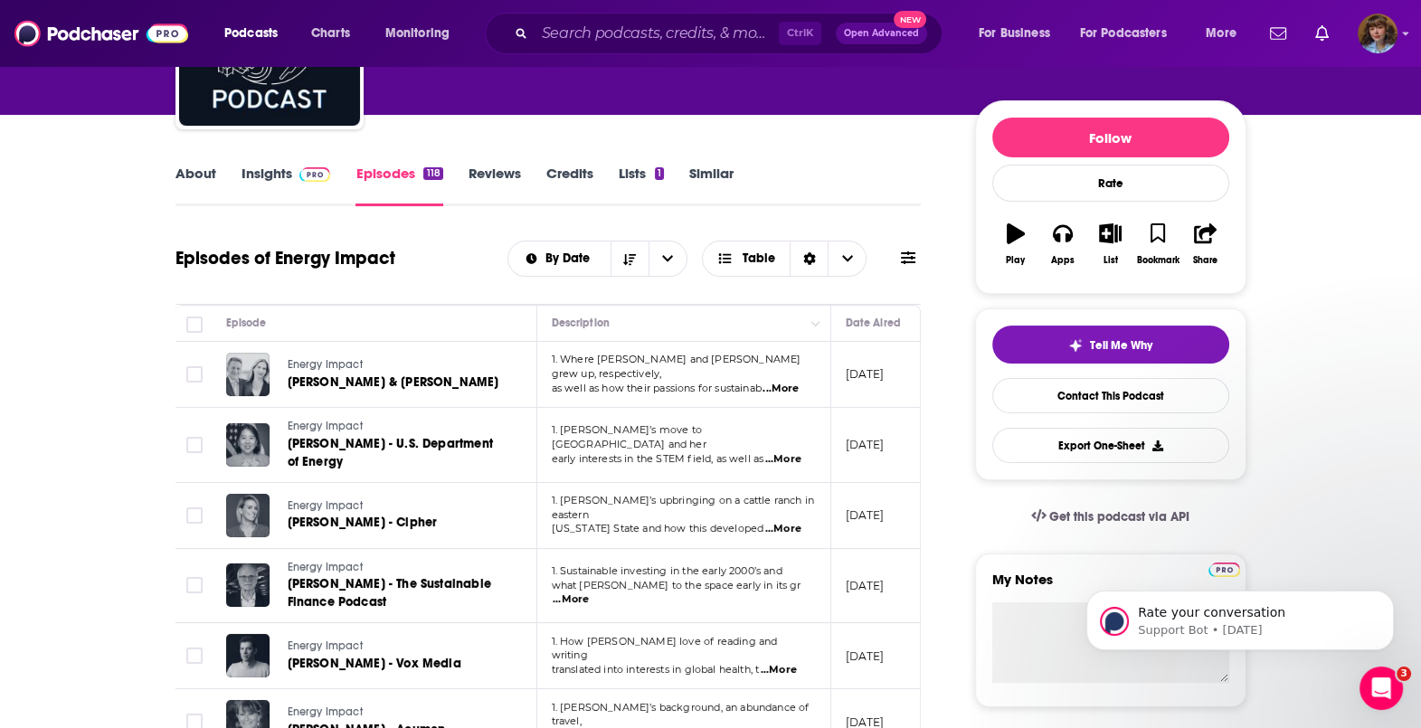
click at [256, 169] on link "Insights" at bounding box center [287, 186] width 90 height 42
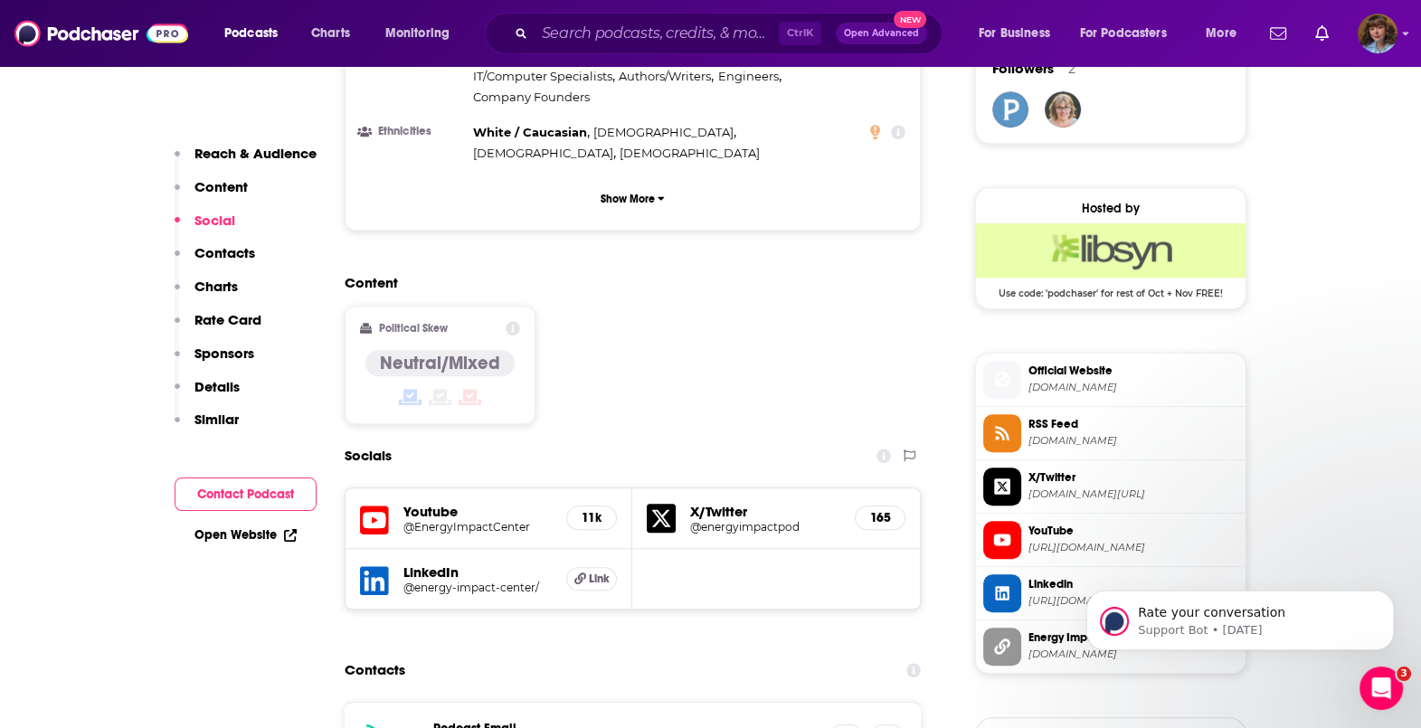
scroll to position [1520, 0]
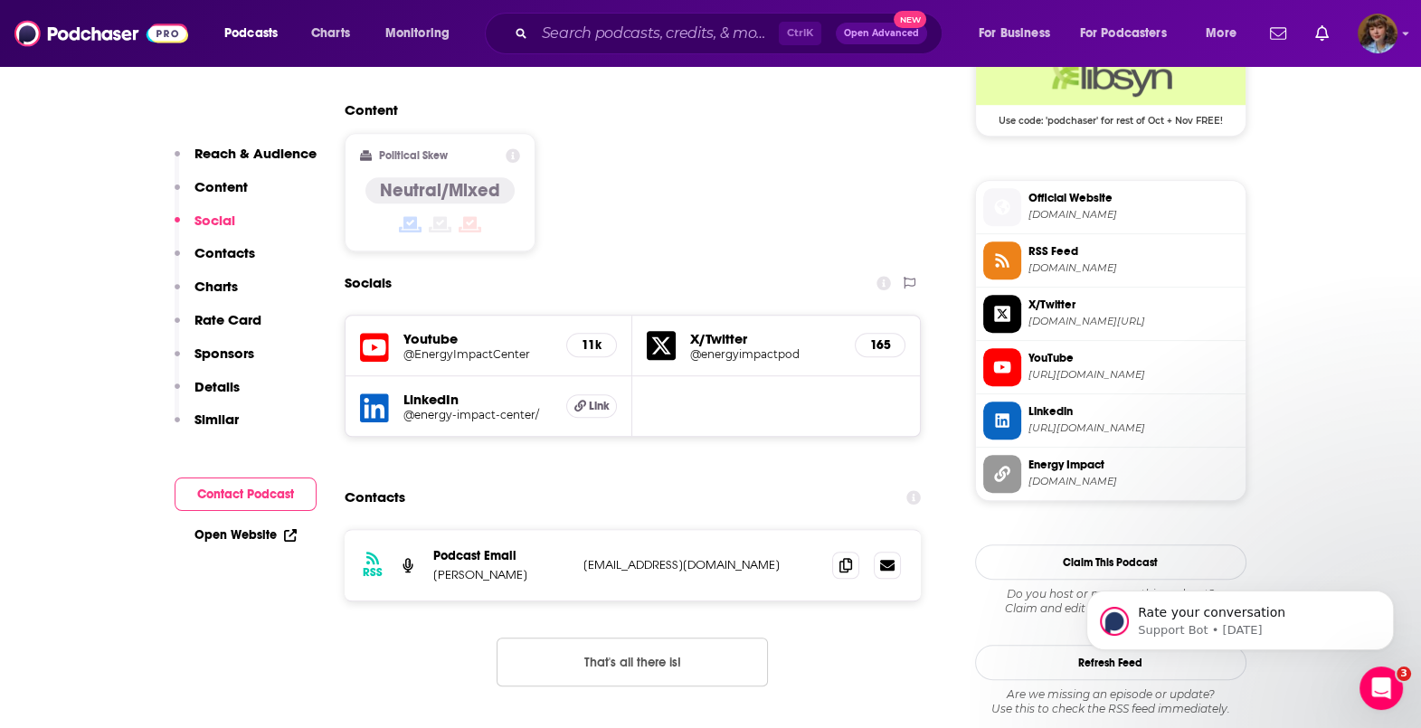
click at [1156, 305] on span "X/Twitter" at bounding box center [1133, 305] width 210 height 16
click at [1090, 412] on span "Linkedin" at bounding box center [1133, 411] width 210 height 16
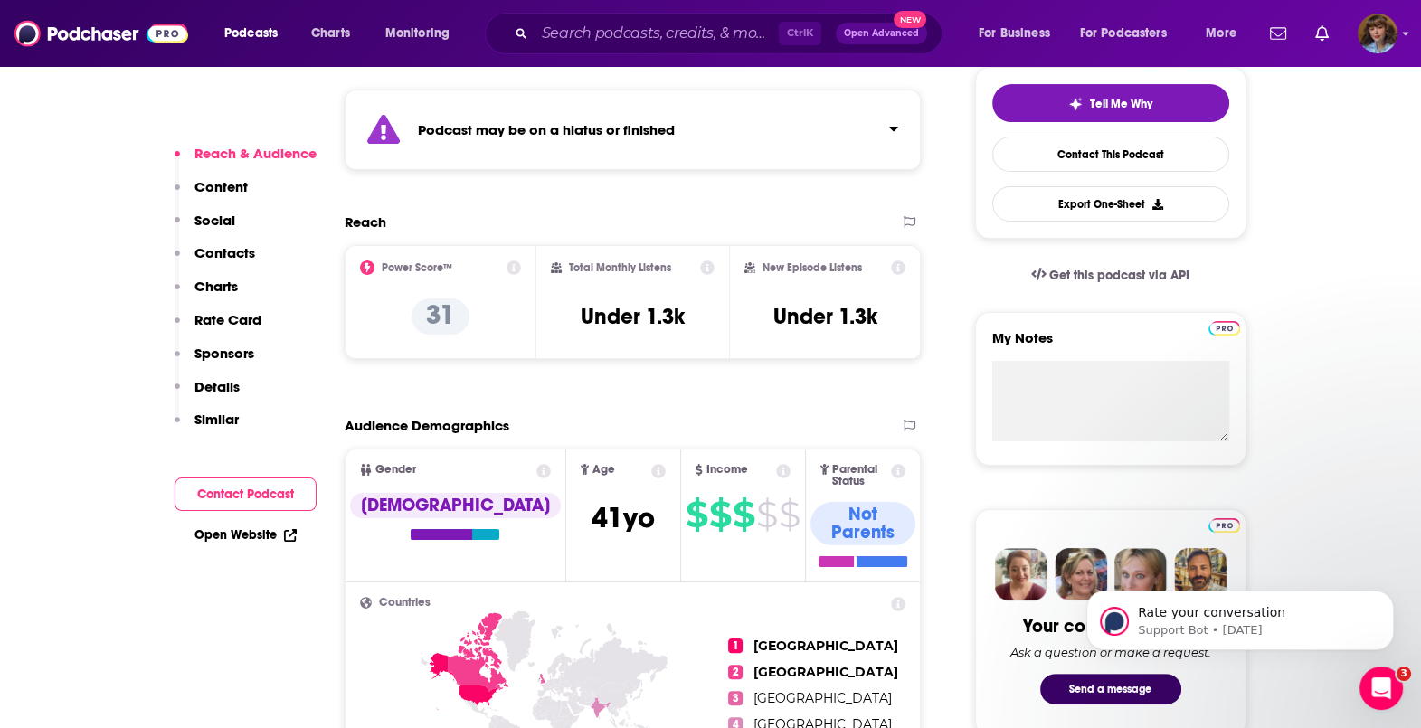
scroll to position [384, 0]
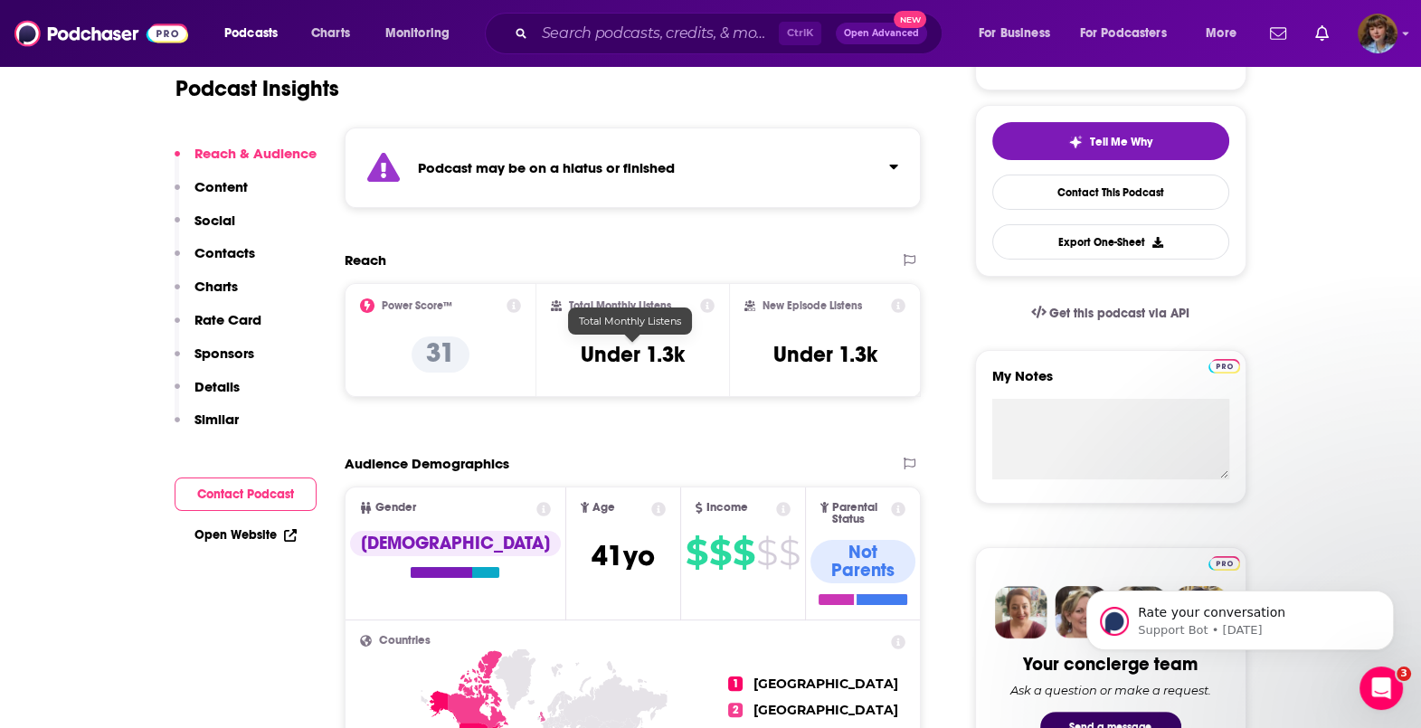
click at [624, 356] on h3 "Under 1.3k" at bounding box center [633, 354] width 104 height 27
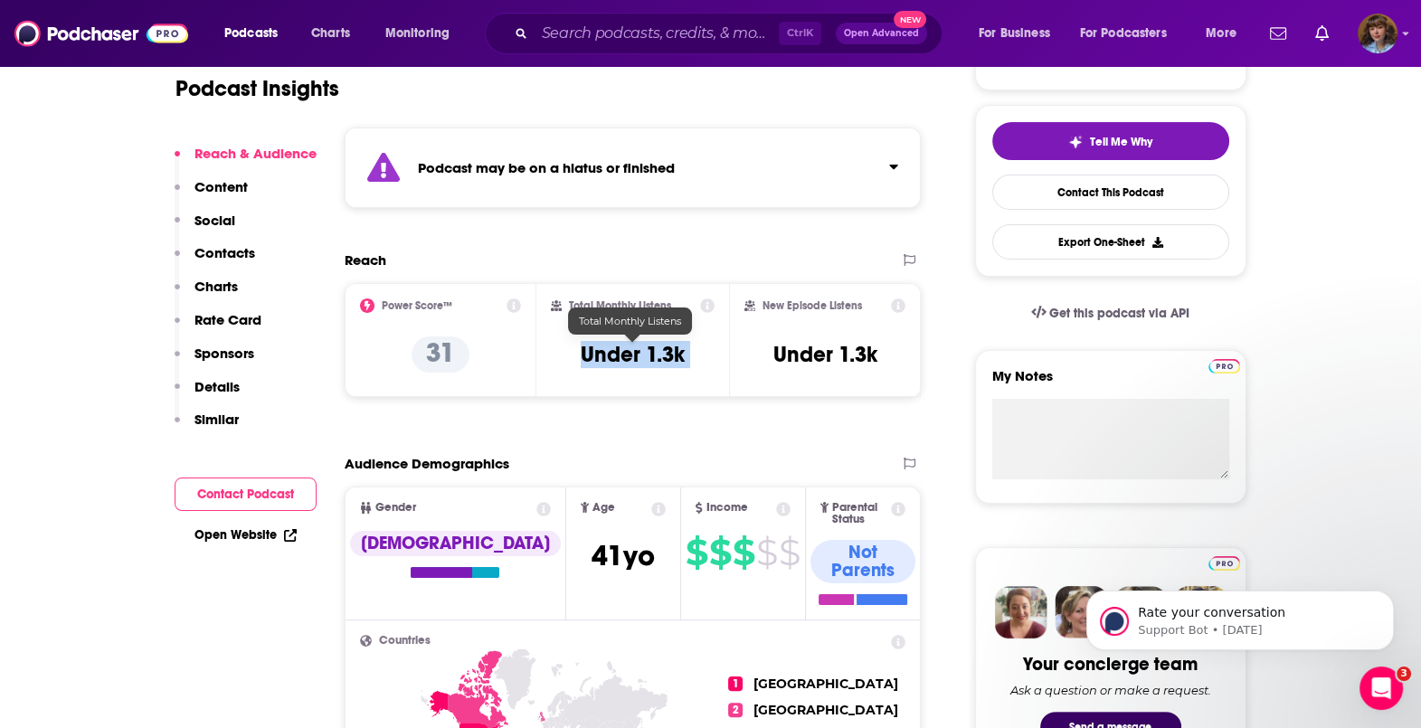
copy div "Under 1.3k"
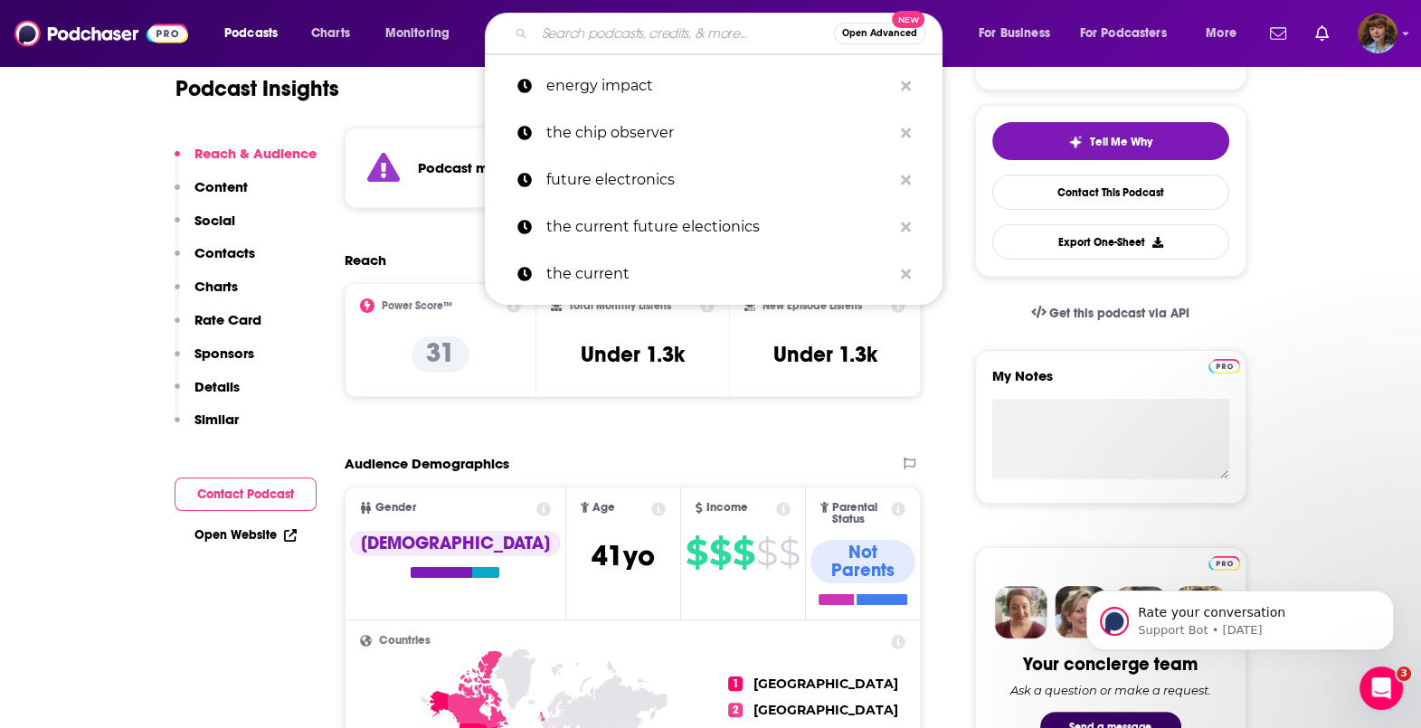
click at [710, 36] on input "Search podcasts, credits, & more..." at bounding box center [684, 33] width 299 height 29
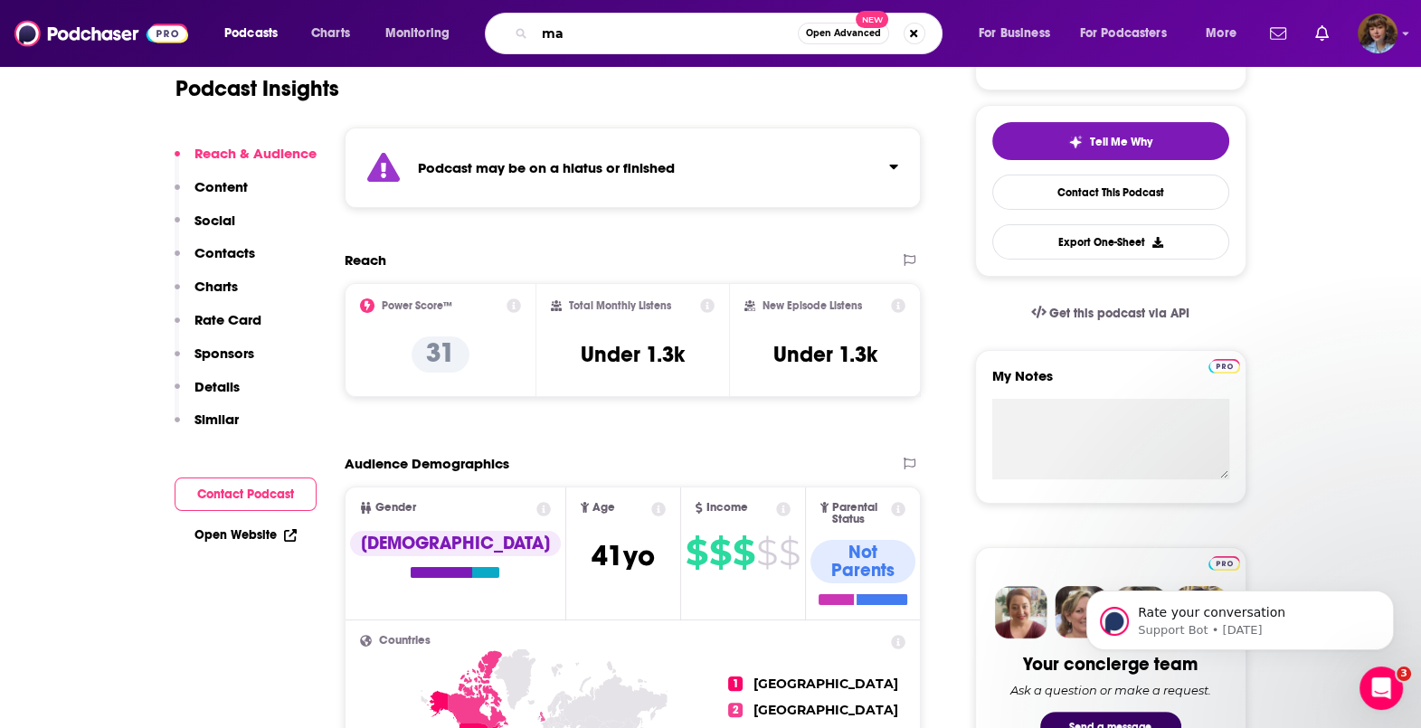
type input "m"
type input "[PERSON_NAME]'s weekly fish f ry"
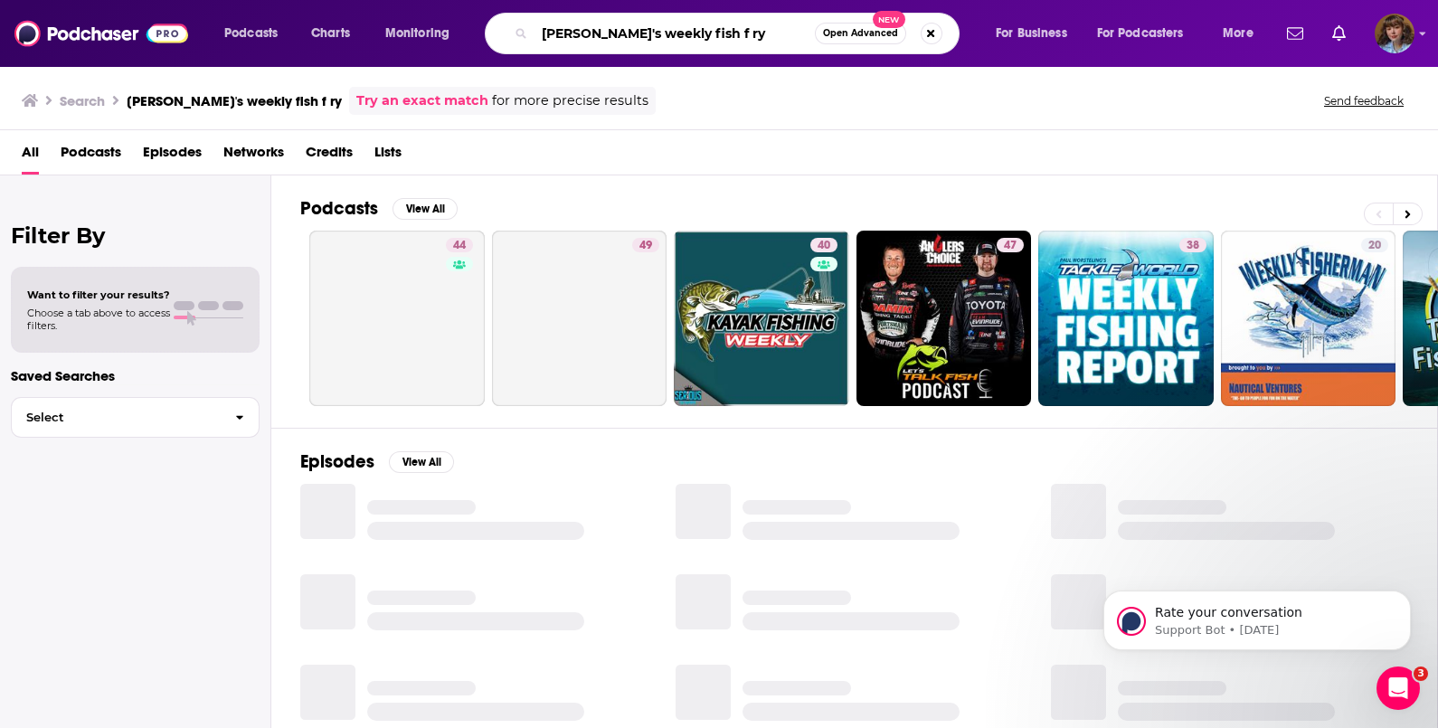
click at [683, 39] on input "[PERSON_NAME]'s weekly fish f ry" at bounding box center [675, 33] width 280 height 29
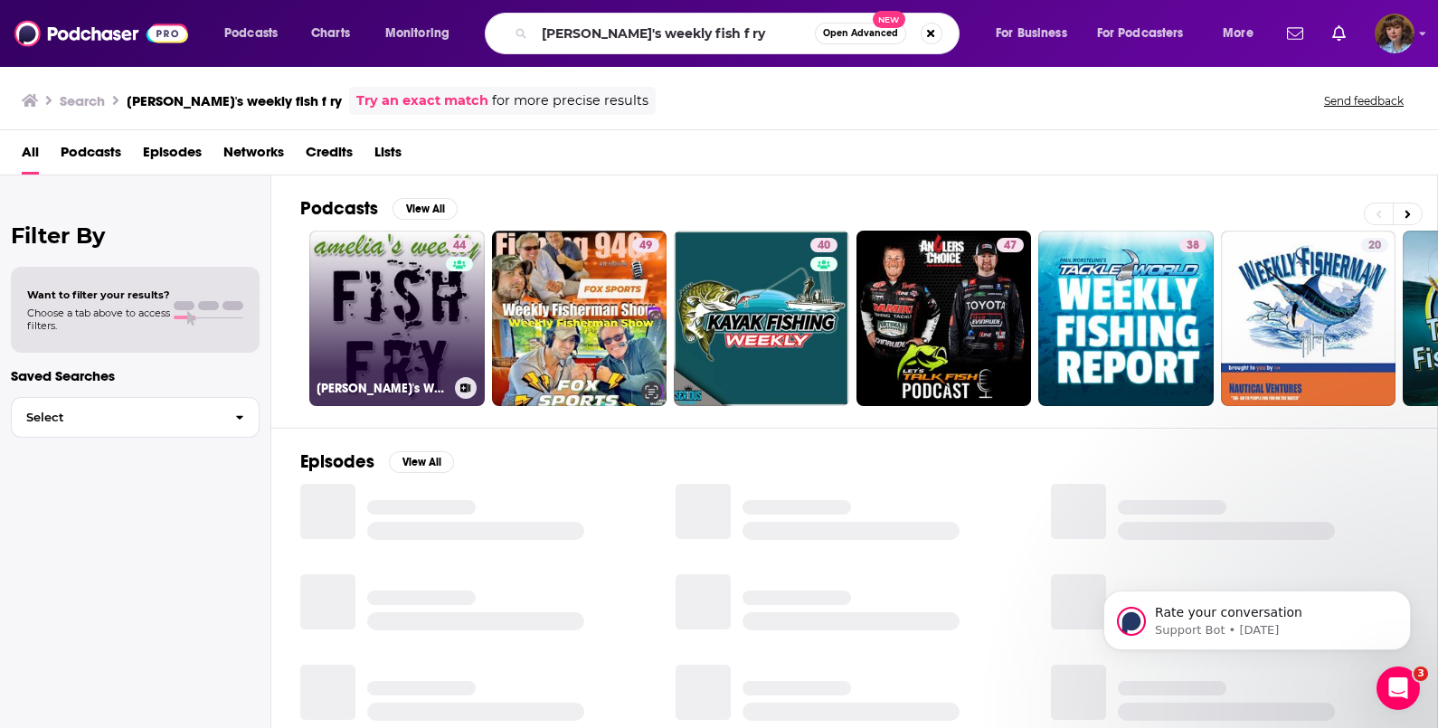
click at [373, 346] on link "44 [PERSON_NAME]'s Weekly Fish Fry" at bounding box center [396, 318] width 175 height 175
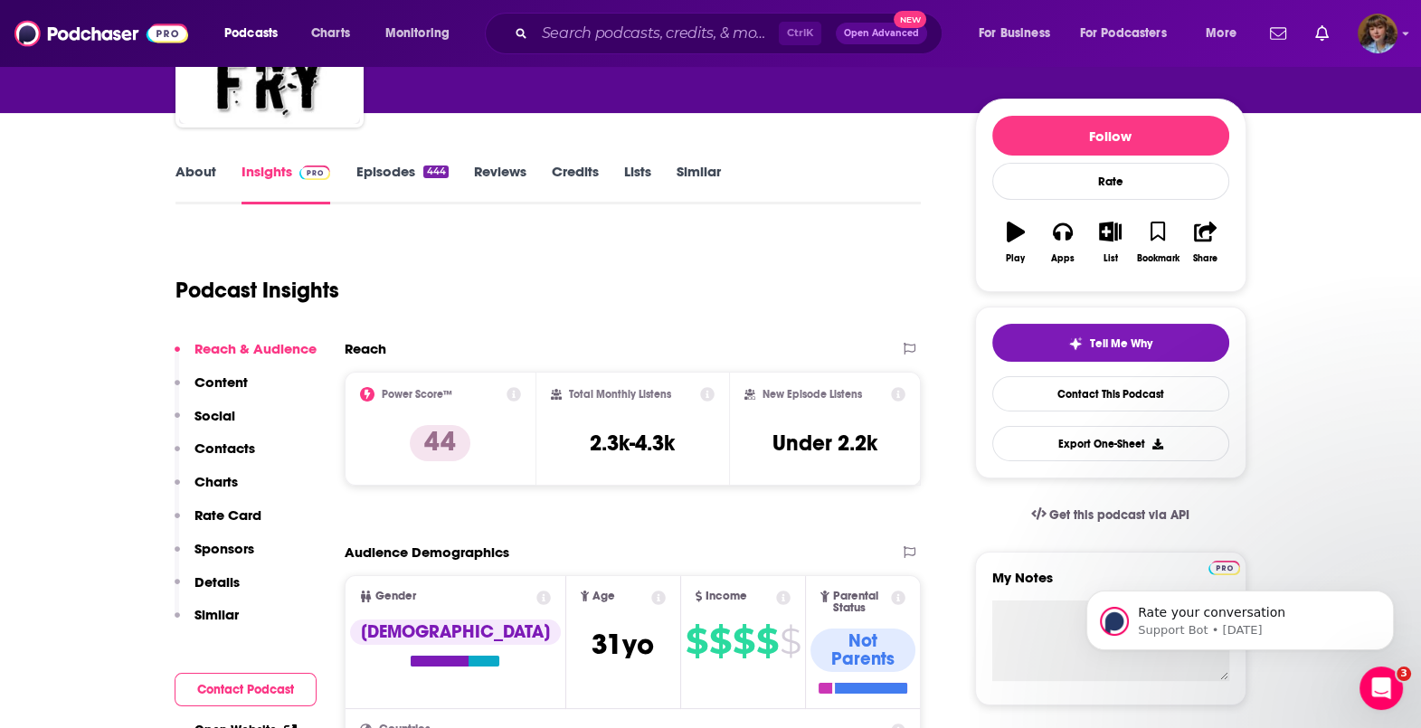
scroll to position [183, 0]
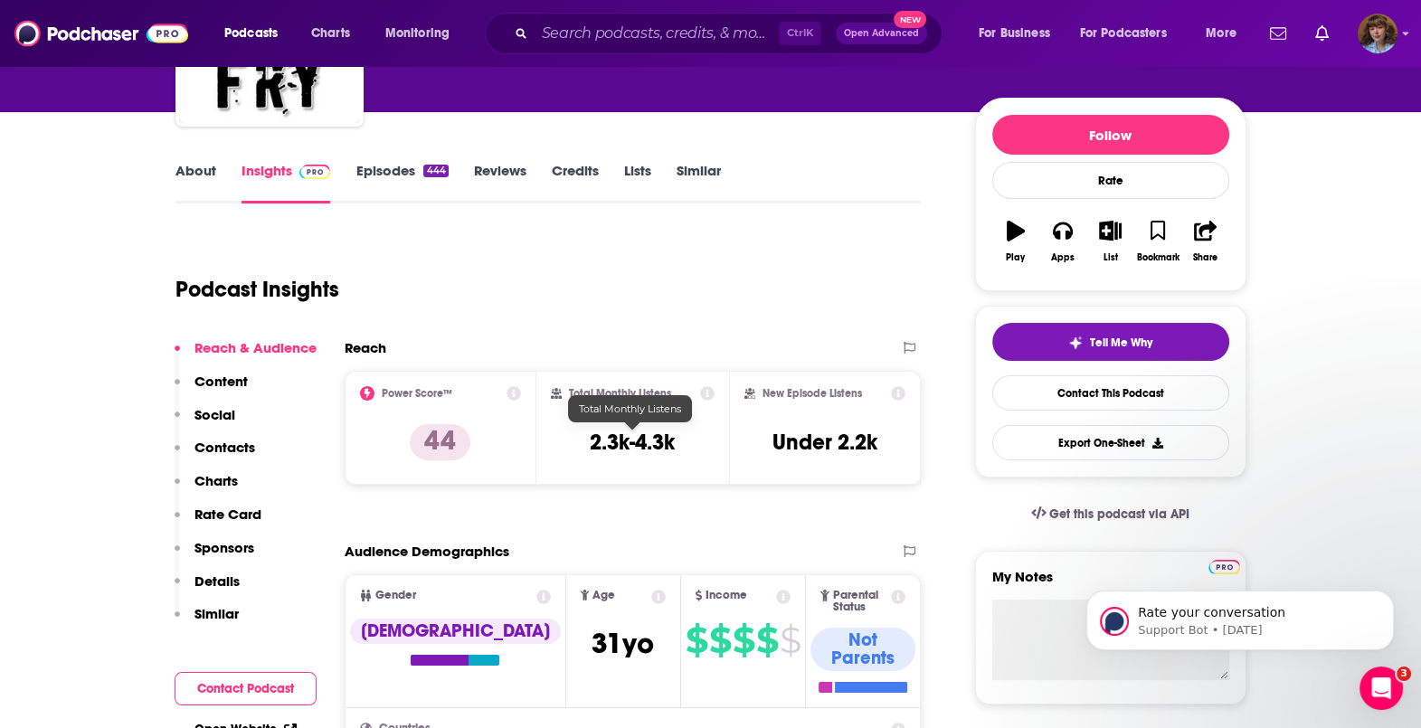
click at [630, 443] on h3 "2.3k-4.3k" at bounding box center [632, 442] width 85 height 27
click at [815, 436] on h3 "Under 2.2k" at bounding box center [824, 442] width 105 height 27
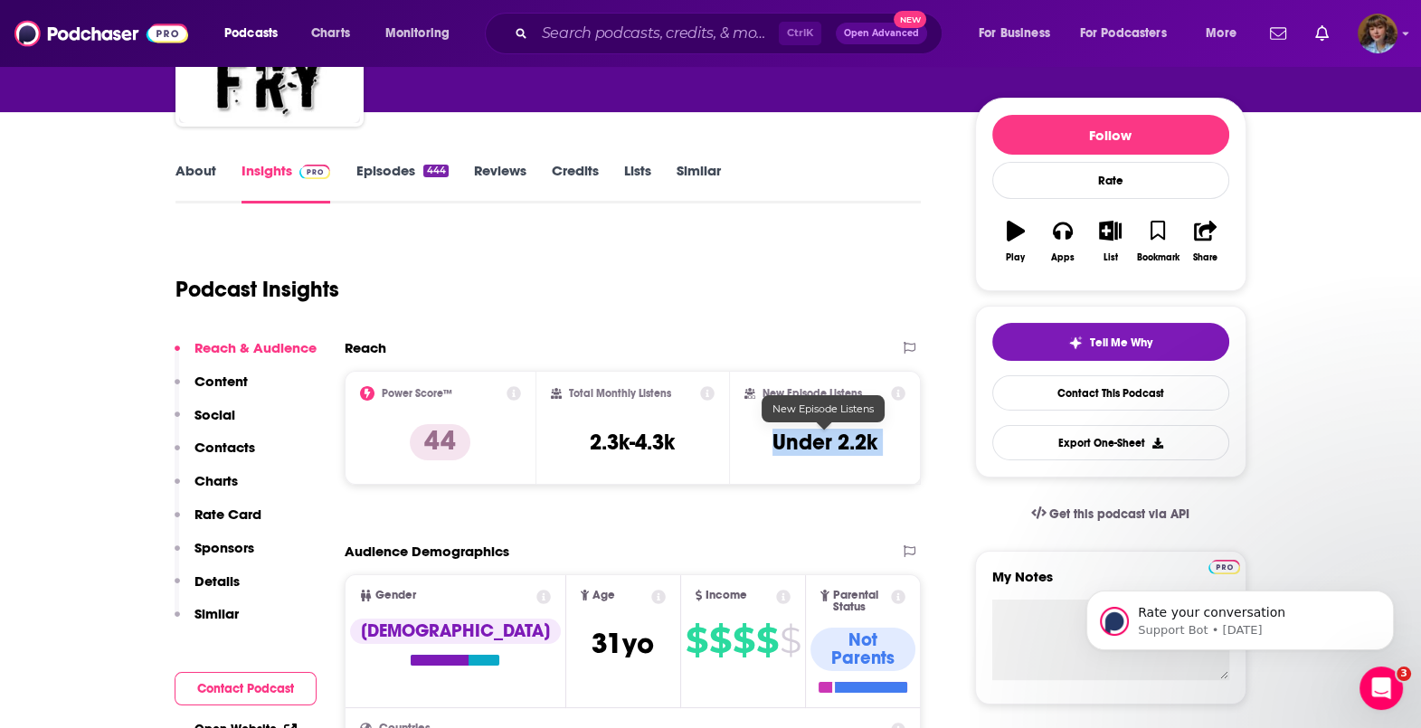
click at [815, 436] on h3 "Under 2.2k" at bounding box center [824, 442] width 105 height 27
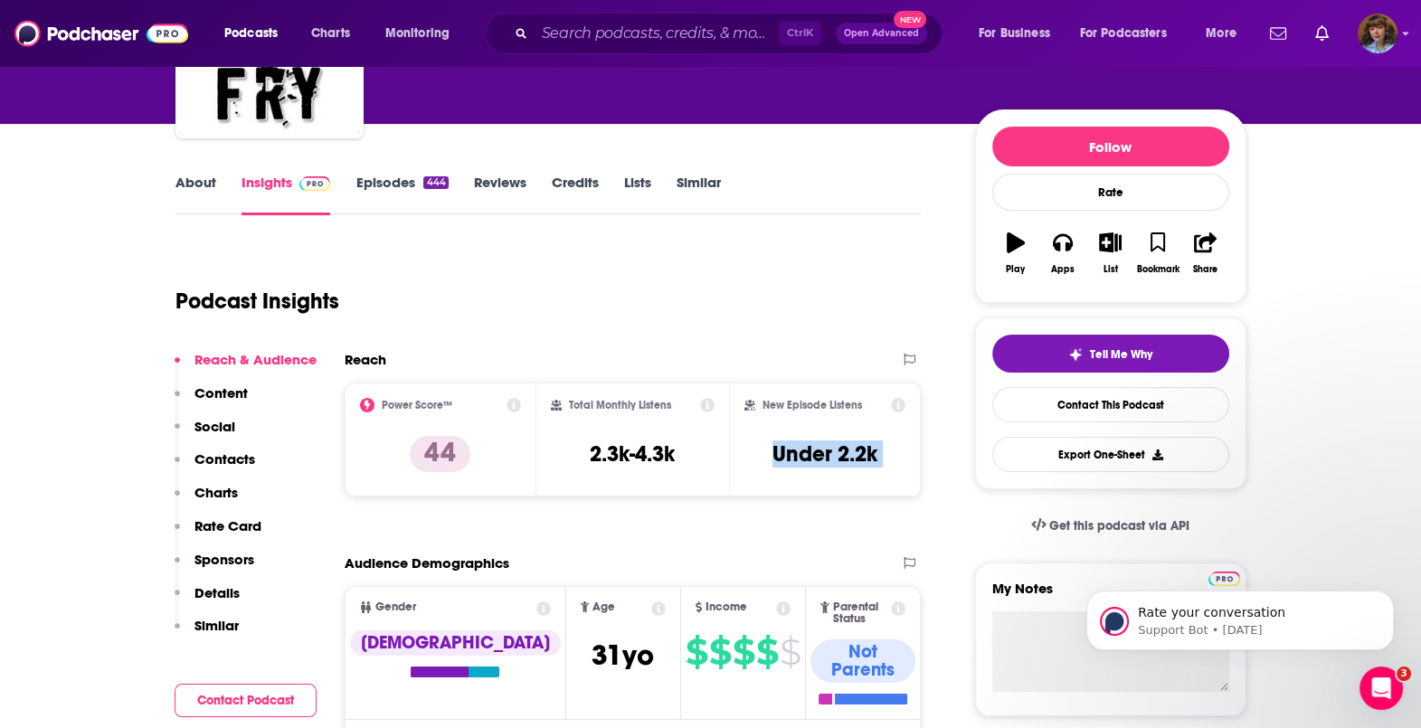
scroll to position [59, 0]
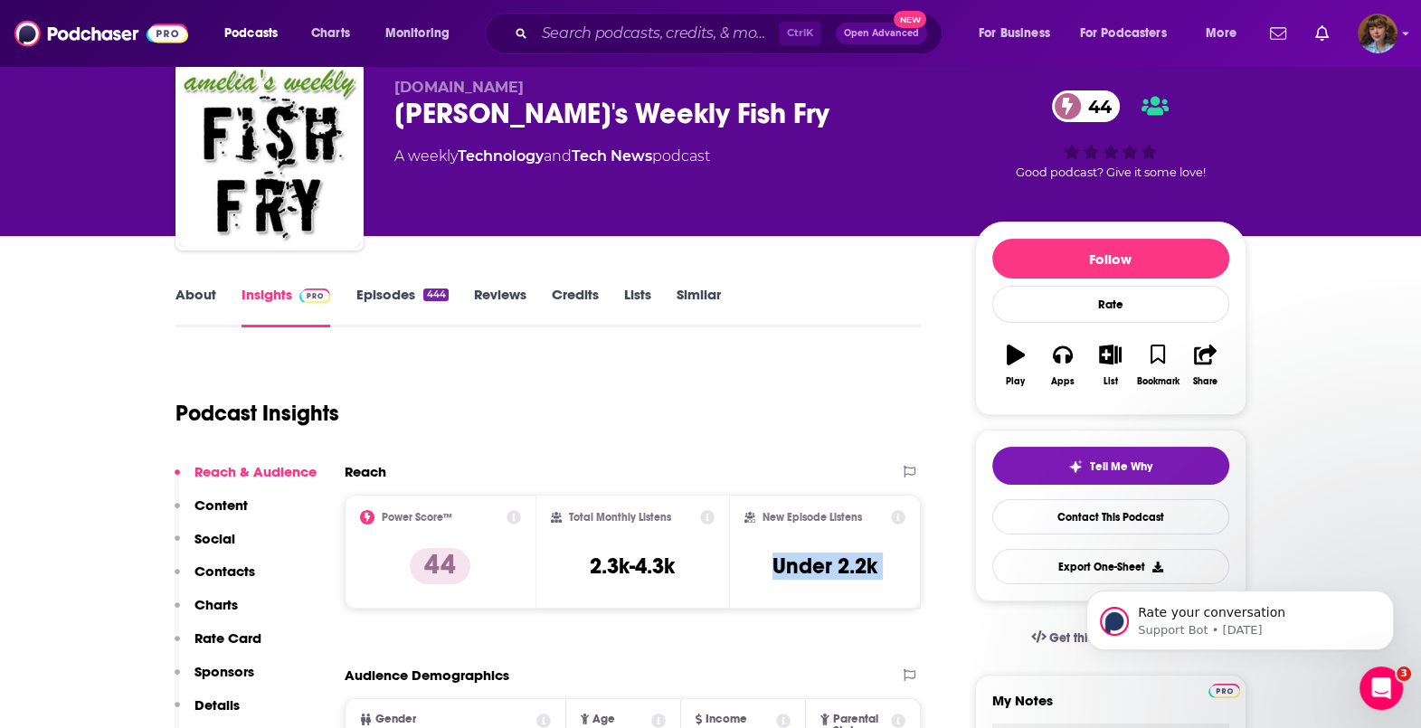
click at [403, 286] on link "Episodes 444" at bounding box center [401, 307] width 92 height 42
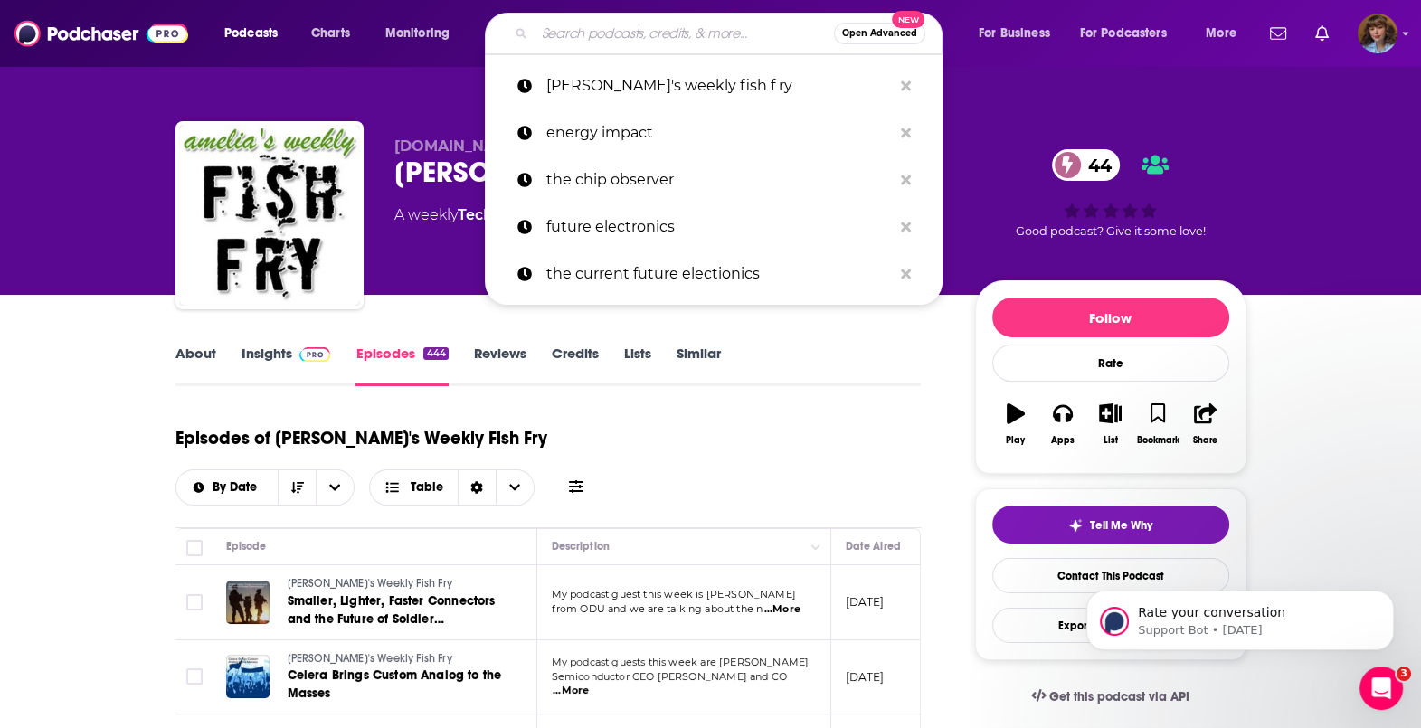
click at [656, 24] on input "Search podcasts, credits, & more..." at bounding box center [684, 33] width 299 height 29
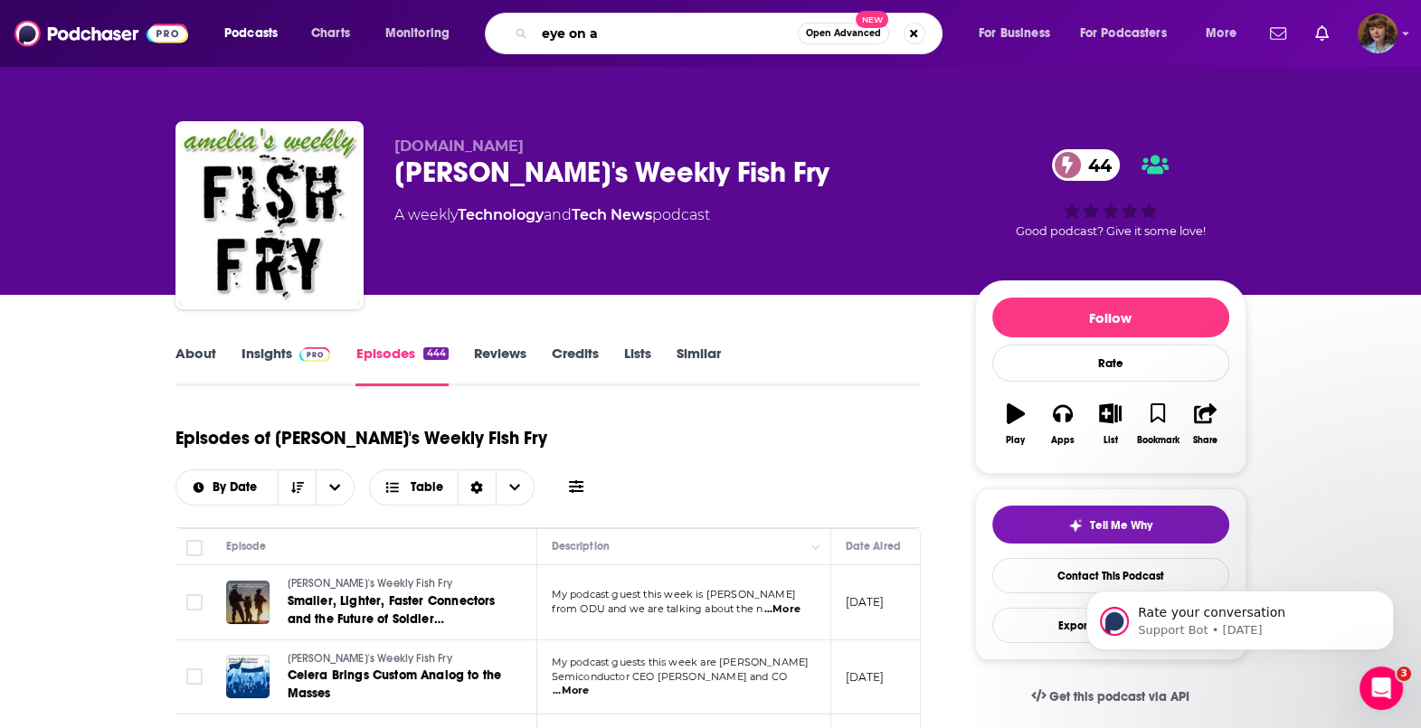
type input "eye on ai"
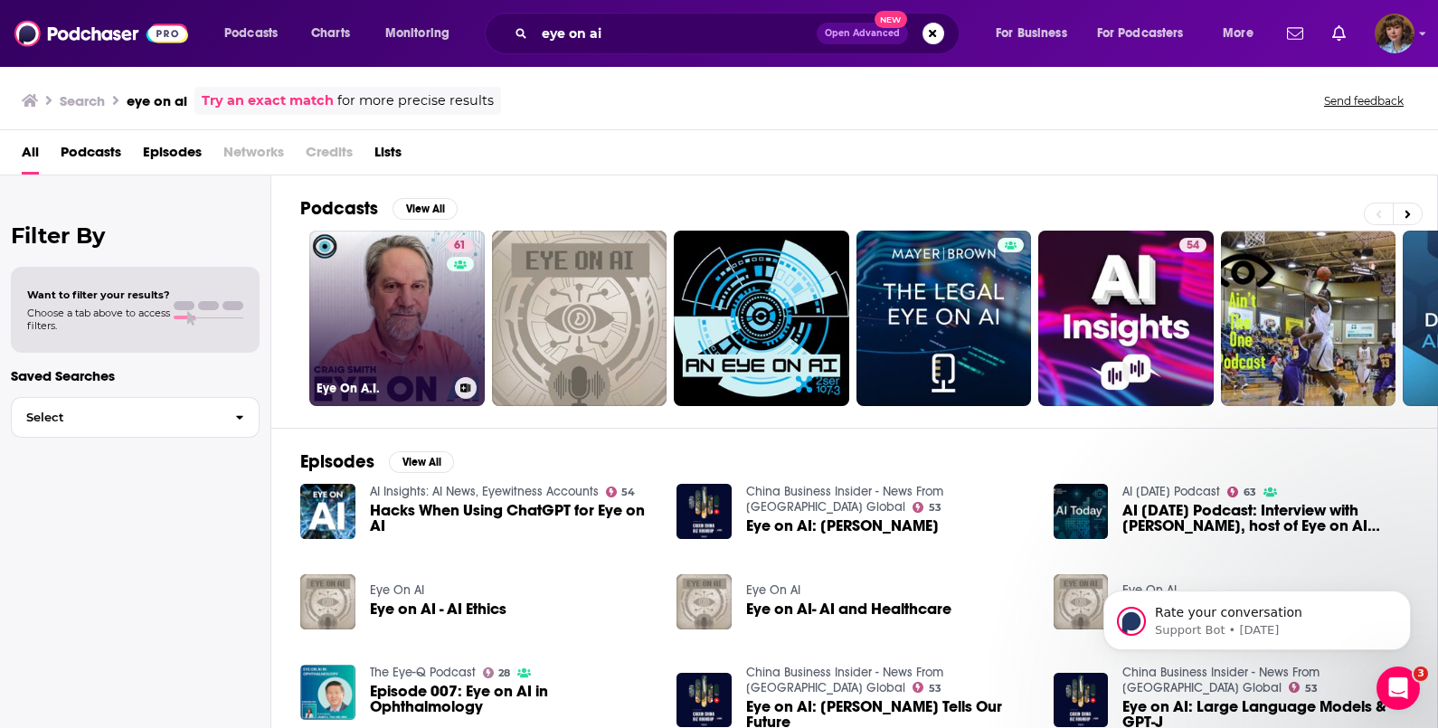
click at [406, 266] on link "61 Eye On A.I." at bounding box center [396, 318] width 175 height 175
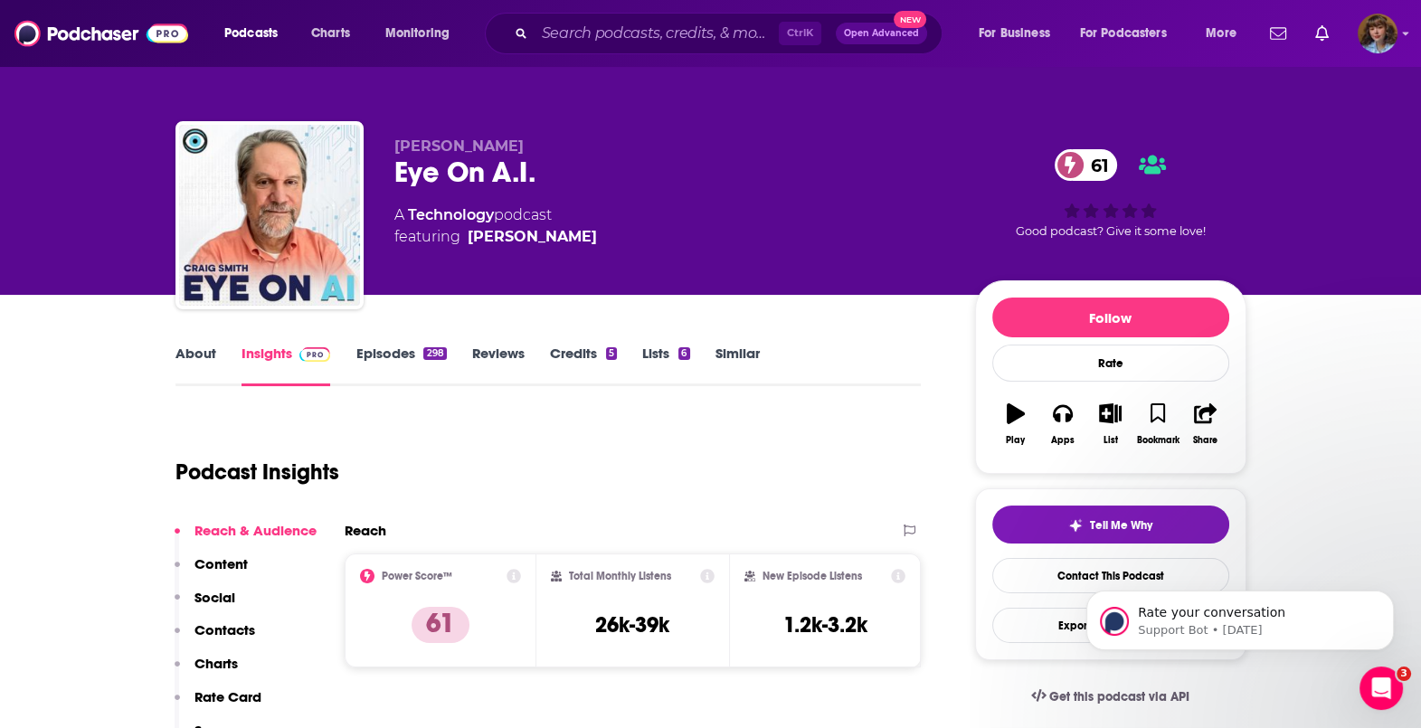
click at [641, 628] on h3 "26k-39k" at bounding box center [632, 624] width 74 height 27
click at [829, 628] on h3 "1.2k-3.2k" at bounding box center [825, 624] width 84 height 27
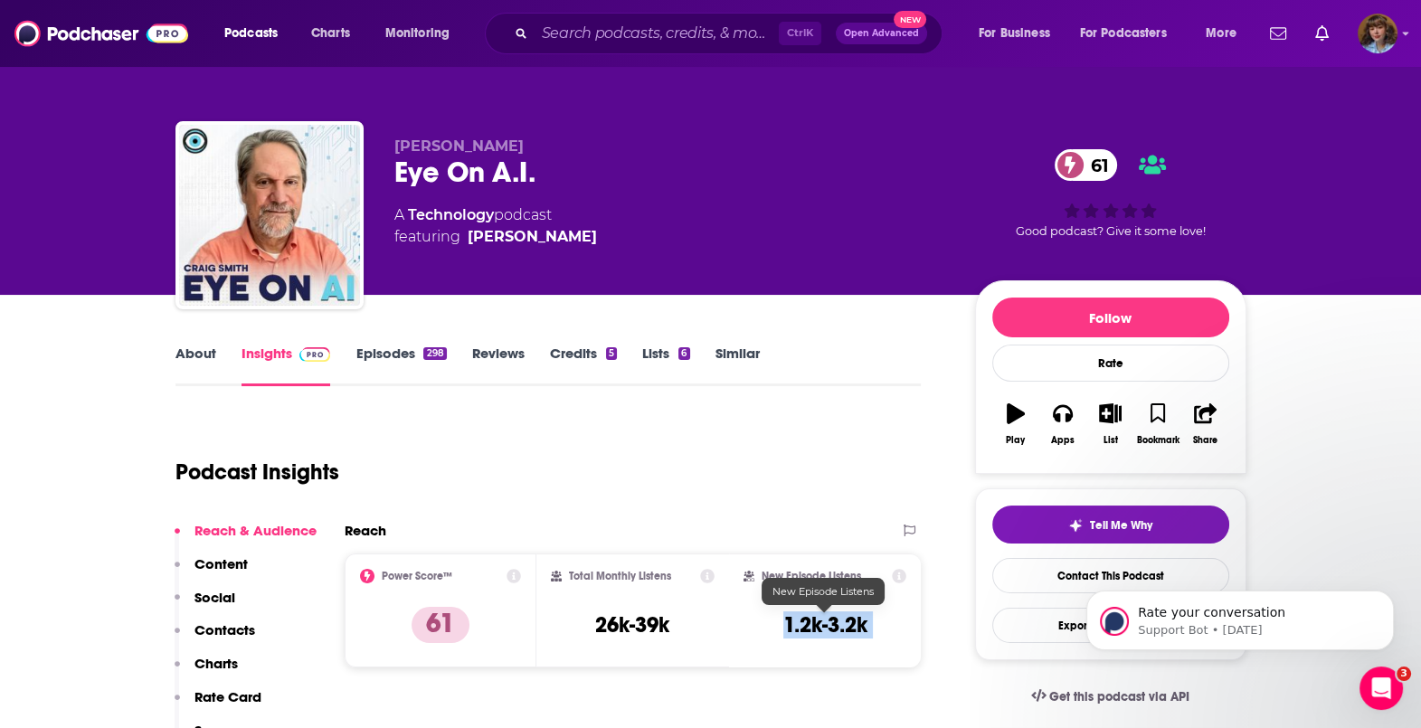
copy div "1.2k-3.2k Export One-Sheet"
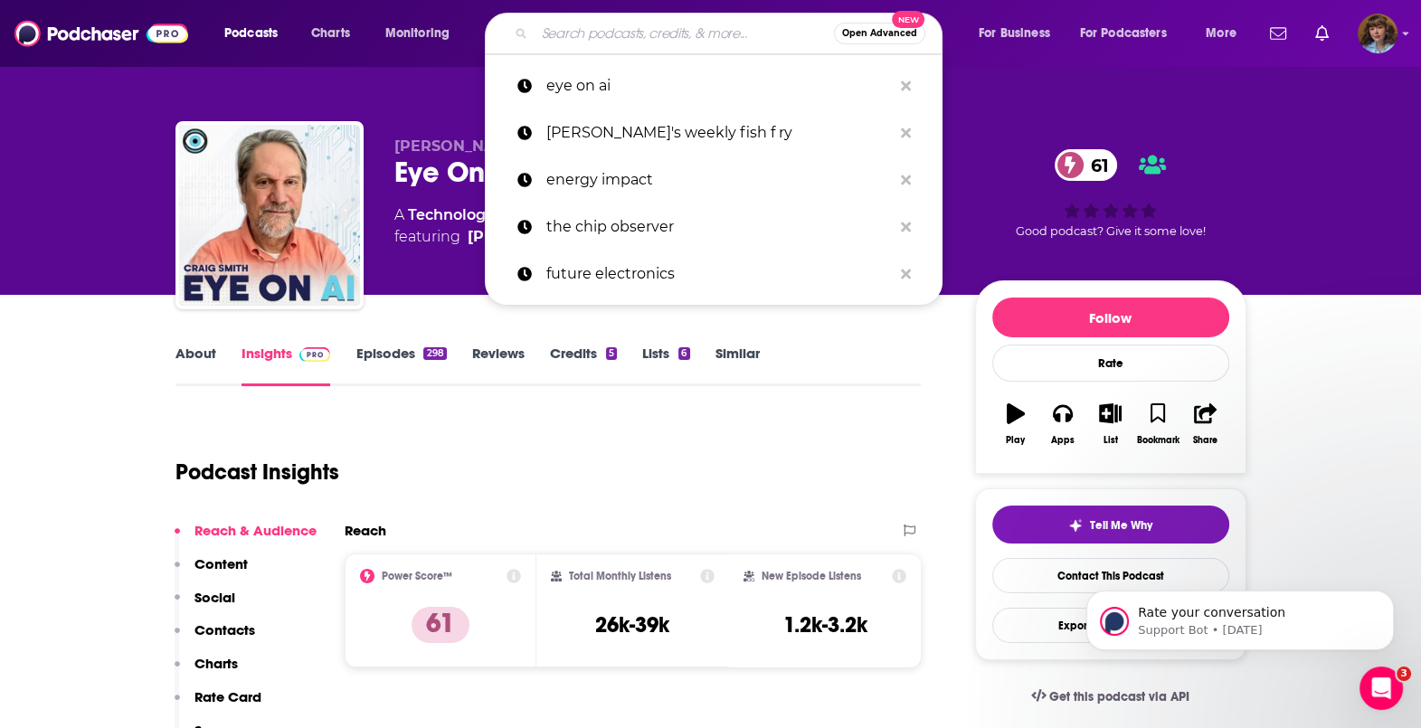
click at [666, 22] on input "Search podcasts, credits, & more..." at bounding box center [684, 33] width 299 height 29
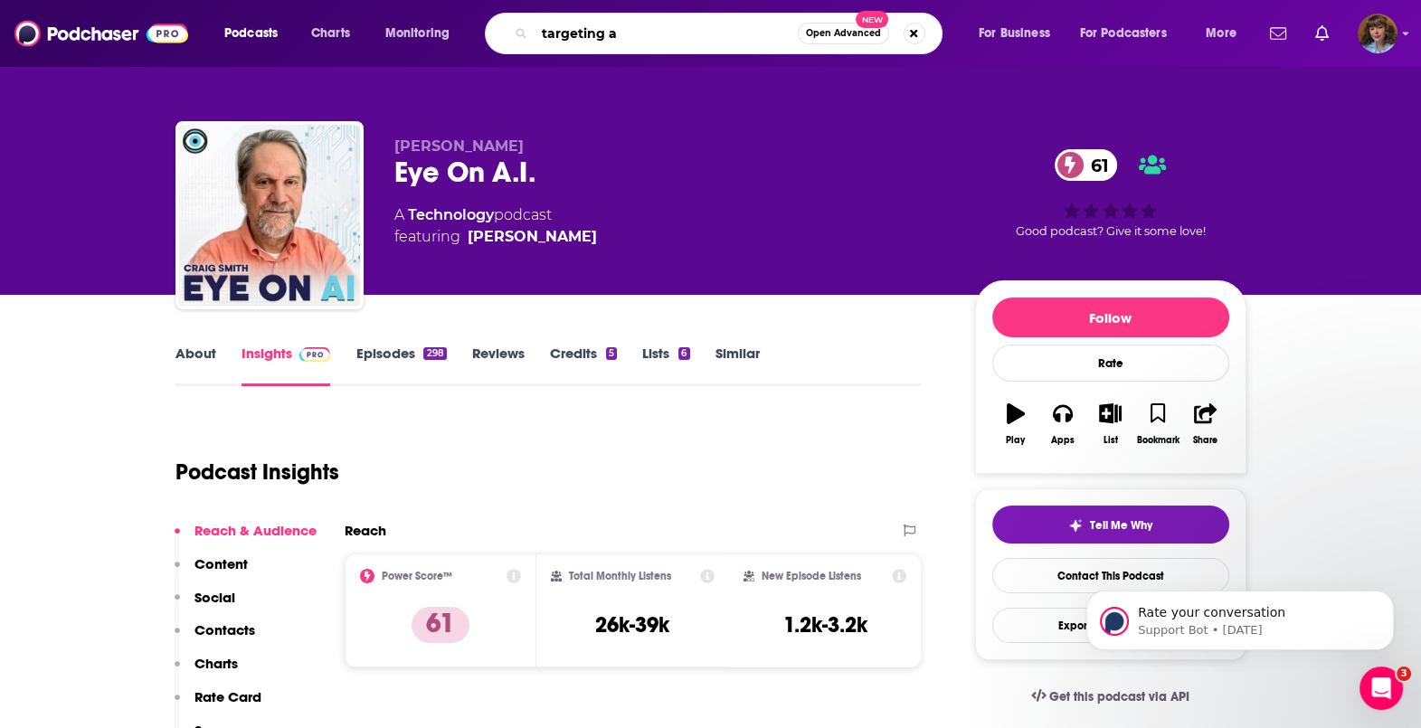
type input "targeting ai"
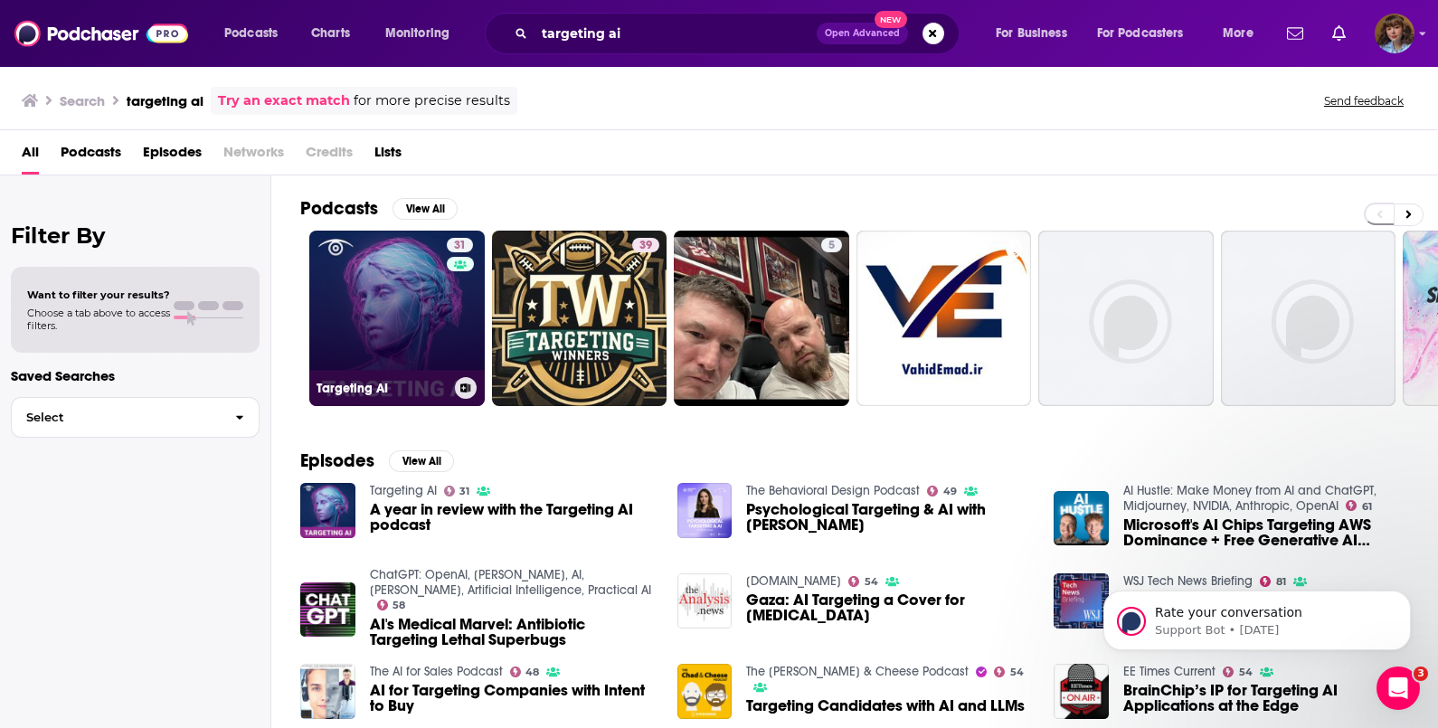
click at [389, 322] on link "31 Targeting AI" at bounding box center [396, 318] width 175 height 175
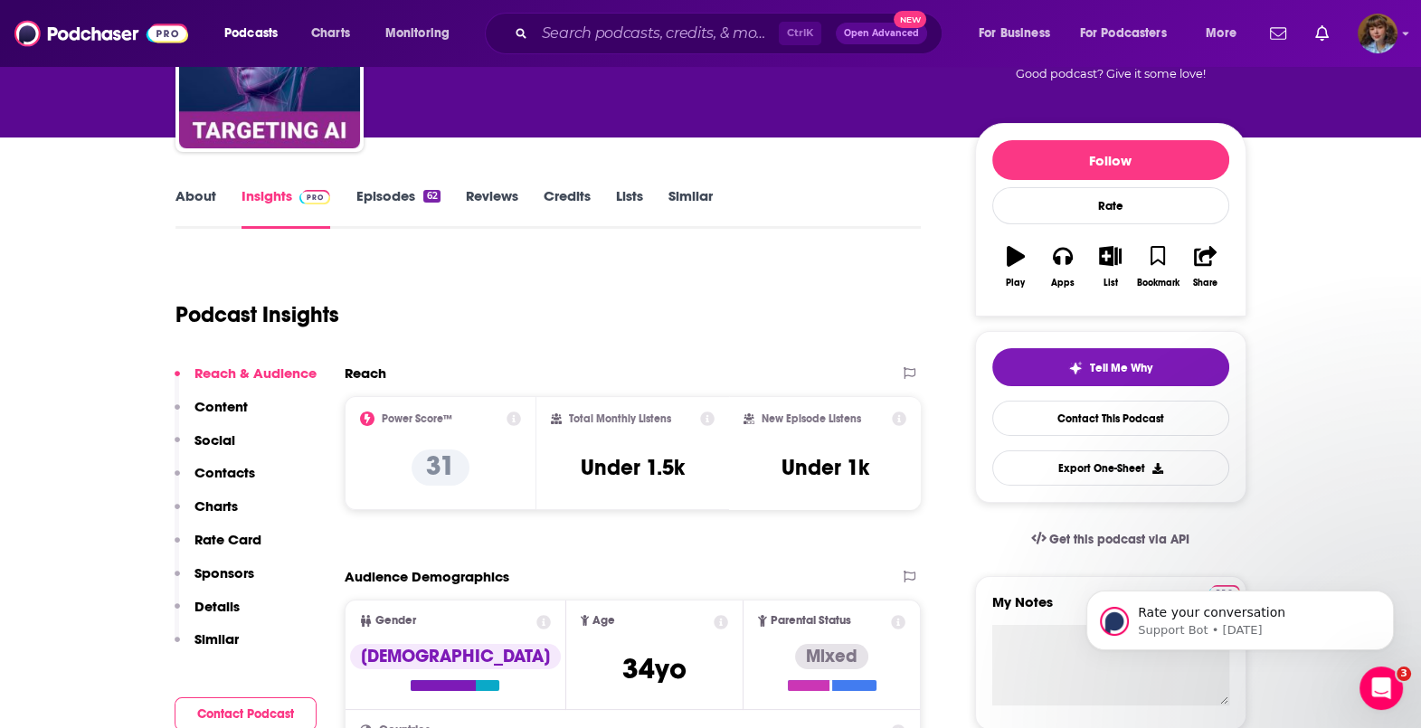
scroll to position [223, 0]
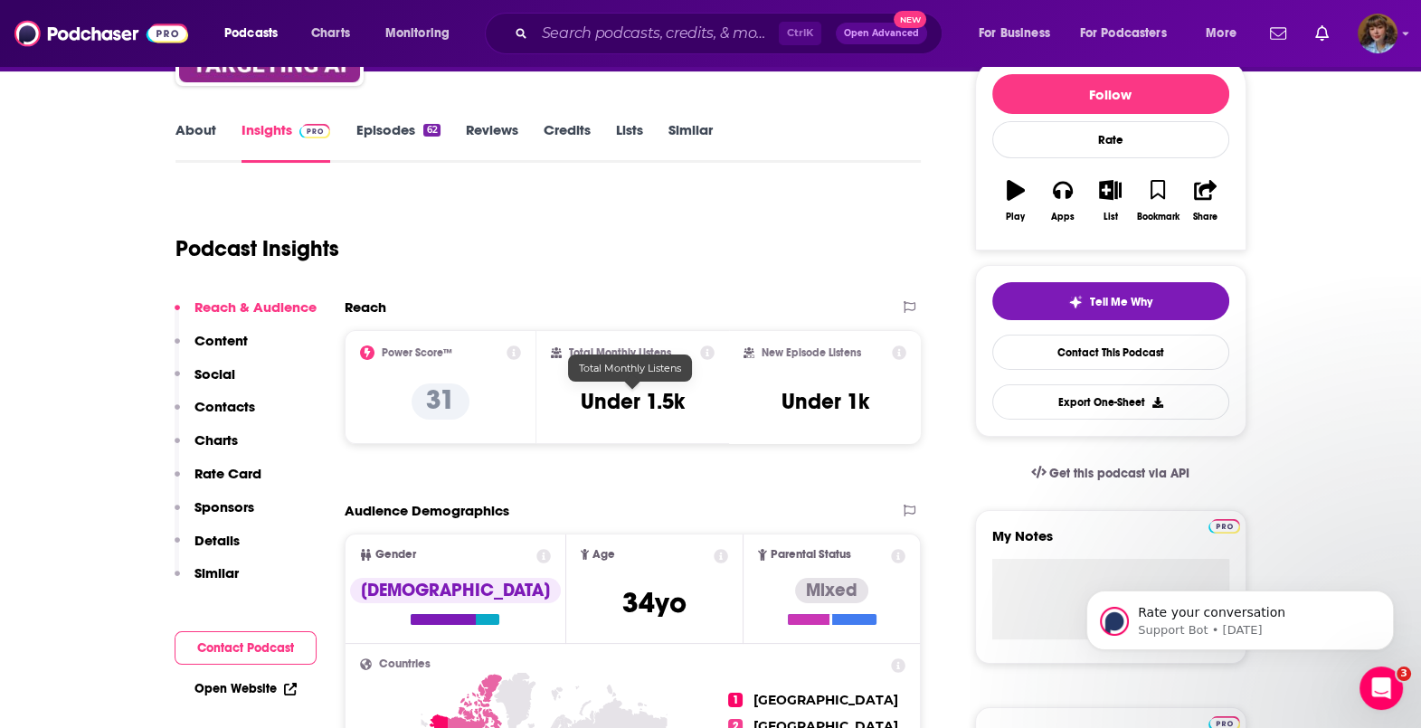
click at [640, 410] on h3 "Under 1.5k" at bounding box center [633, 401] width 104 height 27
copy div "Under 1.5k"
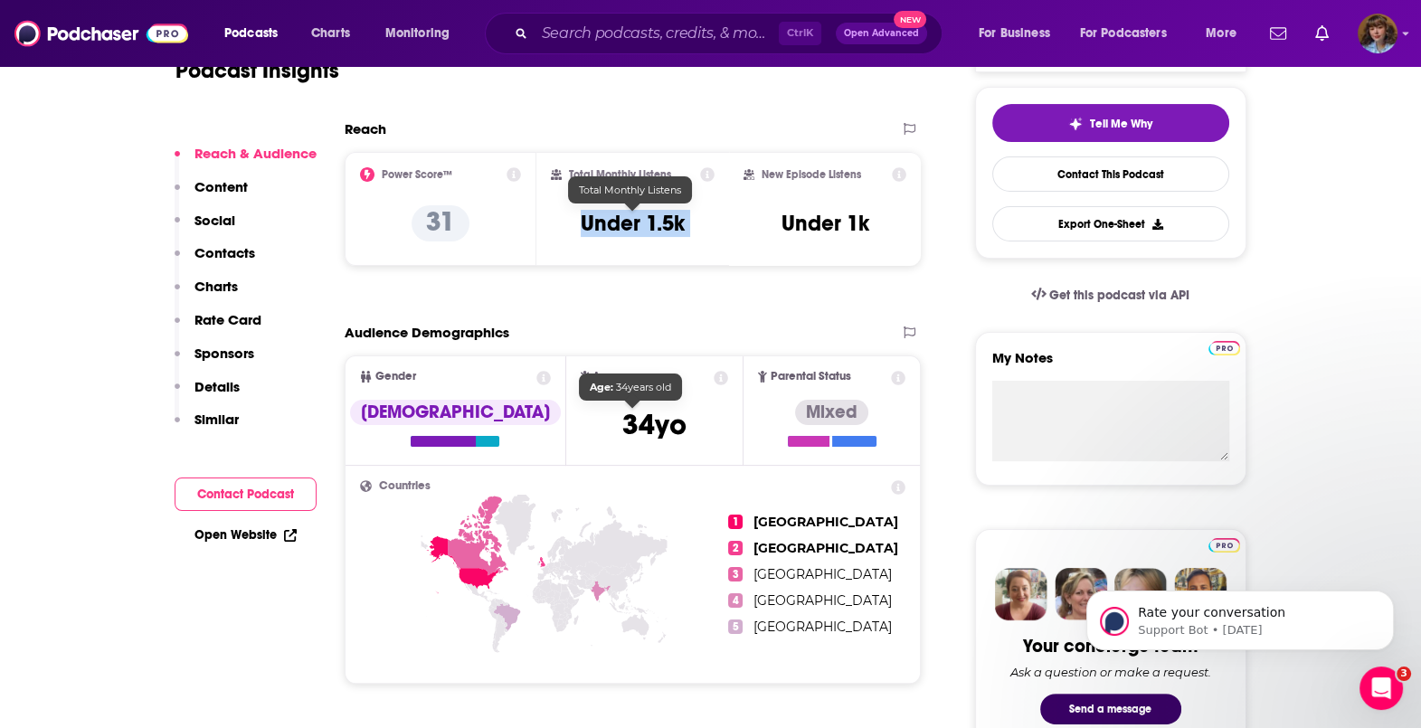
scroll to position [409, 0]
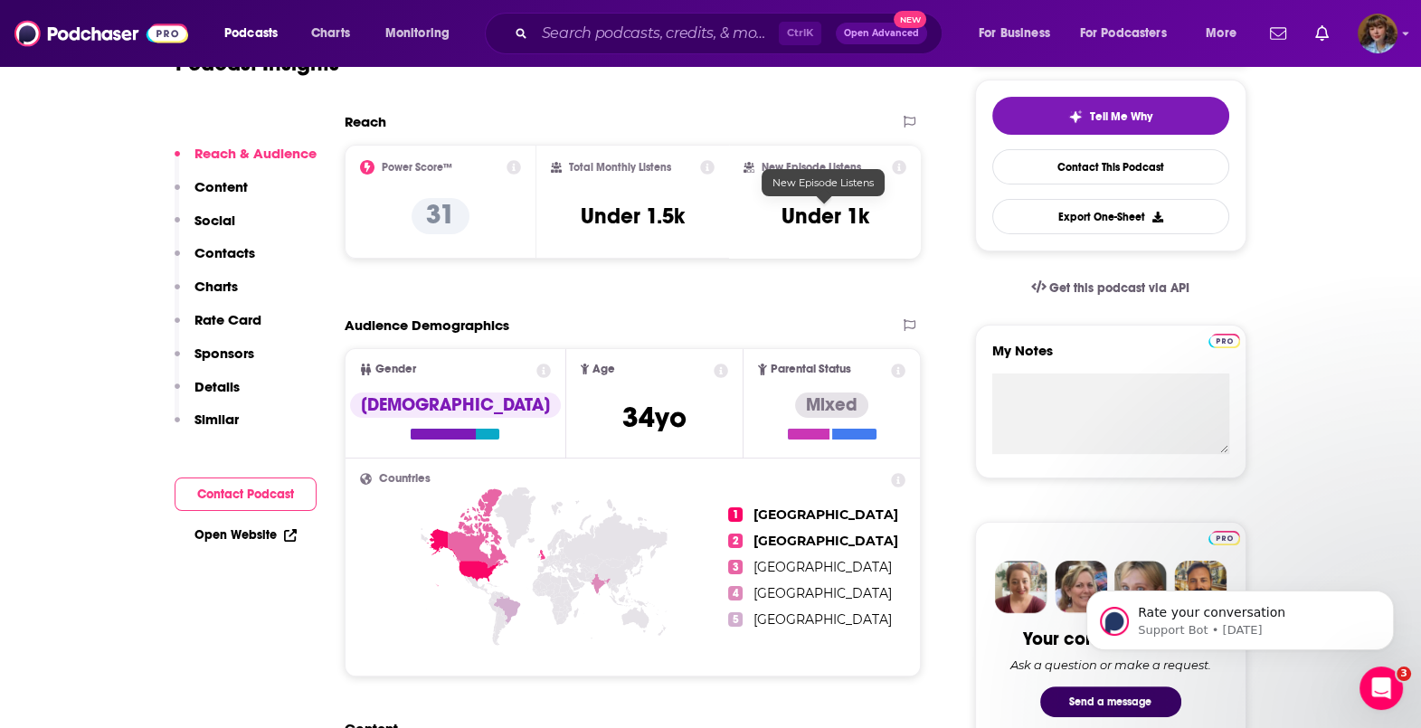
click at [814, 211] on h3 "Under 1k" at bounding box center [825, 216] width 88 height 27
copy div "Under 1k Export One-Sheet"
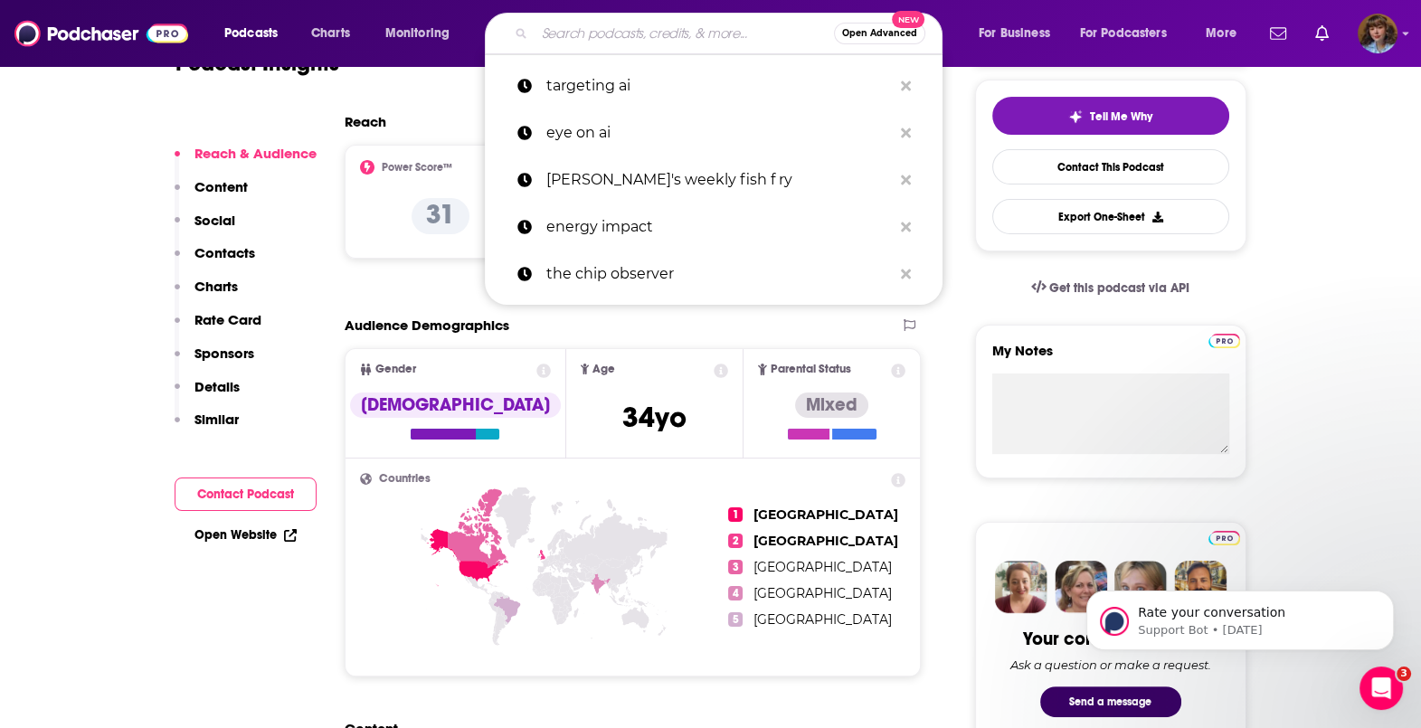
click at [623, 36] on input "Search podcasts, credits, & more..." at bounding box center [684, 33] width 299 height 29
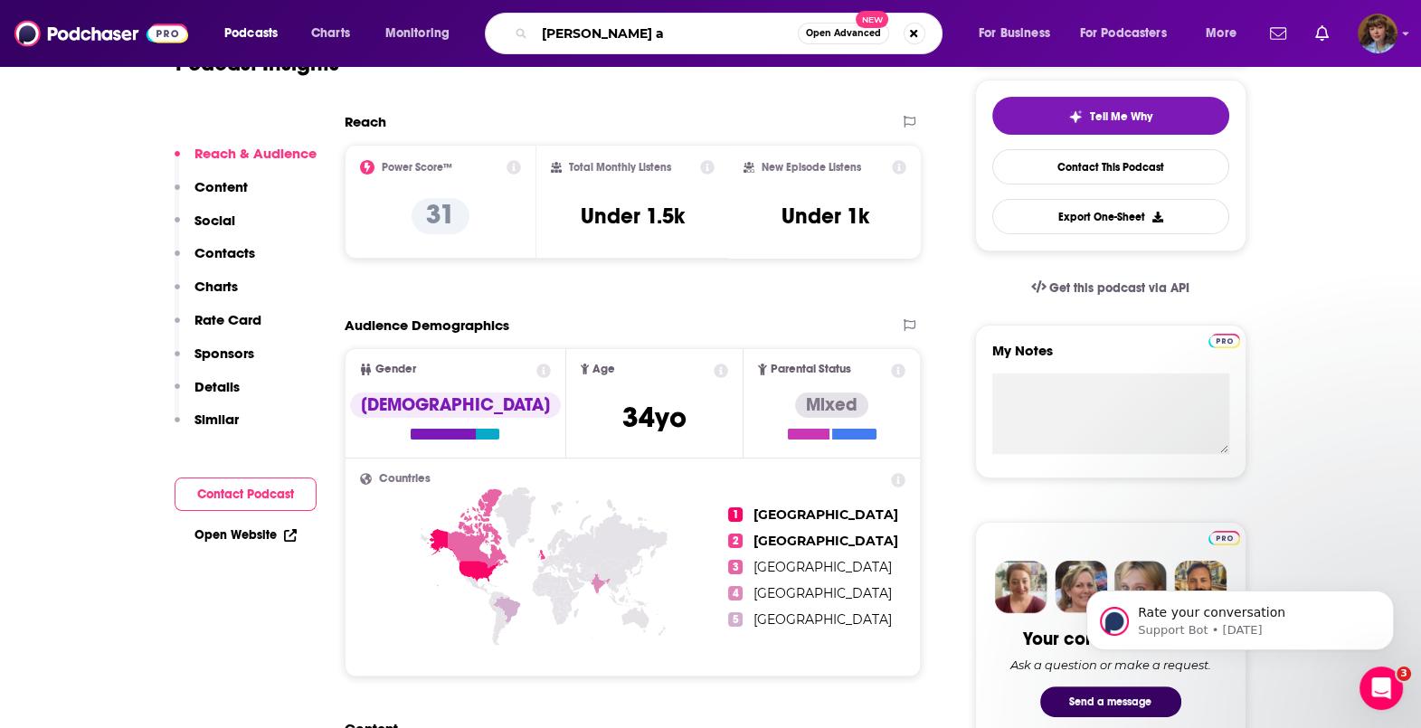
type input "earley ai"
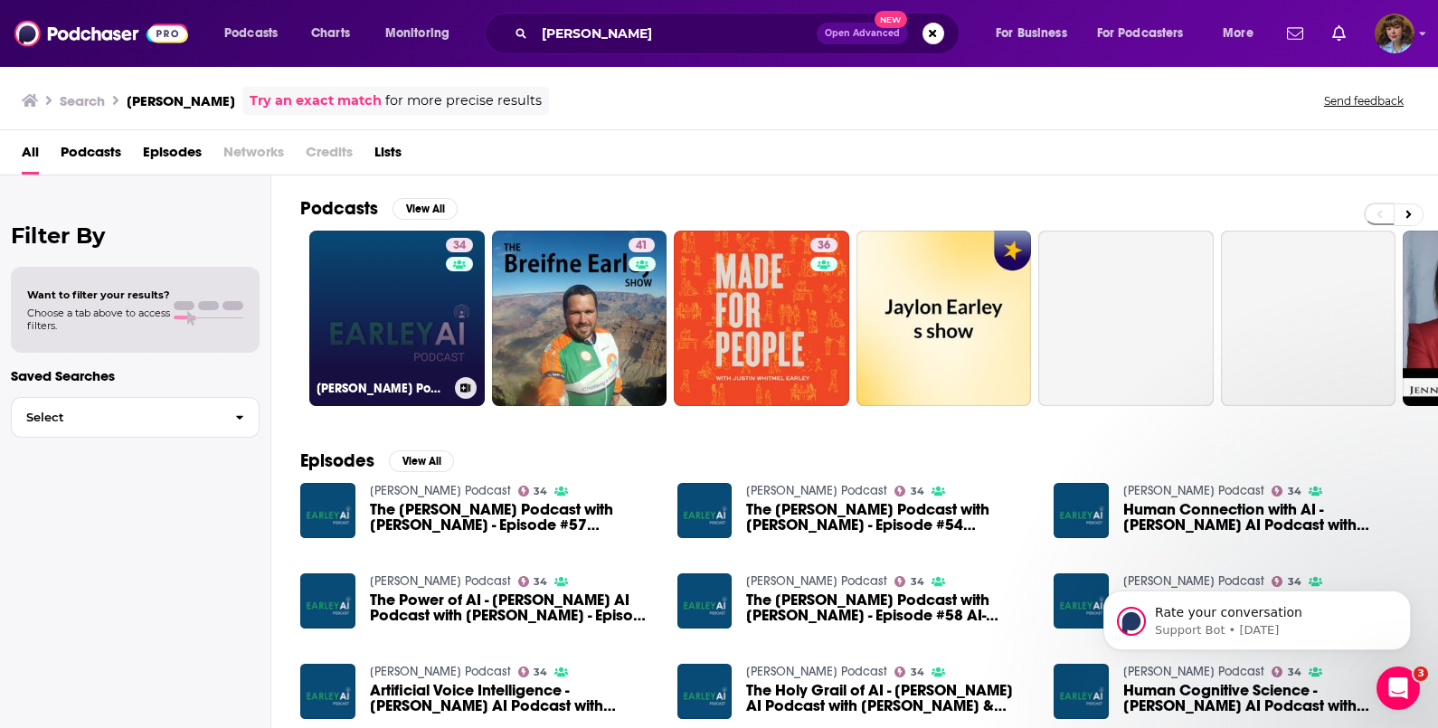
click at [384, 308] on link "34 Earley AI Podcast" at bounding box center [396, 318] width 175 height 175
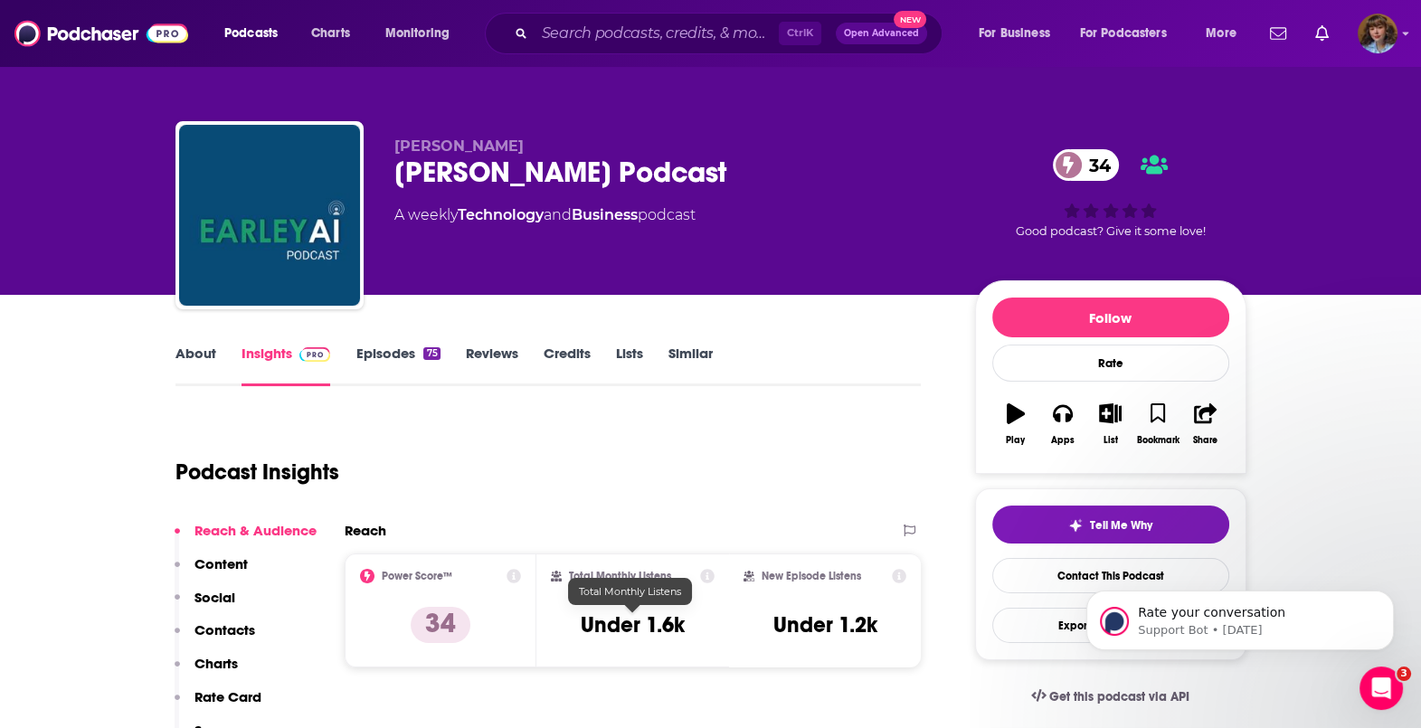
click at [632, 636] on h3 "Under 1.6k" at bounding box center [633, 624] width 104 height 27
copy div "Under 1.6k"
